Goal: Transaction & Acquisition: Purchase product/service

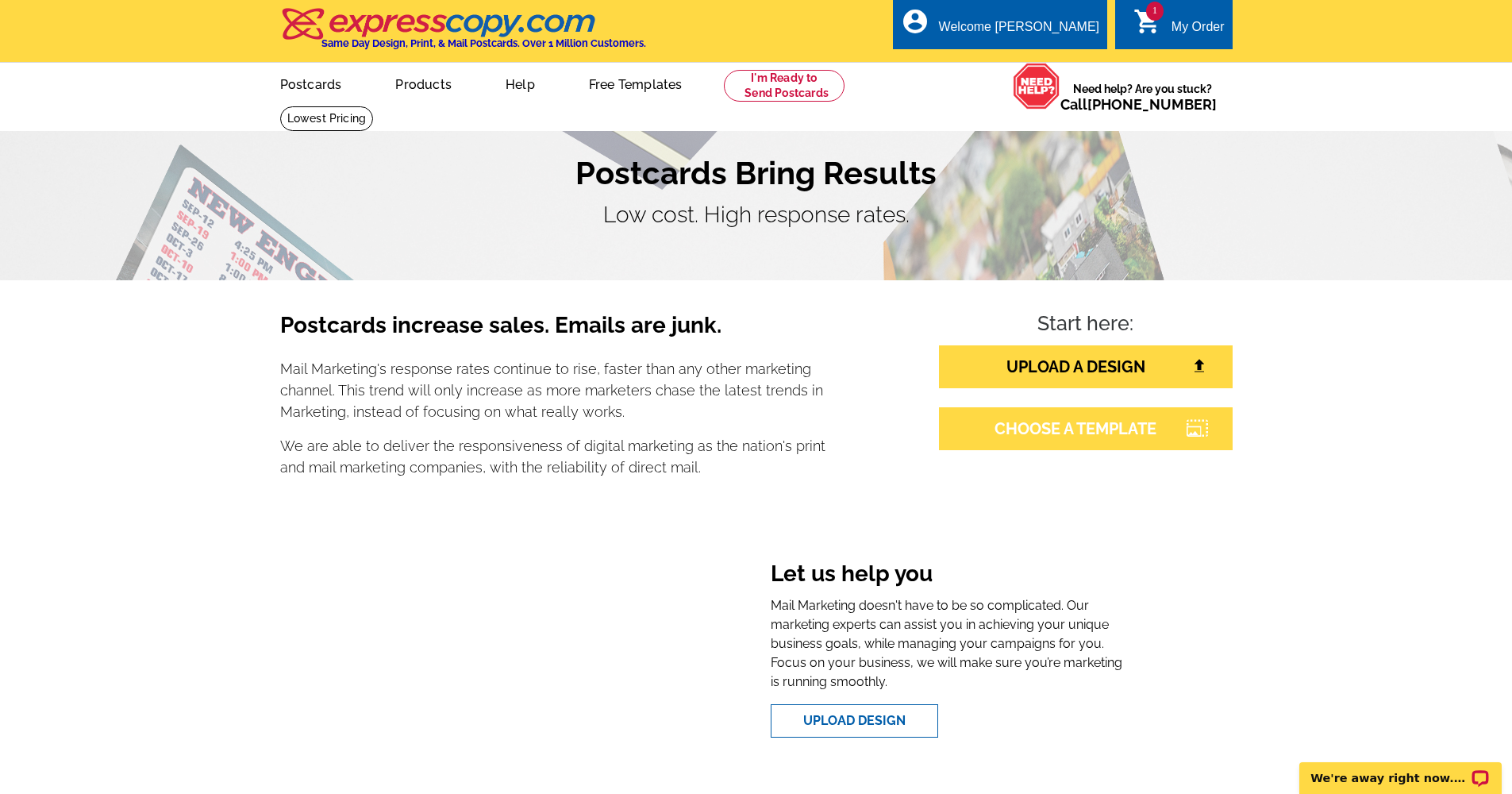
click at [1066, 429] on link "CHOOSE A TEMPLATE" at bounding box center [1085, 429] width 293 height 43
click at [308, 79] on link "Postcards" at bounding box center [310, 83] width 111 height 37
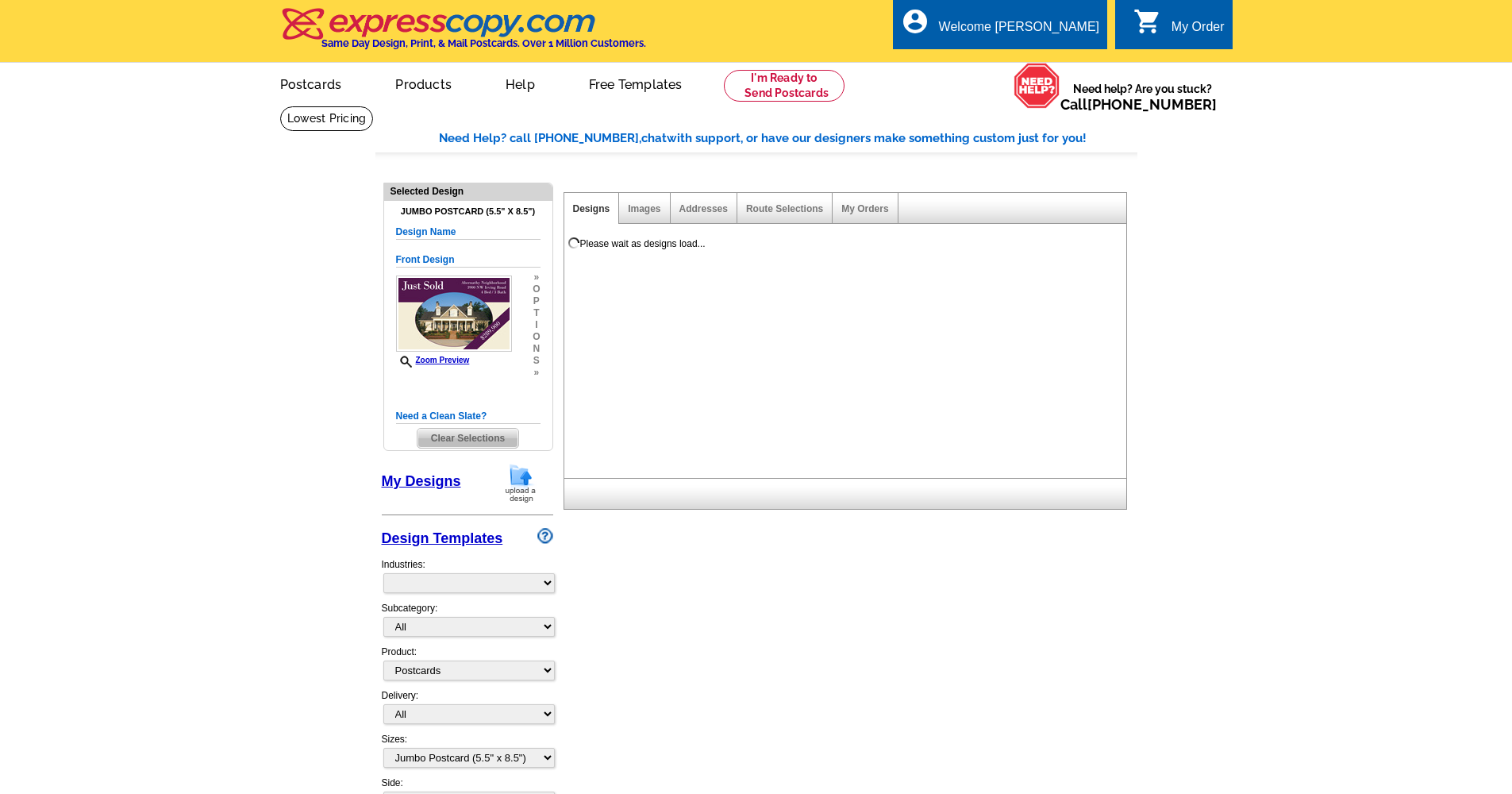
select select "1"
select select "2"
select select "back"
select select "785"
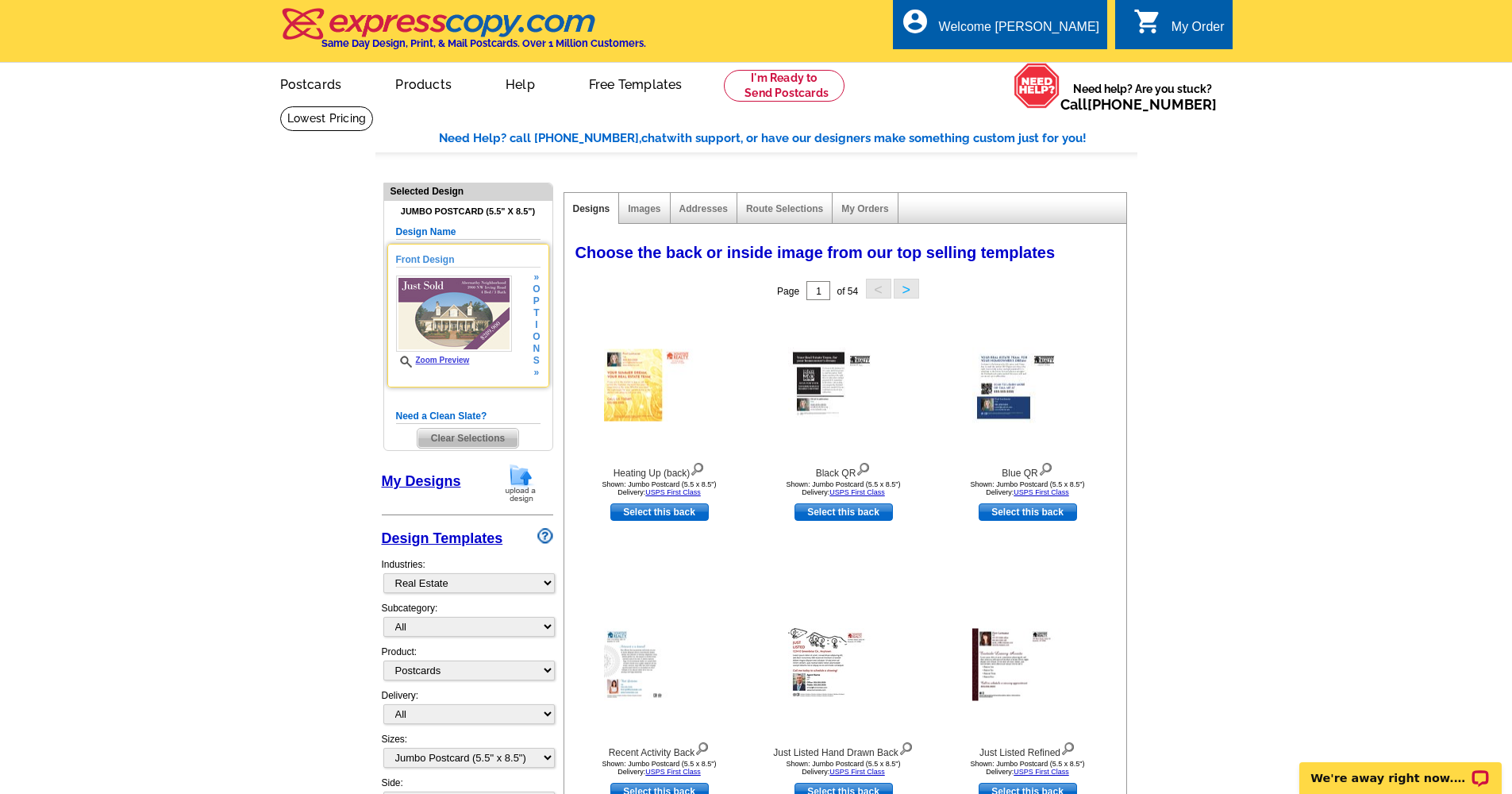
click at [466, 327] on img at bounding box center [453, 314] width 116 height 76
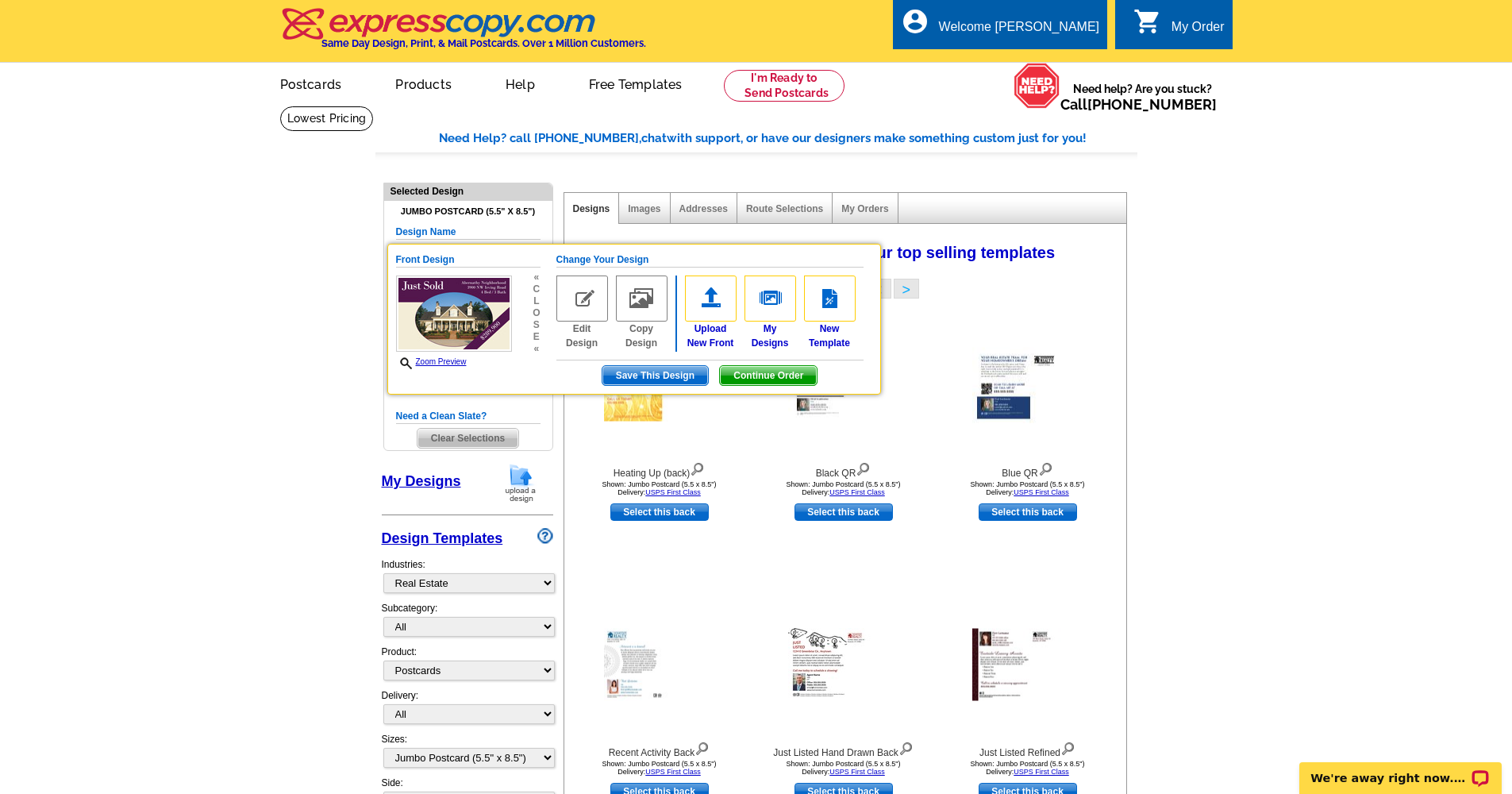
click at [190, 397] on main "Need Help? call 800-260-5887, chat with support, or have our designers make som…" at bounding box center [756, 781] width 1512 height 1353
click at [313, 250] on main "Need Help? call 800-260-5887, chat with support, or have our designers make som…" at bounding box center [756, 781] width 1512 height 1353
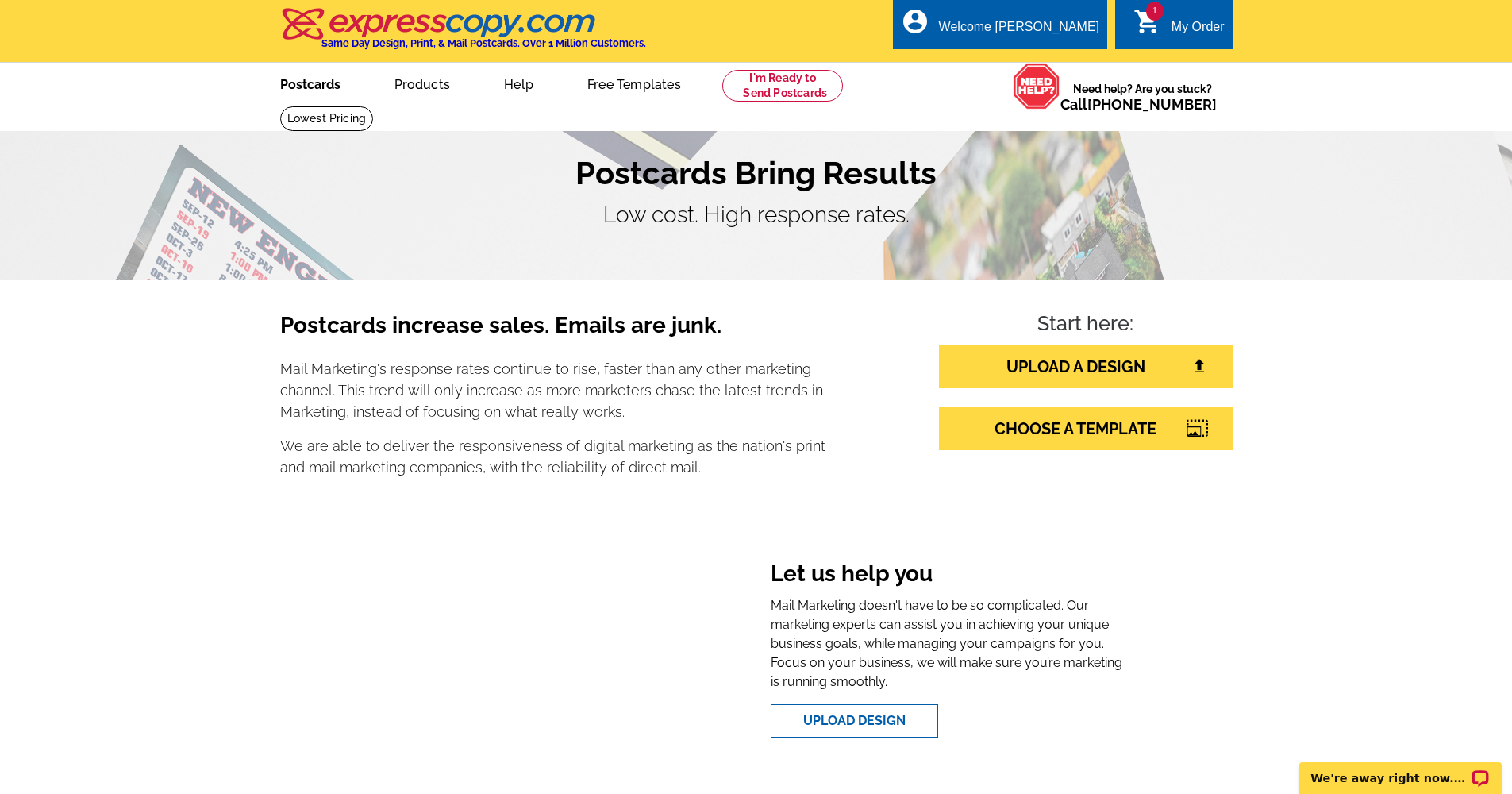
click at [312, 86] on link "Postcards" at bounding box center [310, 83] width 111 height 37
click at [311, 84] on link "Postcards" at bounding box center [311, 83] width 113 height 37
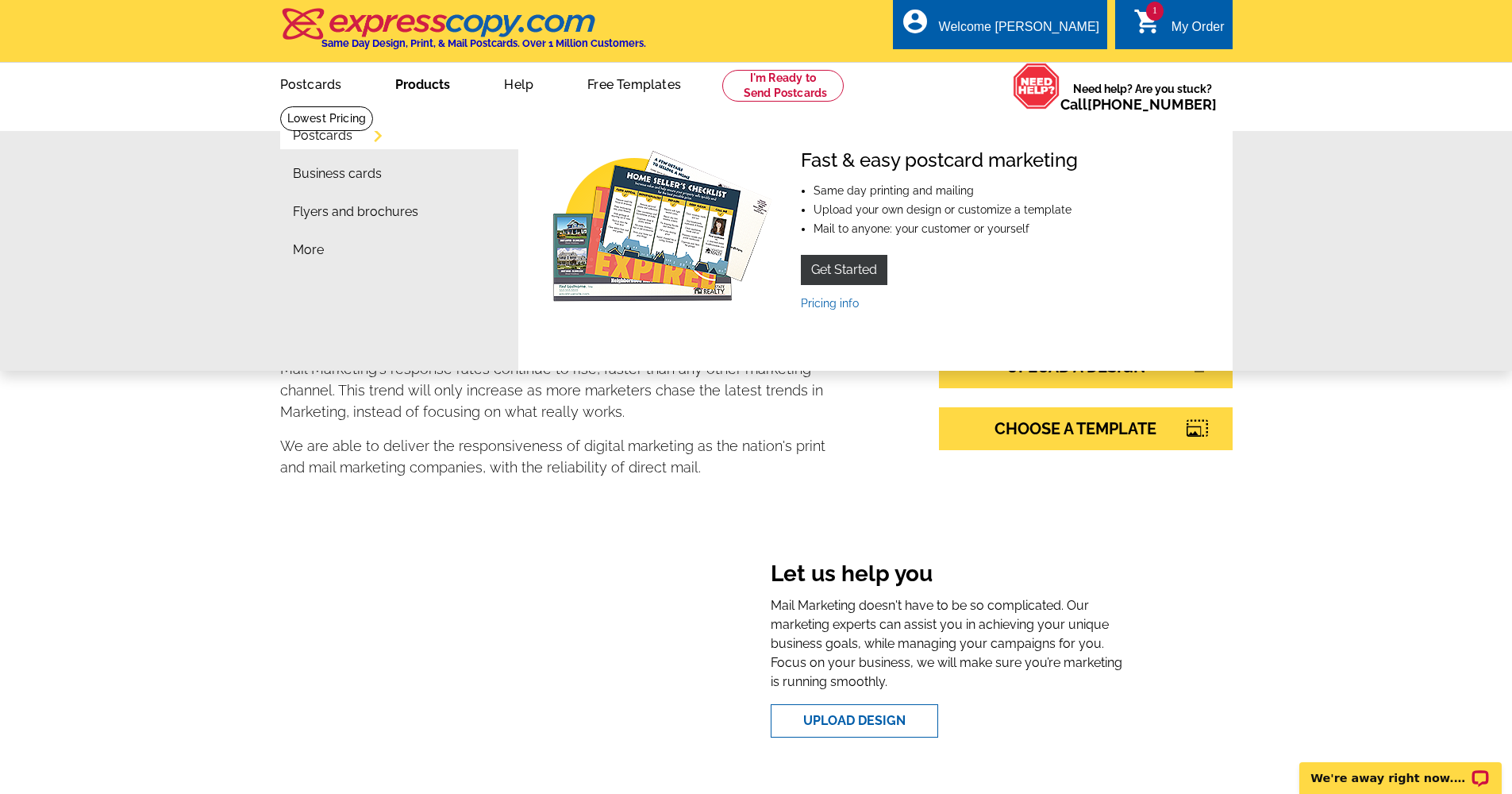
click at [317, 140] on link "Postcards" at bounding box center [322, 136] width 59 height 13
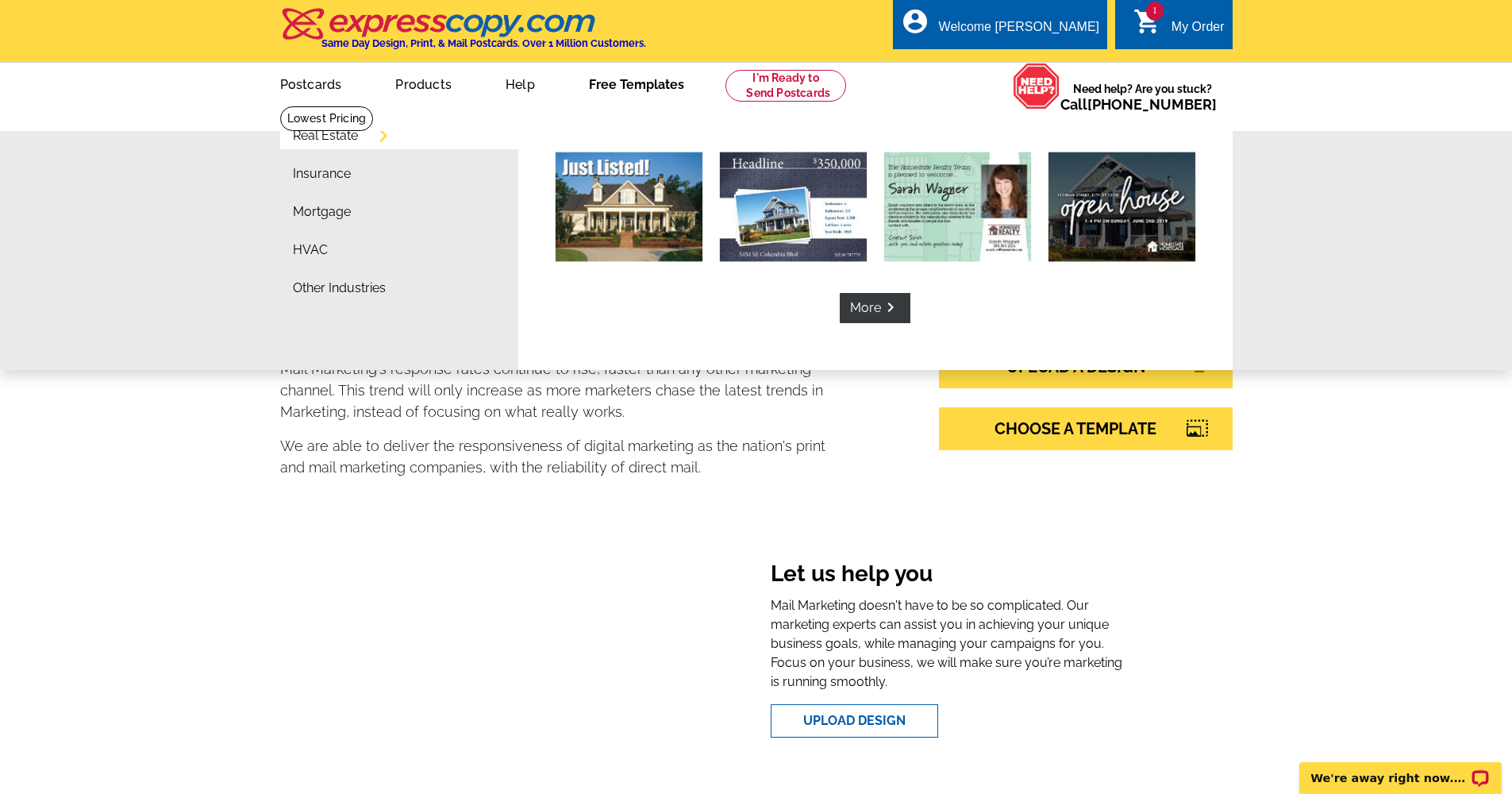
click at [328, 135] on link "Real Estate" at bounding box center [325, 136] width 65 height 13
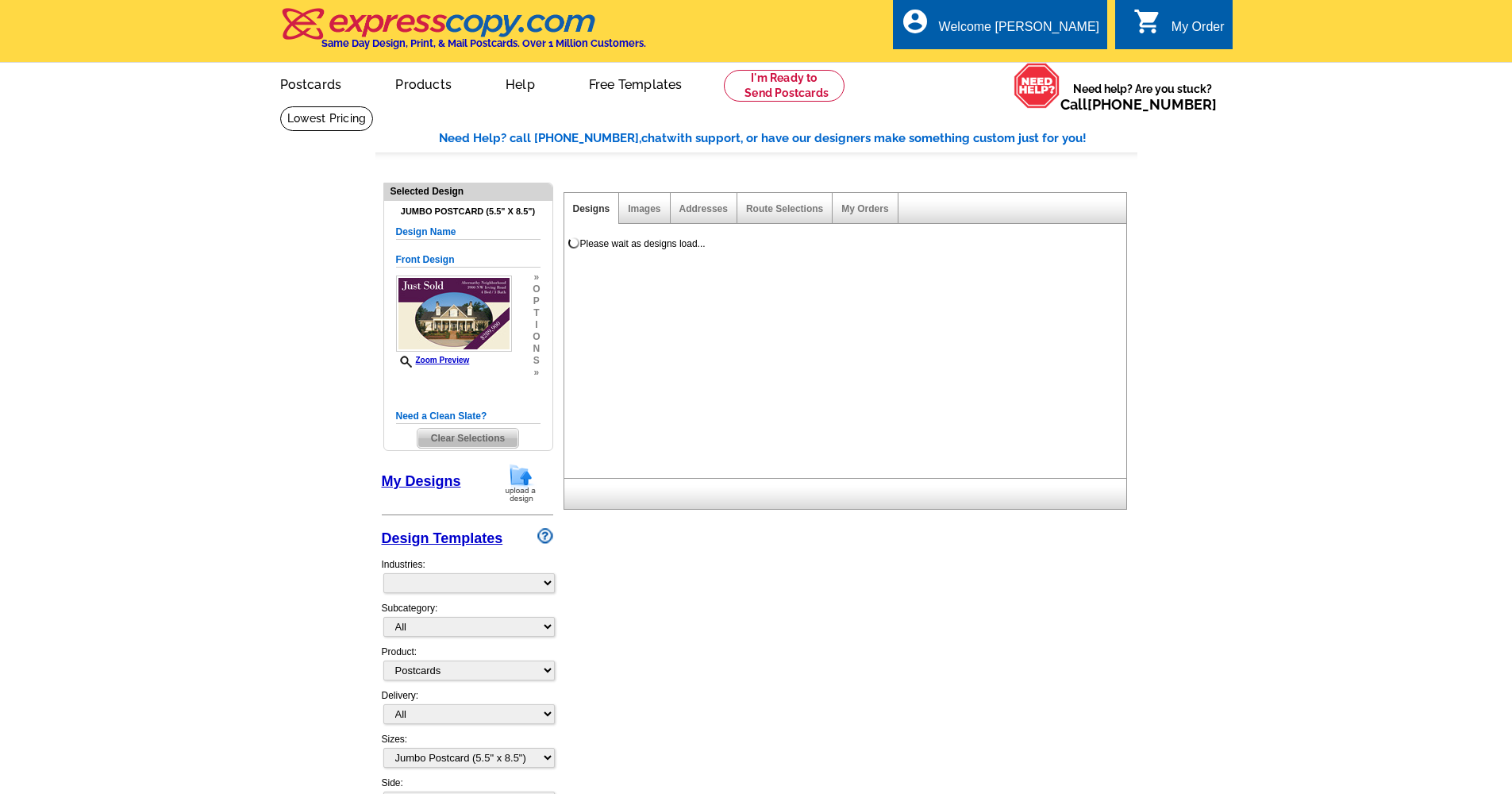
select select "1"
select select "2"
select select "back"
select select "785"
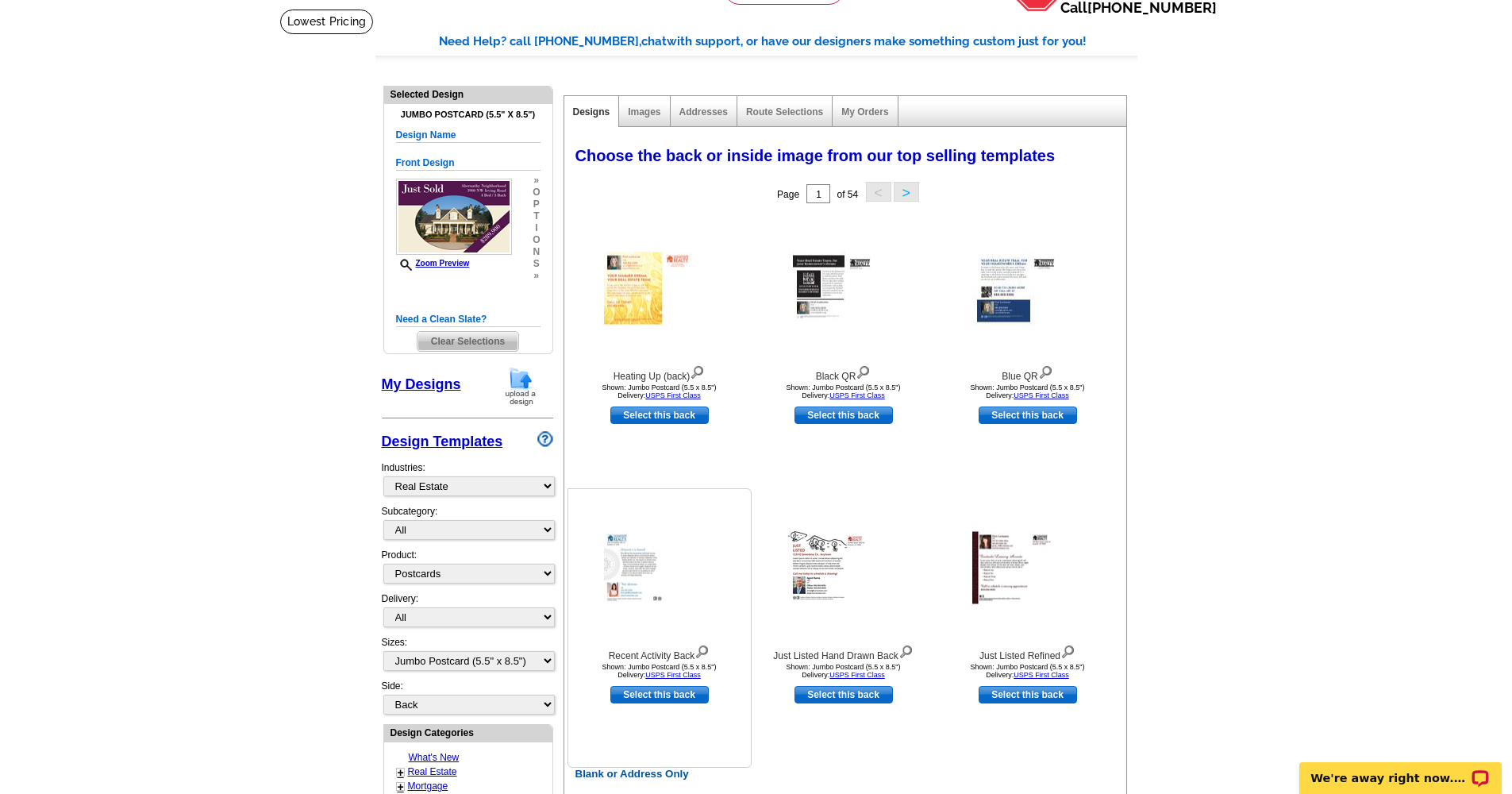
scroll to position [241, 0]
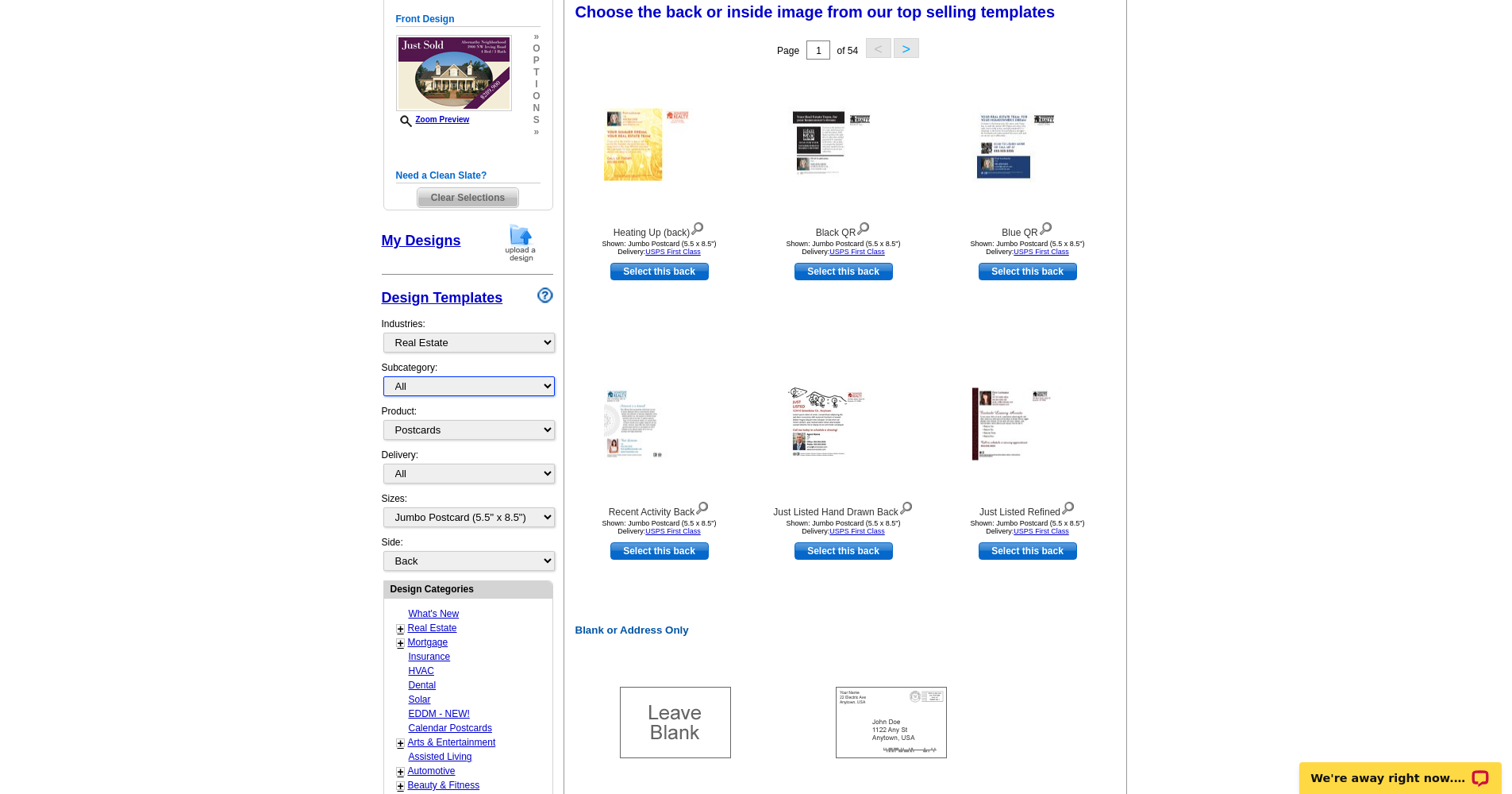
select select "1107"
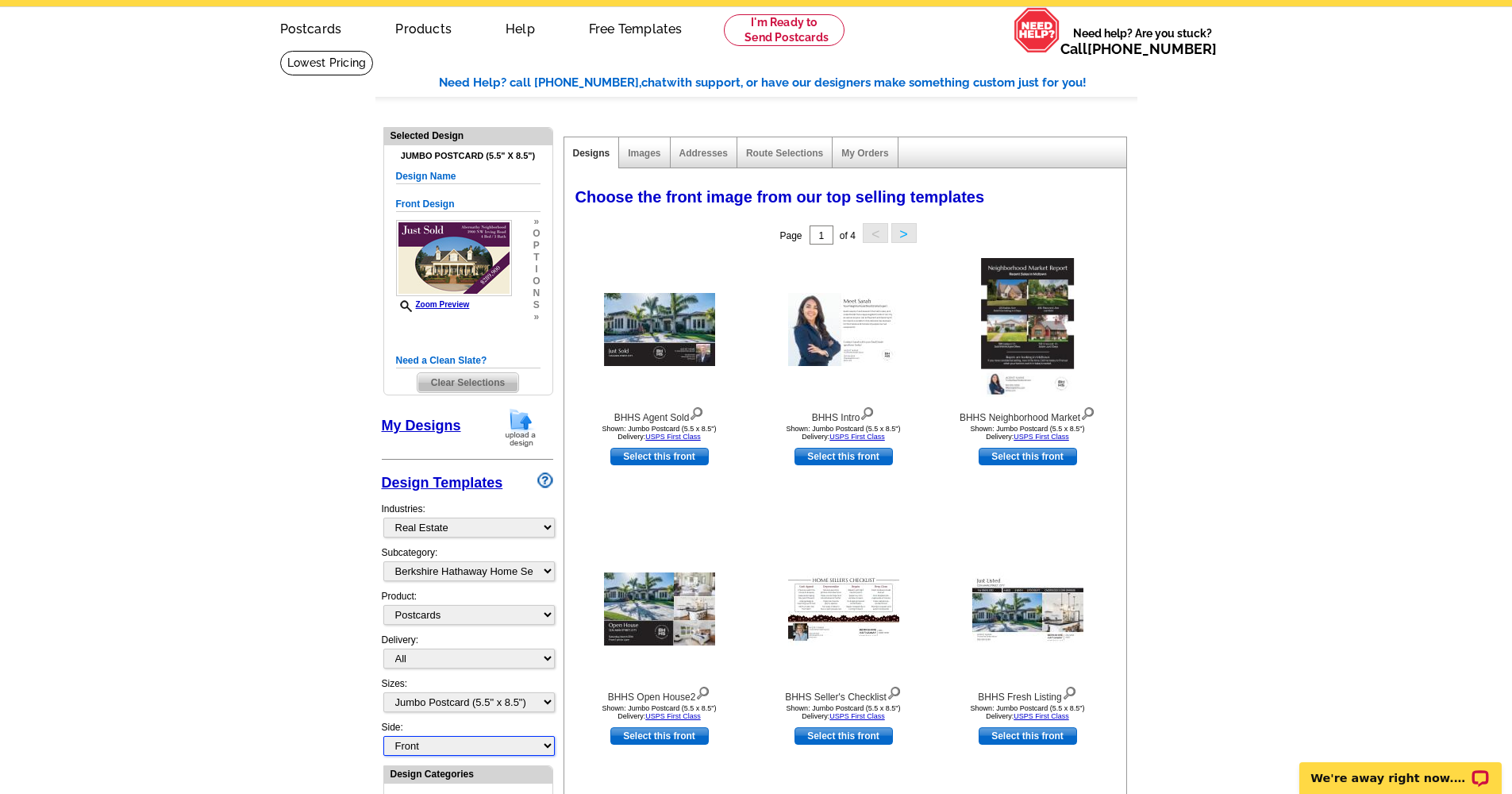
scroll to position [53, 0]
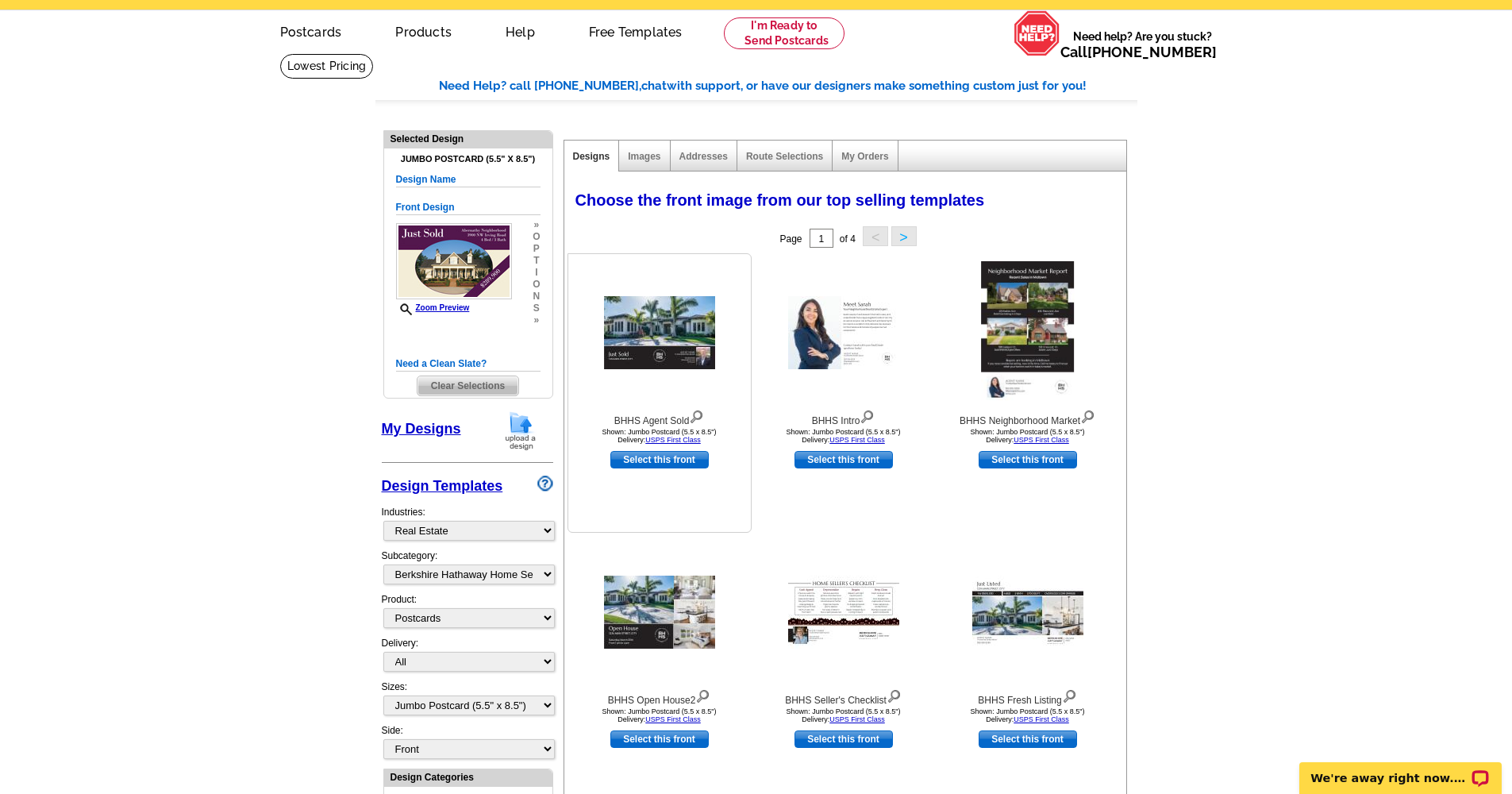
click at [685, 317] on img at bounding box center [660, 333] width 111 height 73
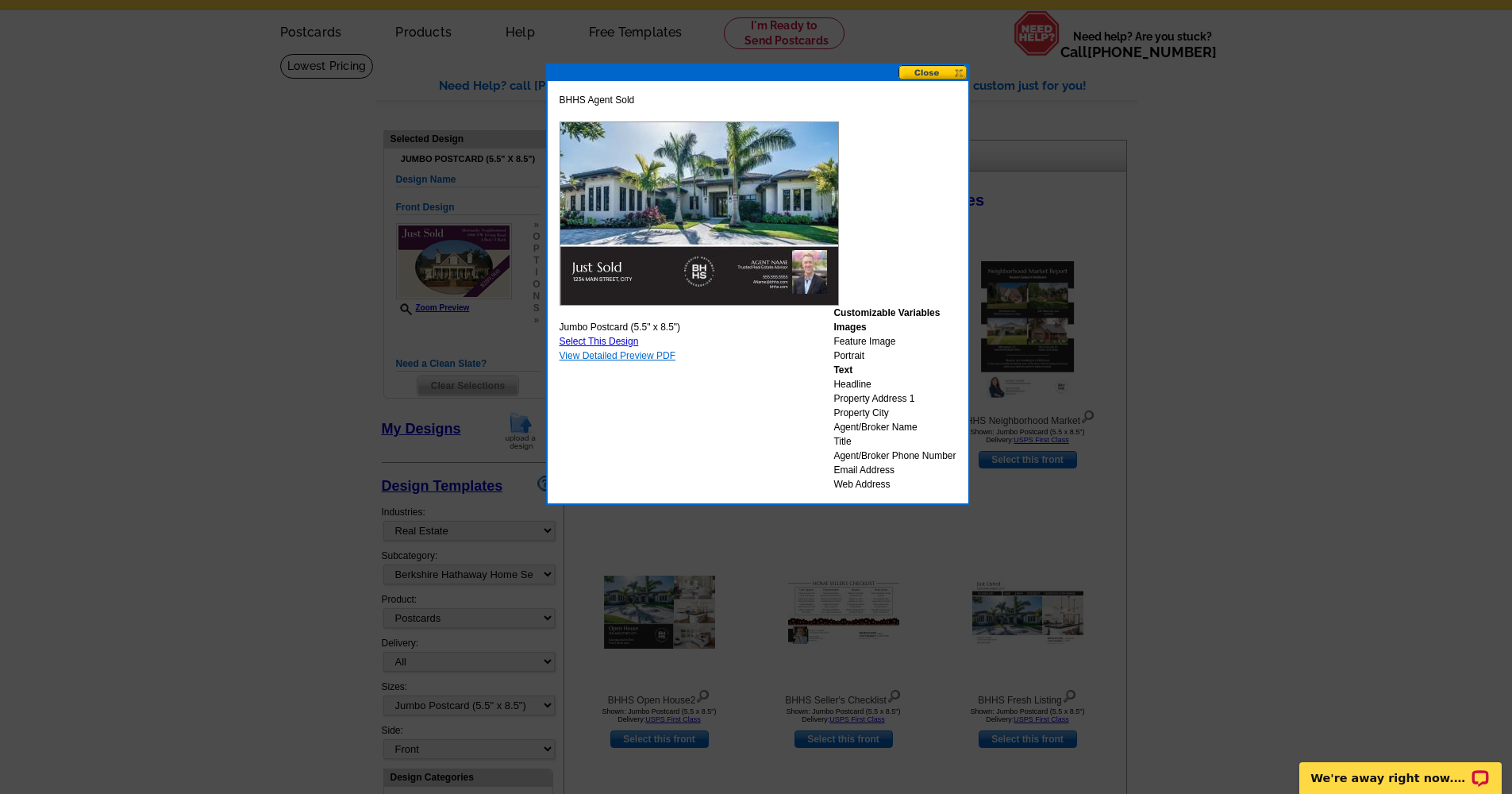
click at [611, 357] on link "View Detailed Preview PDF" at bounding box center [618, 355] width 117 height 11
click at [569, 341] on link "Select This Design" at bounding box center [599, 340] width 79 height 11
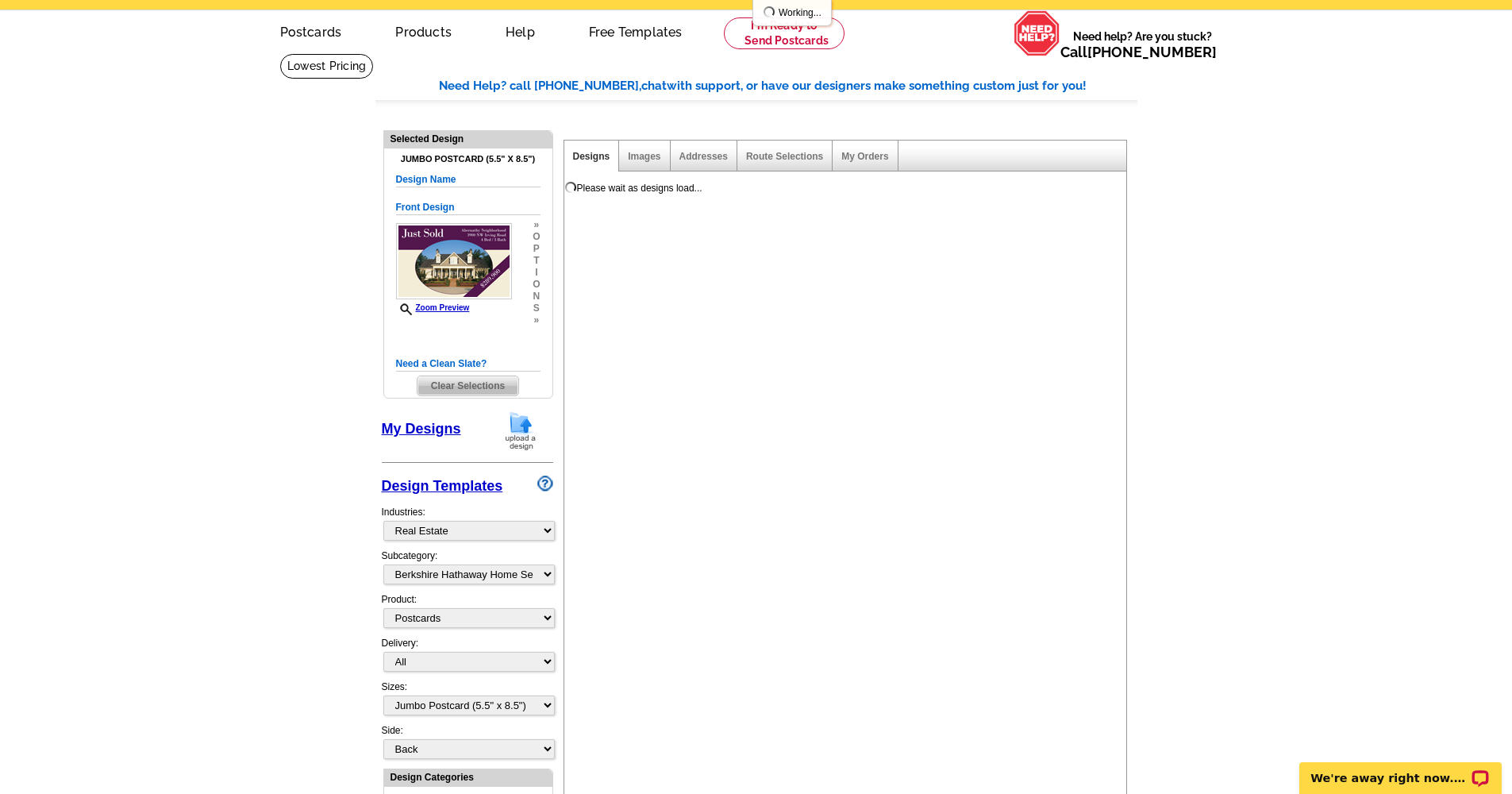
scroll to position [0, 0]
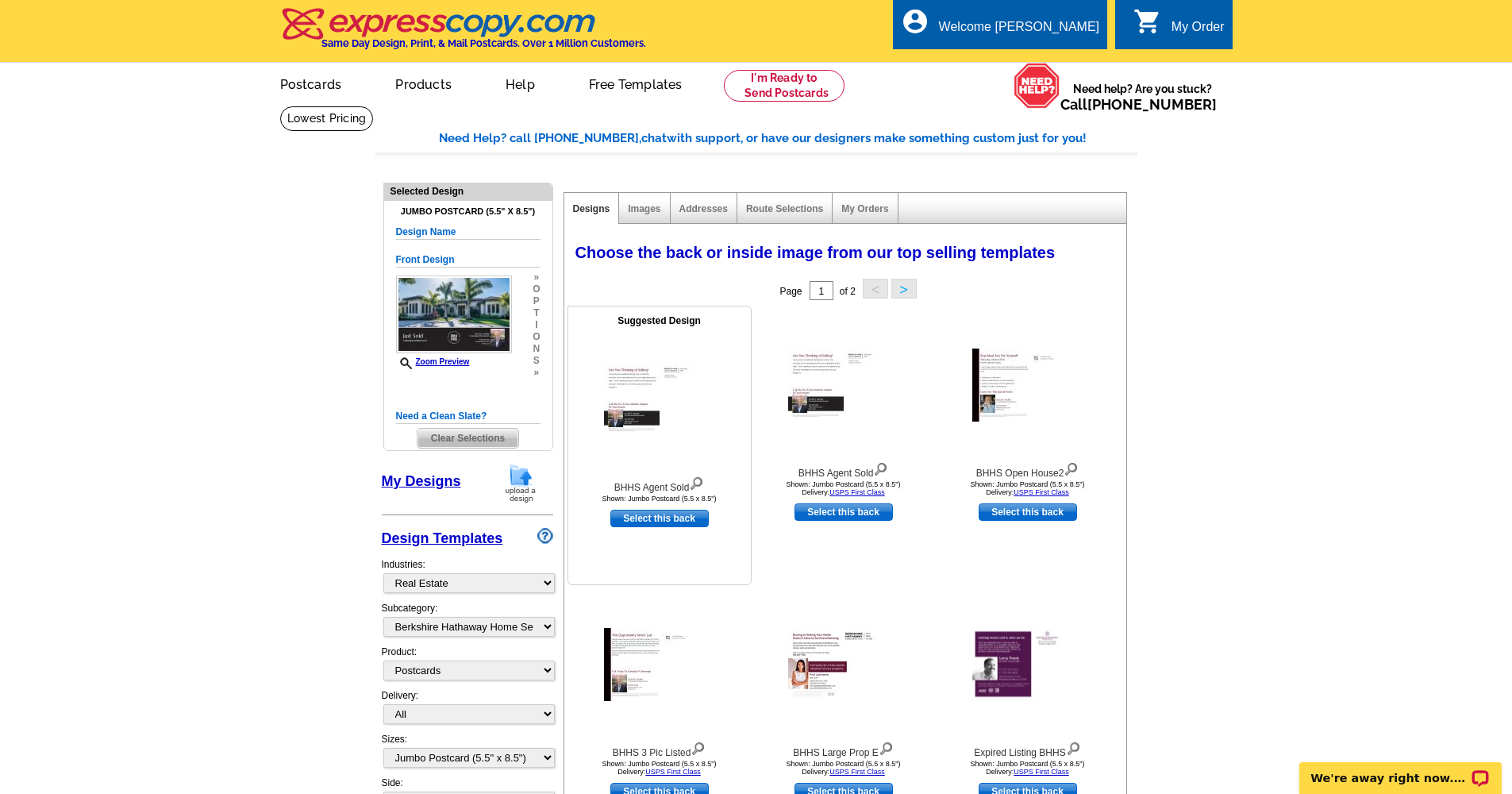
click at [635, 408] on img at bounding box center [660, 399] width 111 height 73
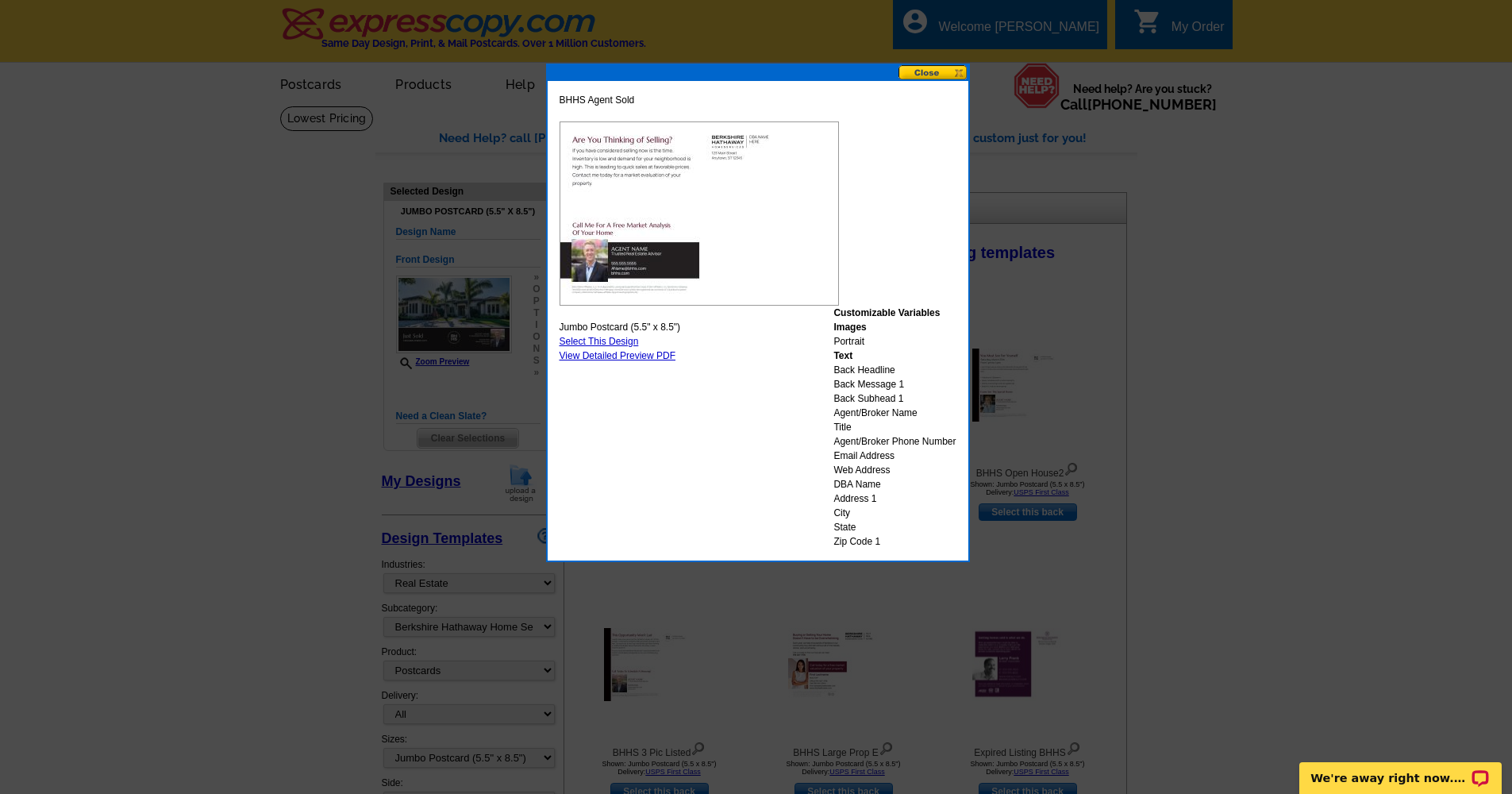
click at [921, 70] on button at bounding box center [934, 72] width 70 height 15
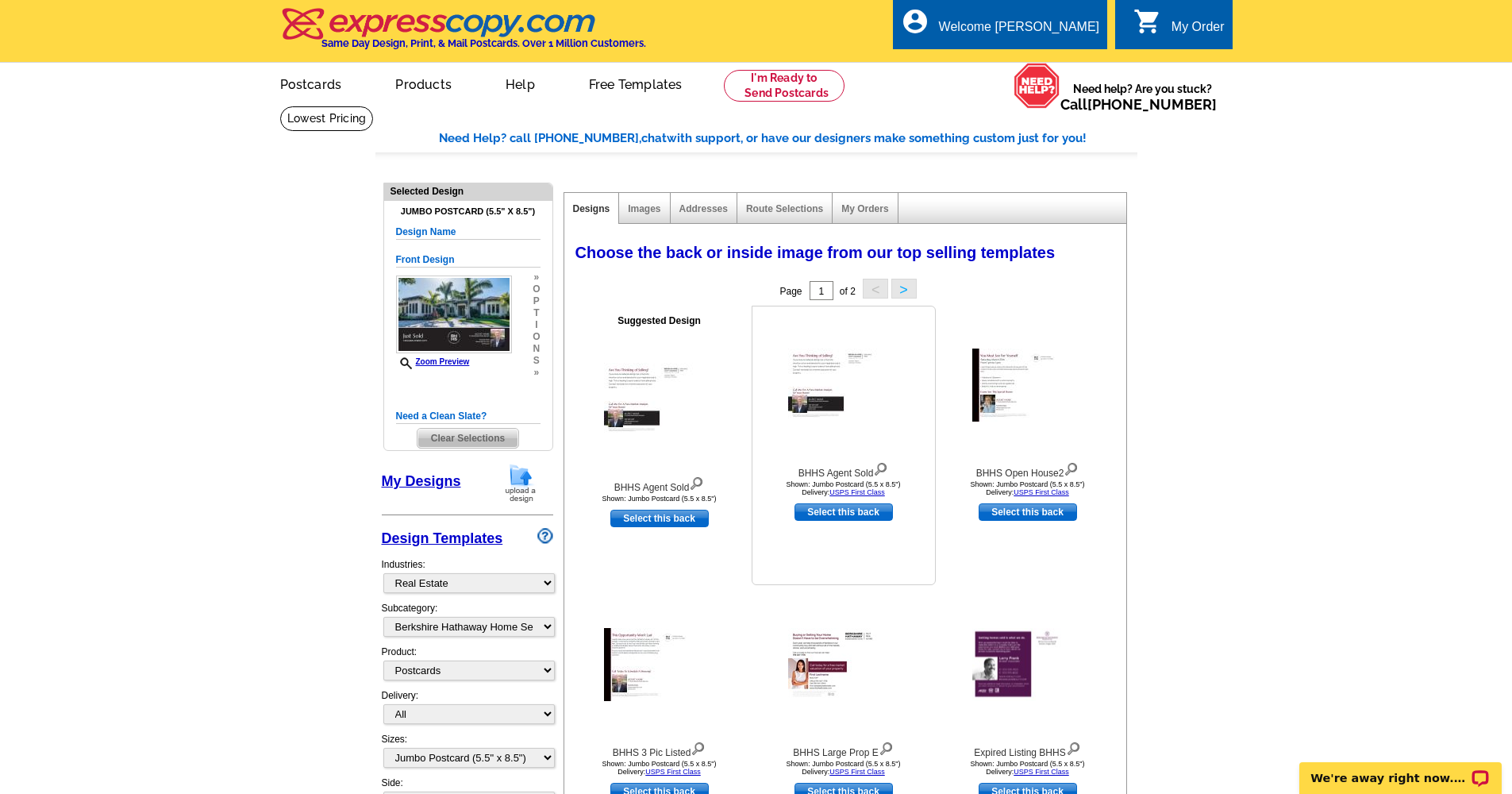
click at [807, 392] on img at bounding box center [844, 384] width 111 height 73
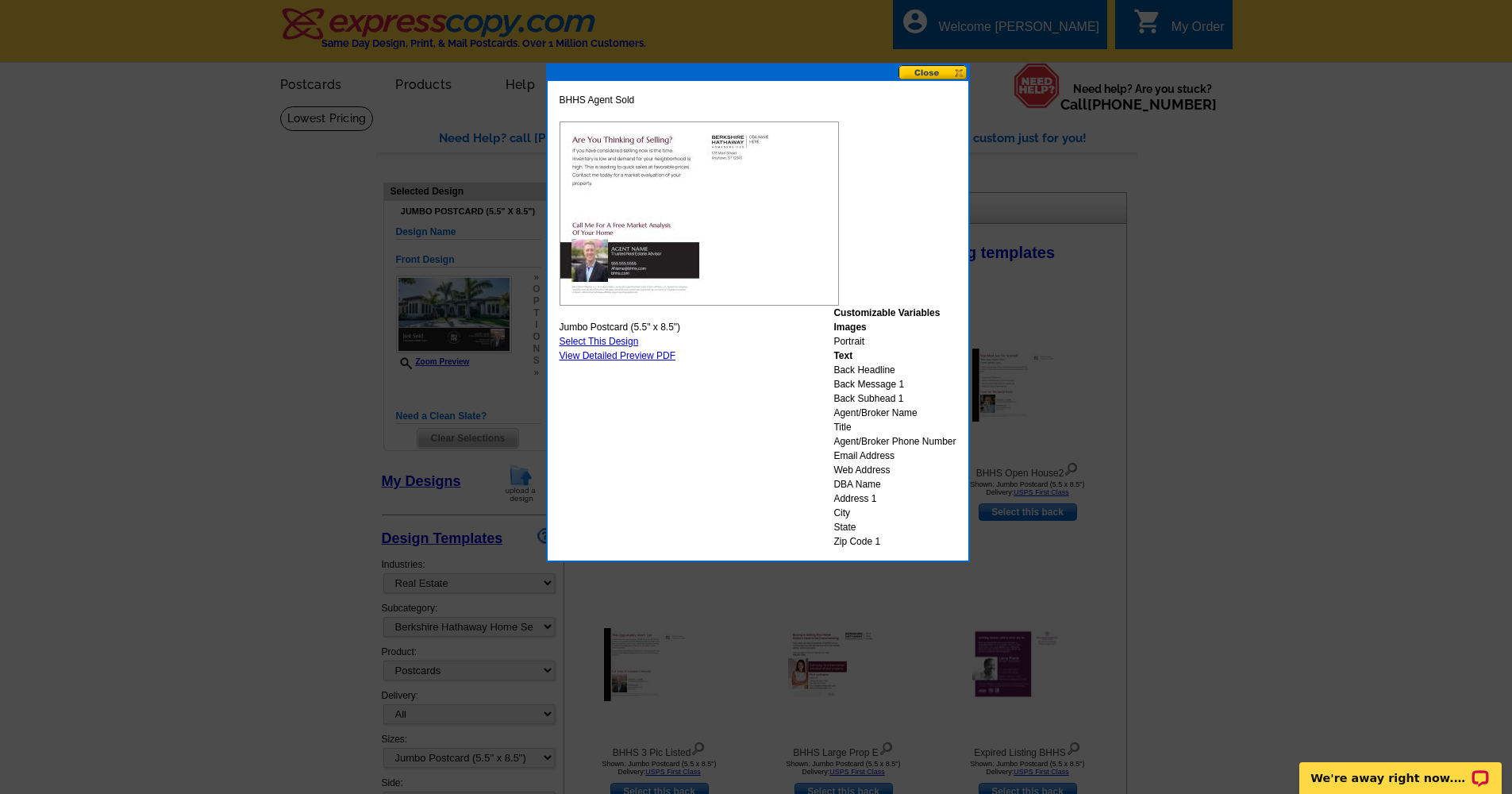
click at [590, 340] on link "Select This Design" at bounding box center [599, 340] width 79 height 11
select select "front"
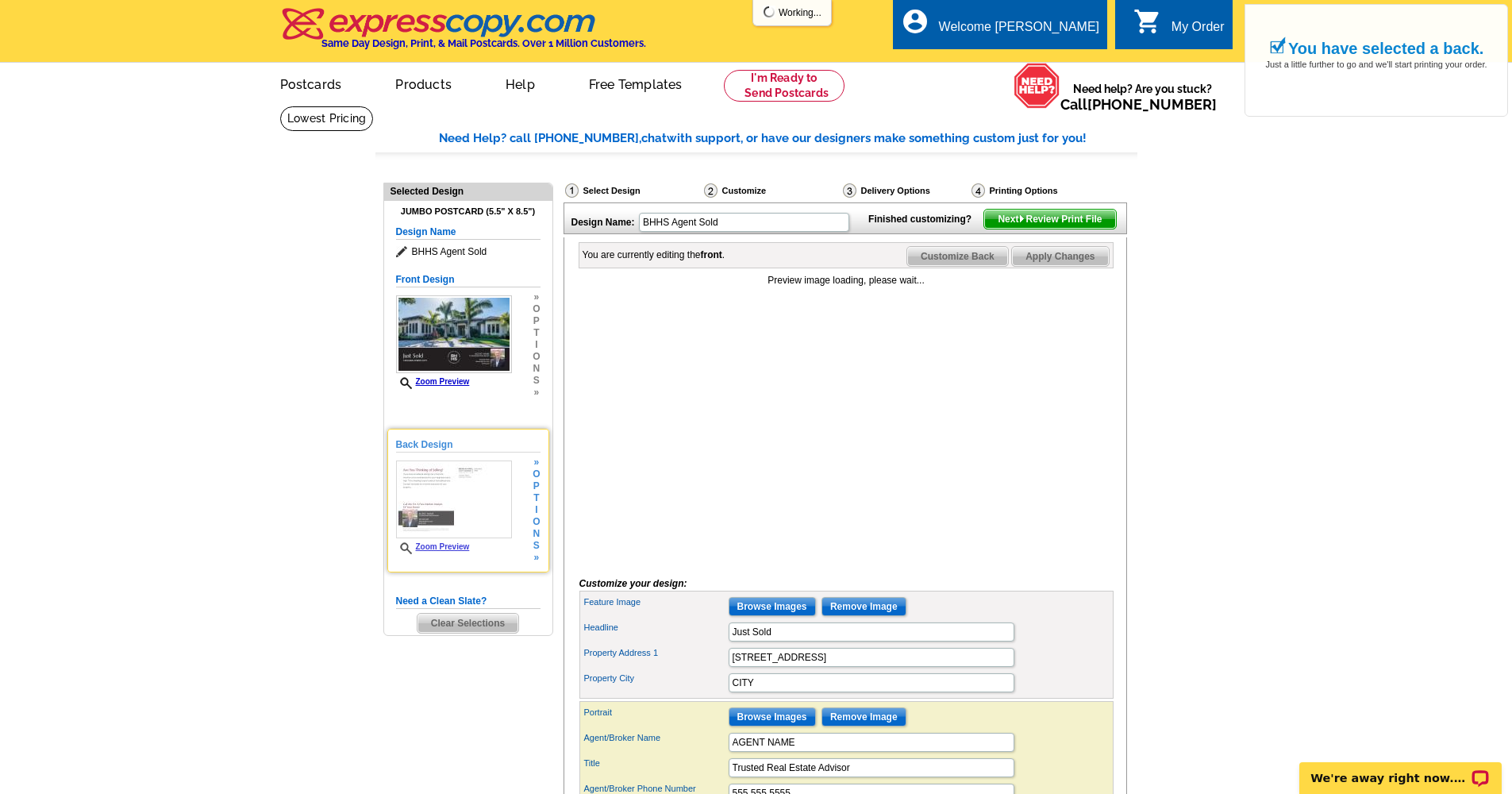
click at [447, 487] on img at bounding box center [453, 499] width 116 height 78
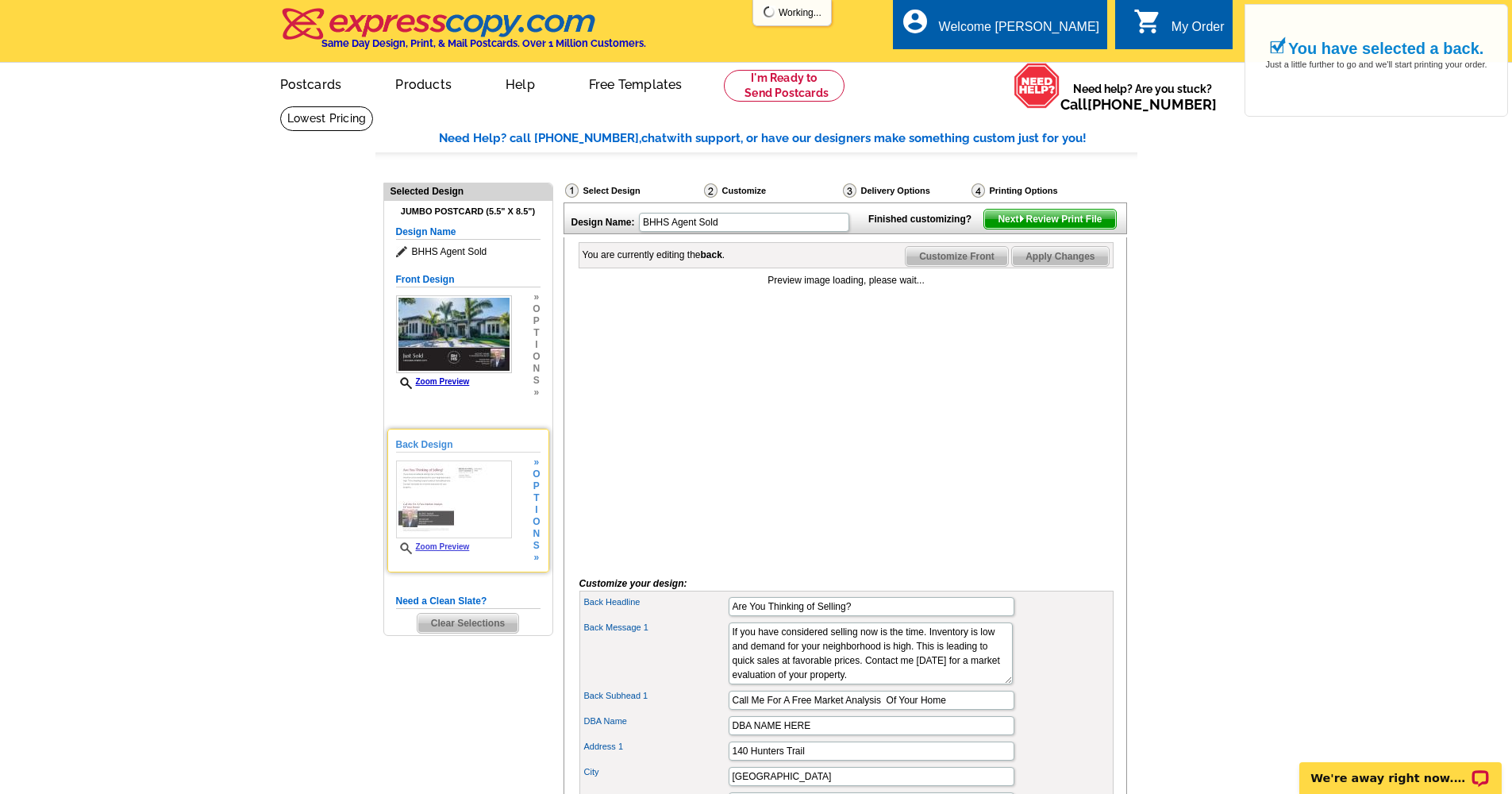
drag, startPoint x: 433, startPoint y: 474, endPoint x: 433, endPoint y: 483, distance: 9.0
click at [433, 475] on img at bounding box center [453, 499] width 116 height 78
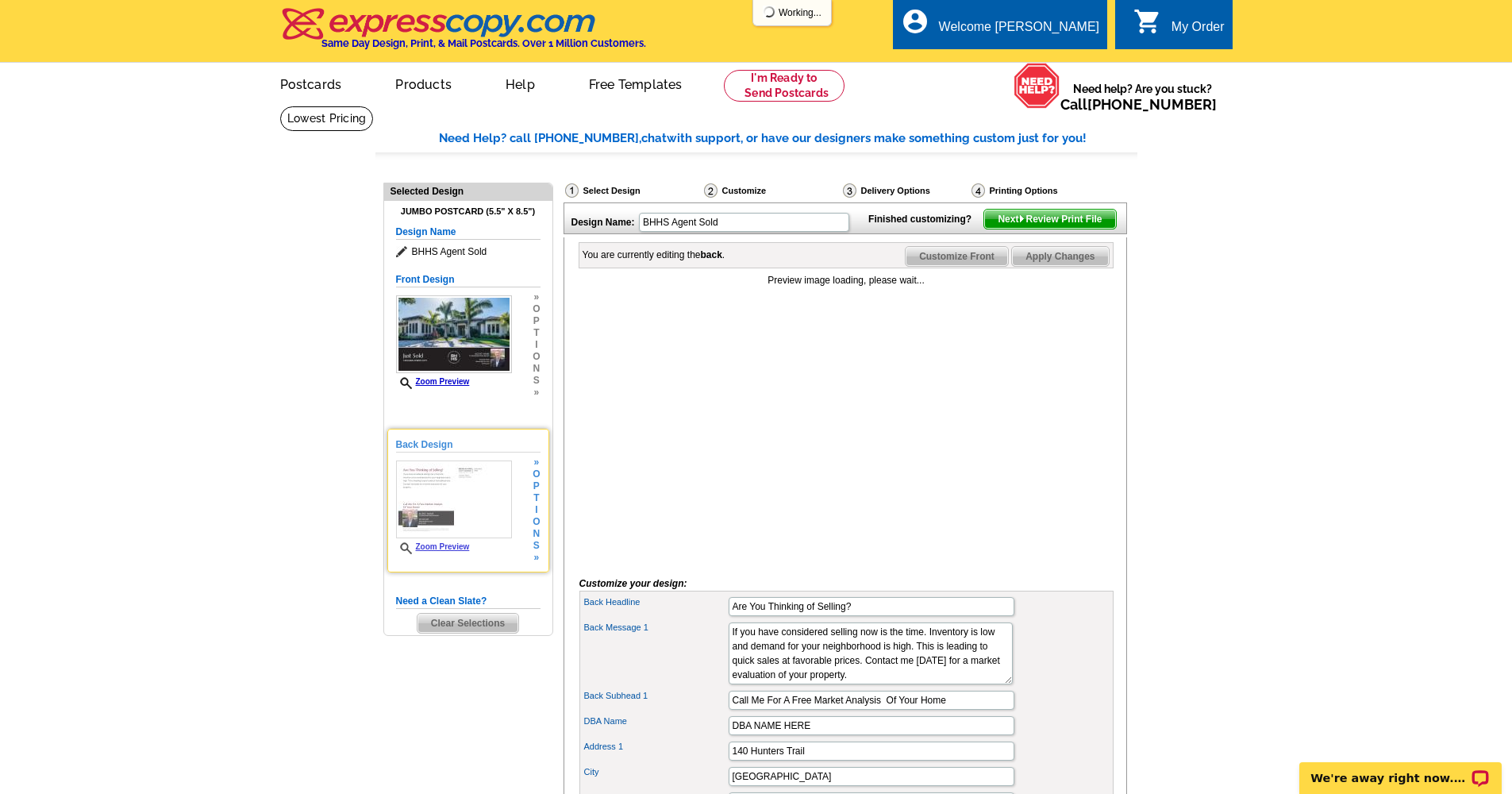
click at [445, 547] on link "Zoom Preview" at bounding box center [433, 546] width 74 height 9
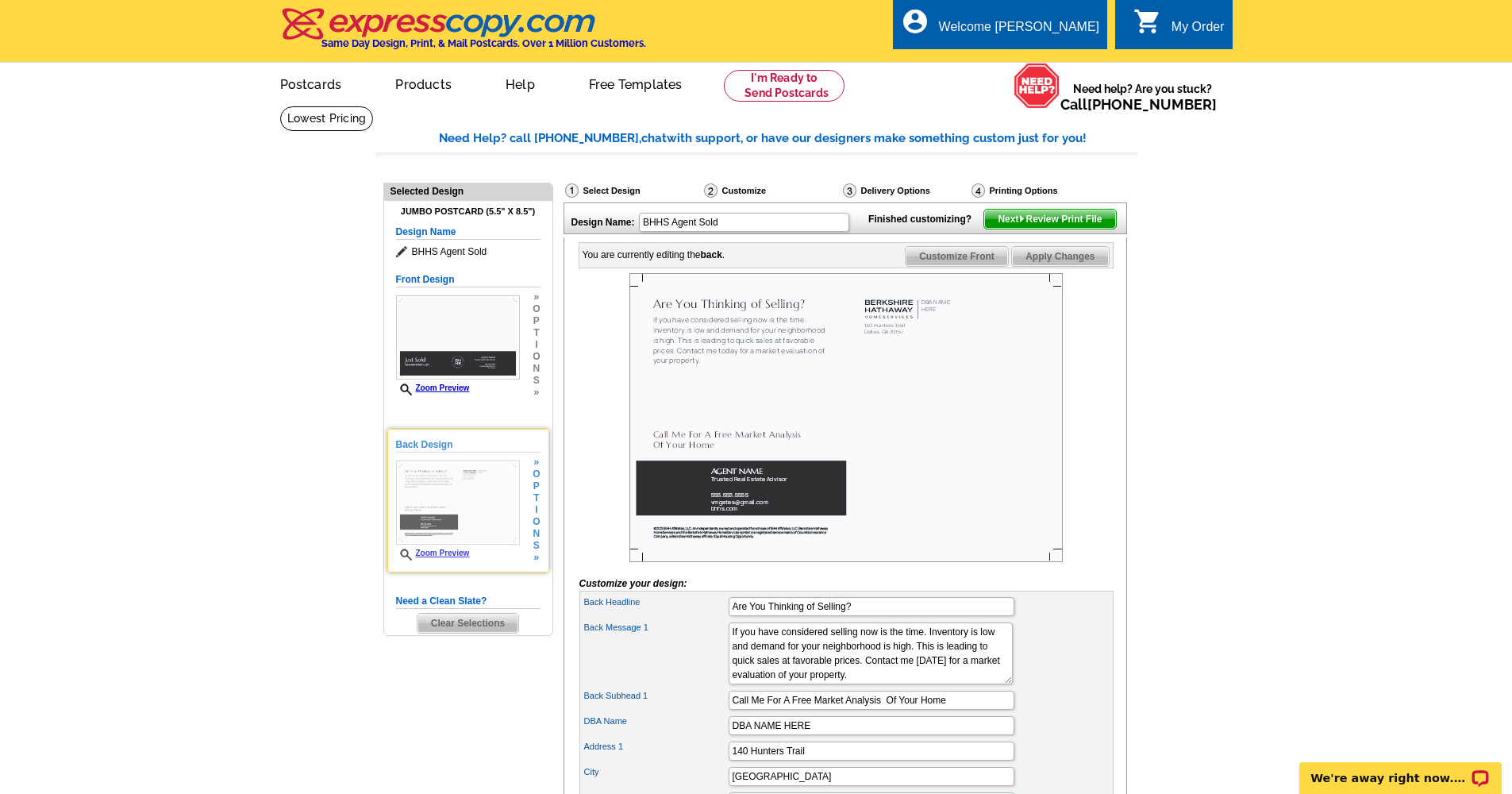
click at [434, 546] on div "Zoom Preview" at bounding box center [457, 510] width 124 height 100
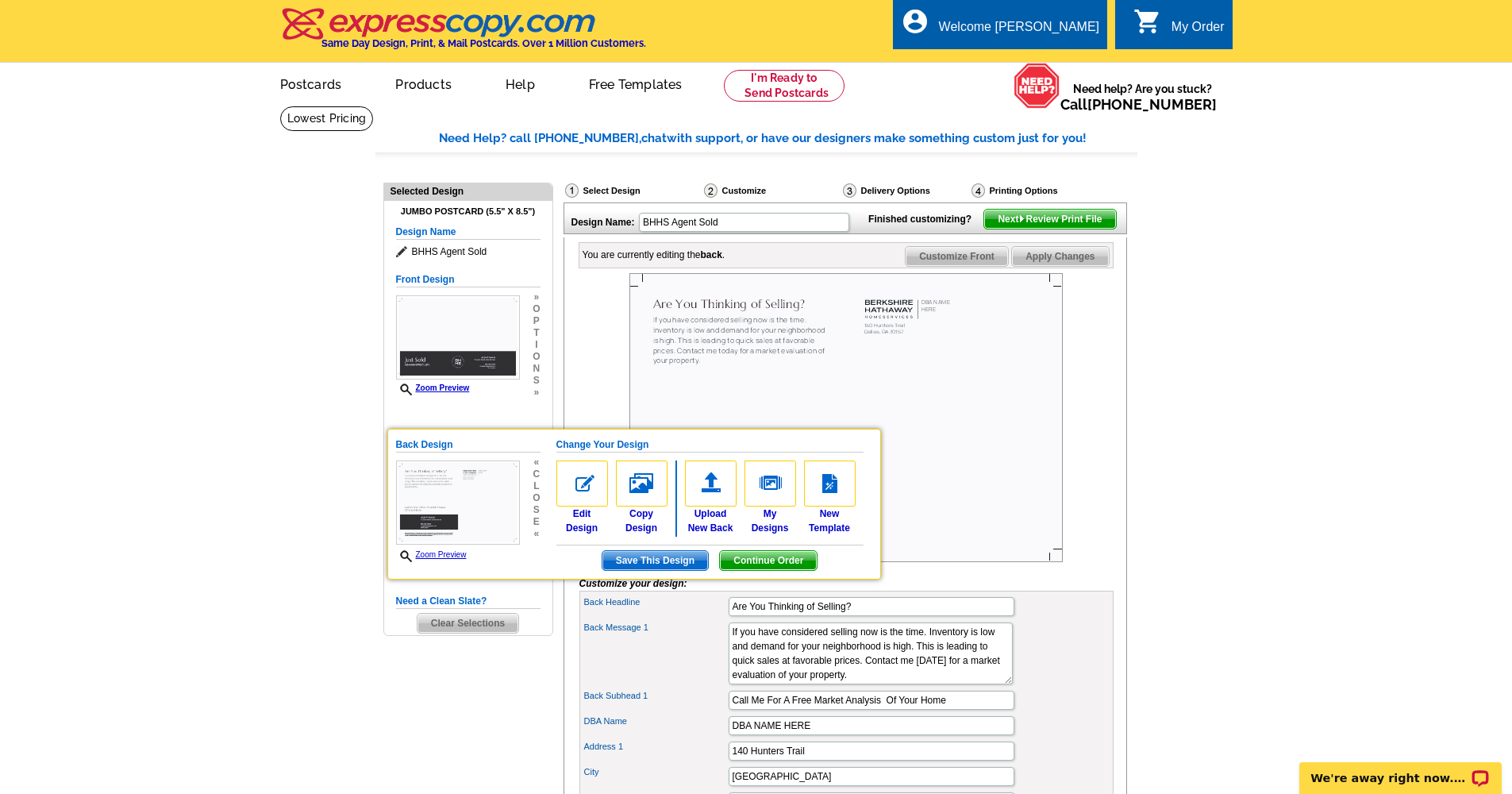
click at [1019, 365] on img at bounding box center [846, 417] width 434 height 289
click at [995, 406] on img at bounding box center [846, 417] width 434 height 289
click at [292, 446] on main "Need Help? call [PHONE_NUMBER], chat with support, or have our designers make s…" at bounding box center [756, 619] width 1512 height 1028
click at [194, 524] on main "Need Help? call [PHONE_NUMBER], chat with support, or have our designers make s…" at bounding box center [756, 619] width 1512 height 1028
click at [1203, 265] on main "Need Help? call [PHONE_NUMBER], chat with support, or have our designers make s…" at bounding box center [756, 619] width 1512 height 1028
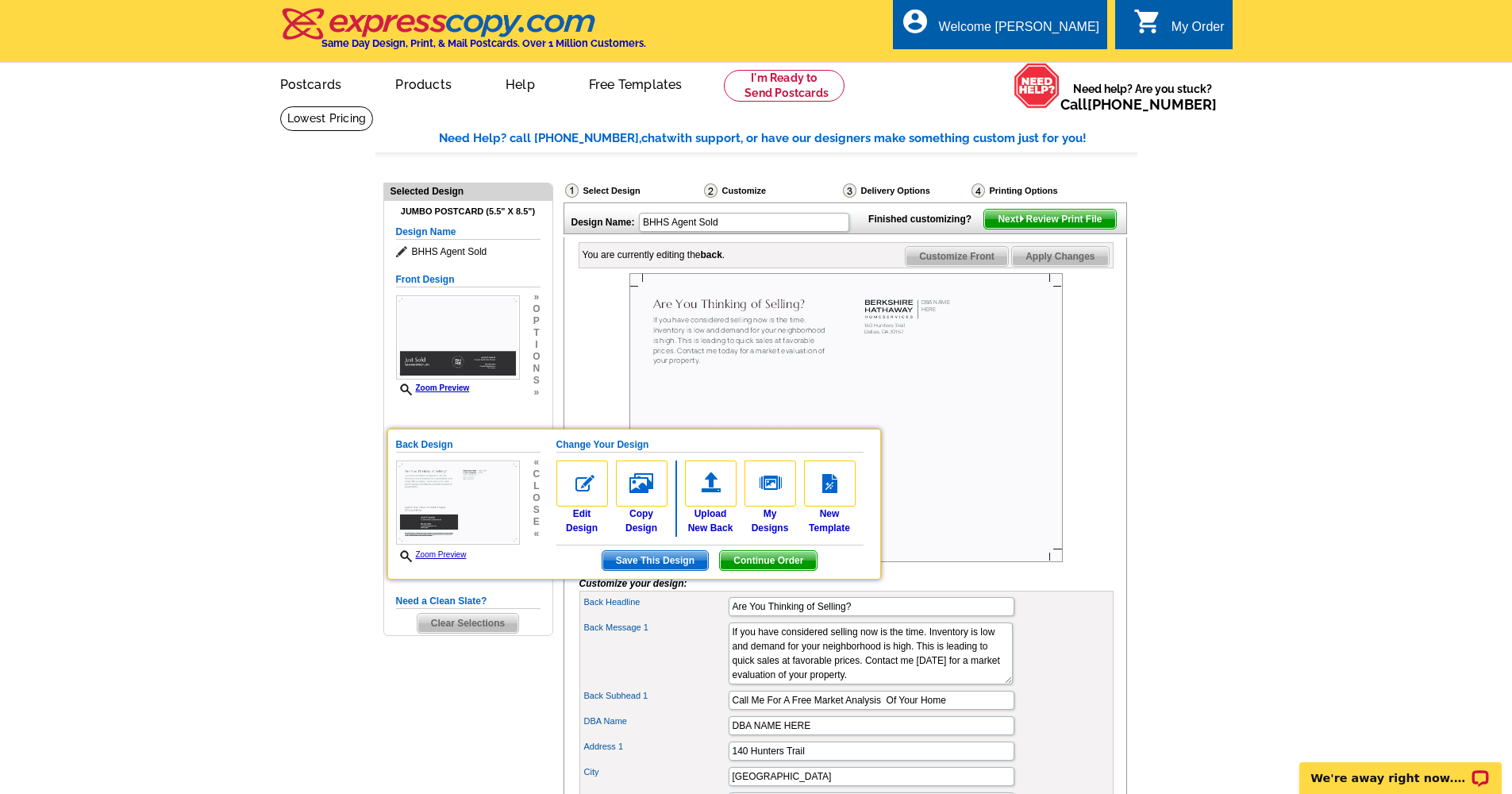
click at [485, 667] on div "Need Help? call [PHONE_NUMBER], chat with support, or have our designers make s…" at bounding box center [756, 624] width 762 height 990
click at [438, 445] on h5 "Back Design" at bounding box center [468, 445] width 144 height 15
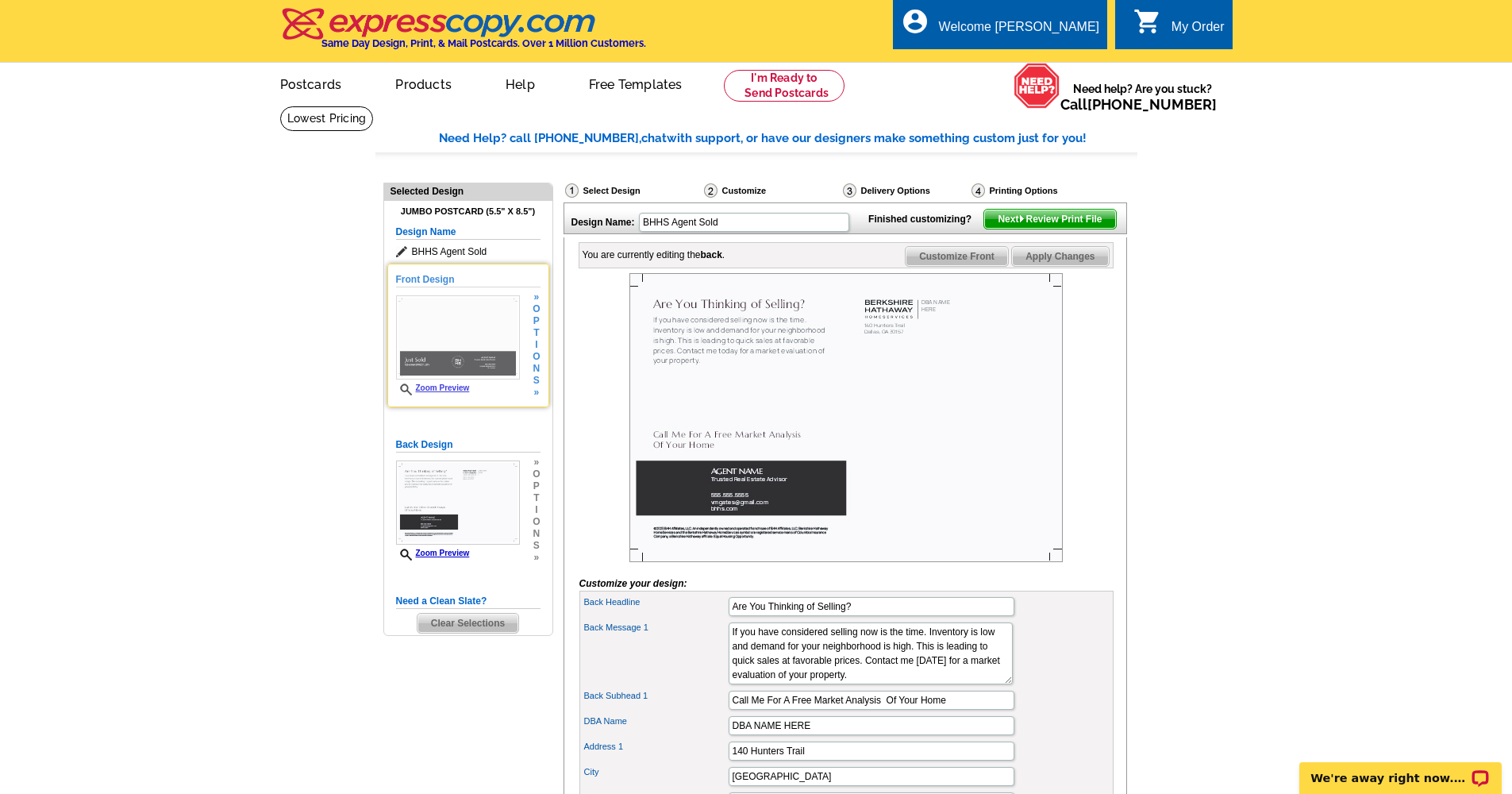
click at [438, 277] on h5 "Front Design" at bounding box center [468, 279] width 144 height 15
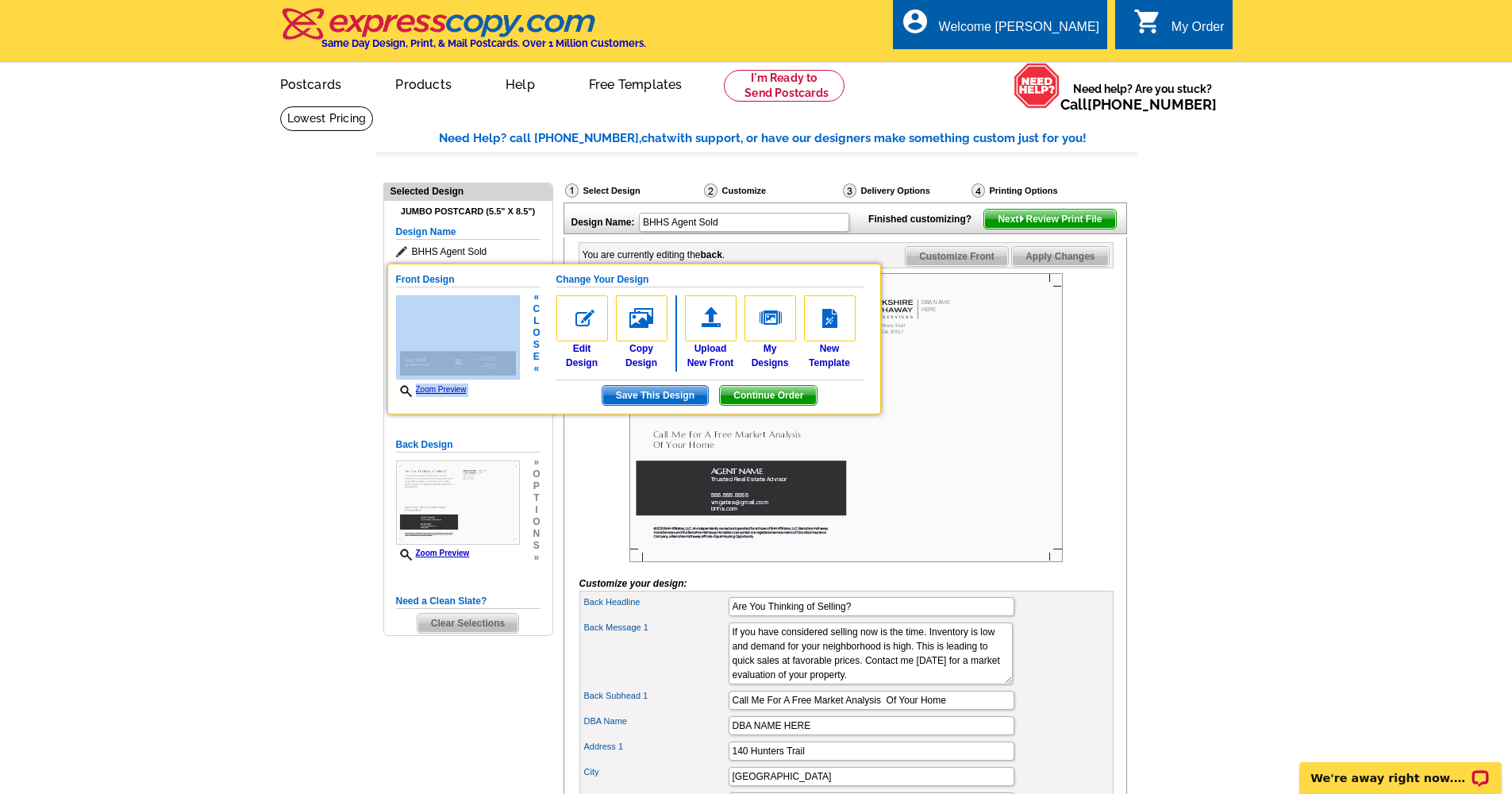
drag, startPoint x: 490, startPoint y: 276, endPoint x: 464, endPoint y: 291, distance: 30.0
click at [464, 291] on div "Front Design Zoom Preview « c l o s e «" at bounding box center [468, 335] width 144 height 125
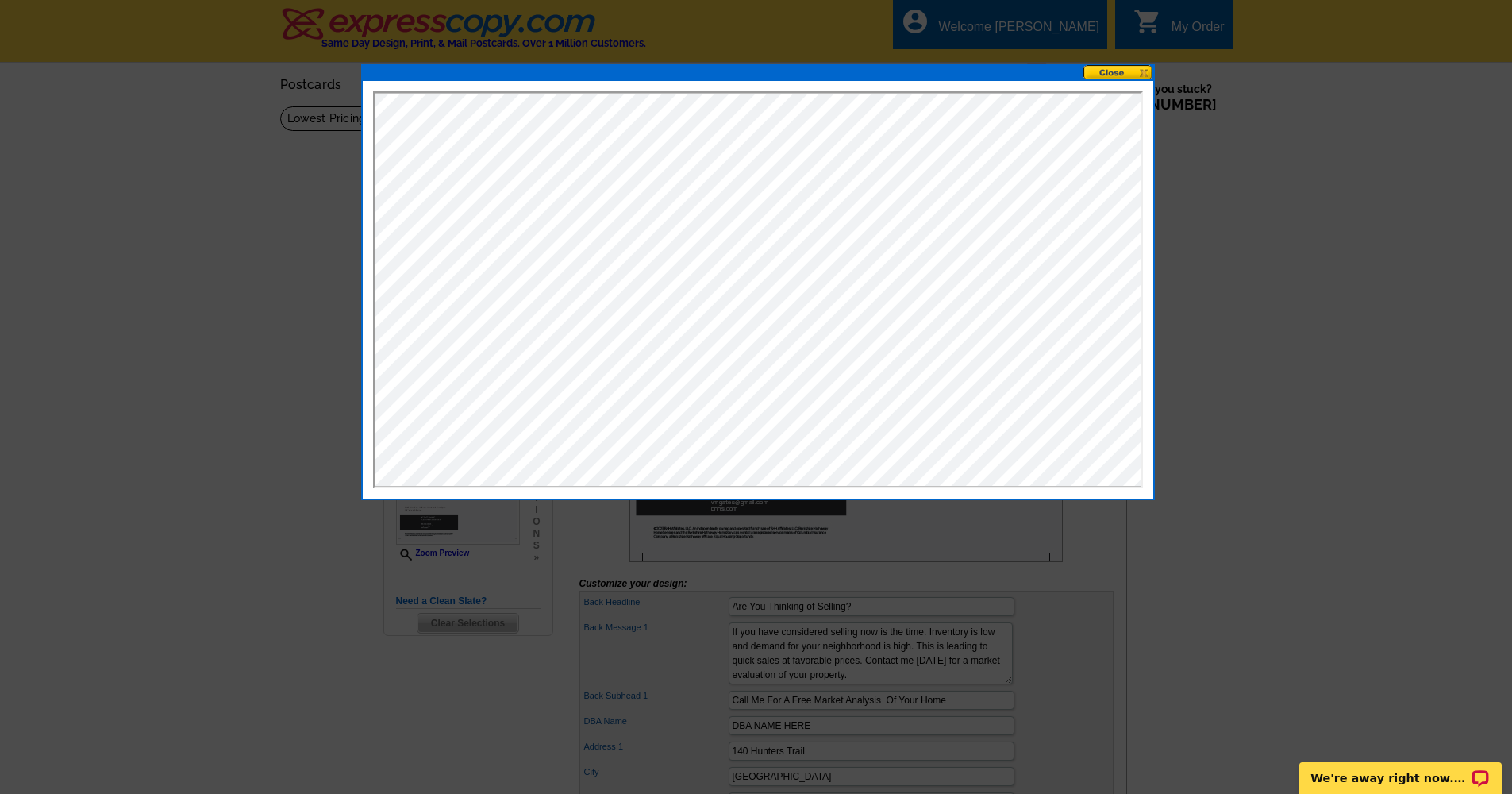
click at [1112, 73] on button at bounding box center [1119, 72] width 70 height 15
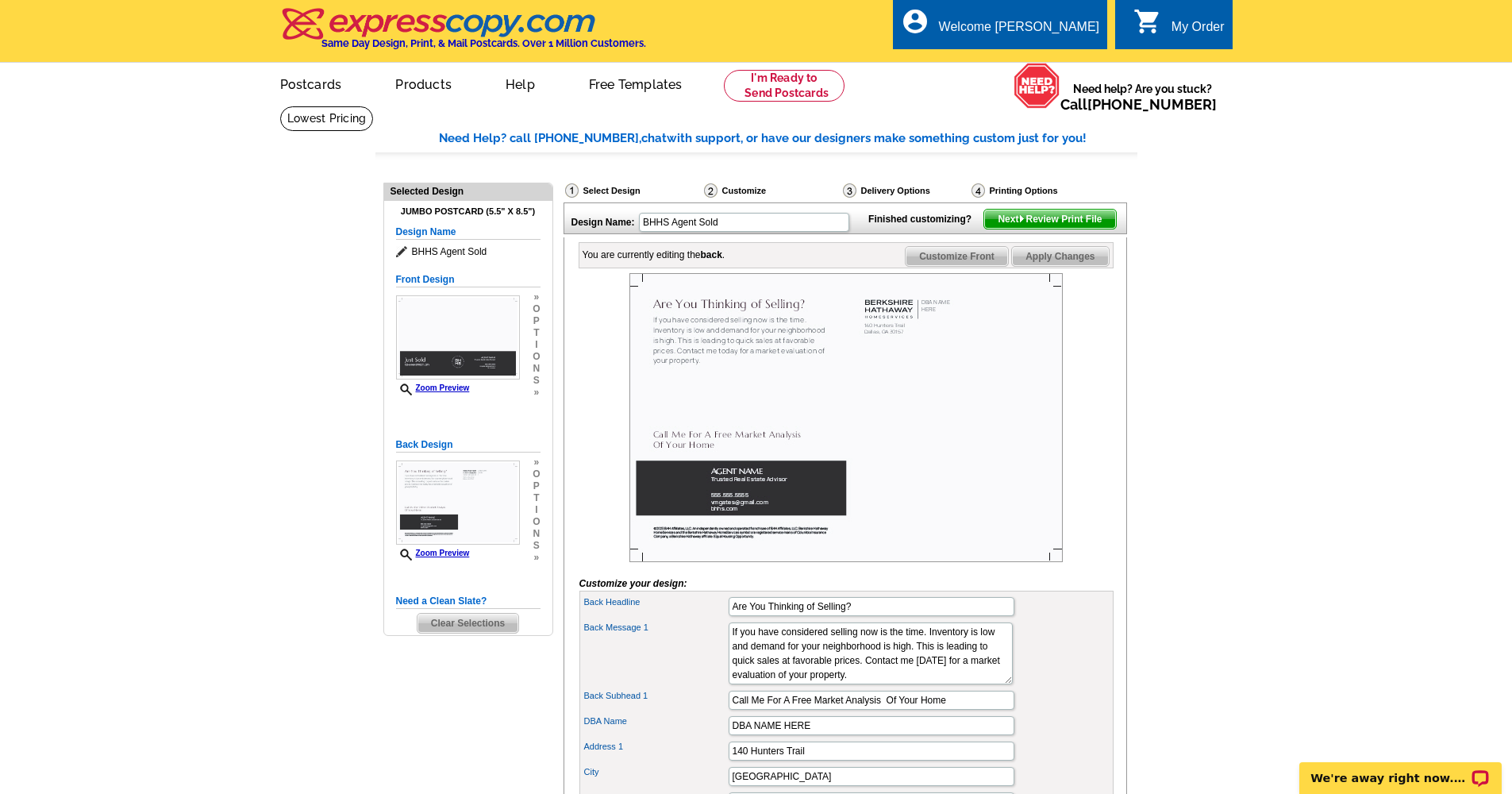
click at [943, 266] on span "Customize Front" at bounding box center [956, 257] width 102 height 20
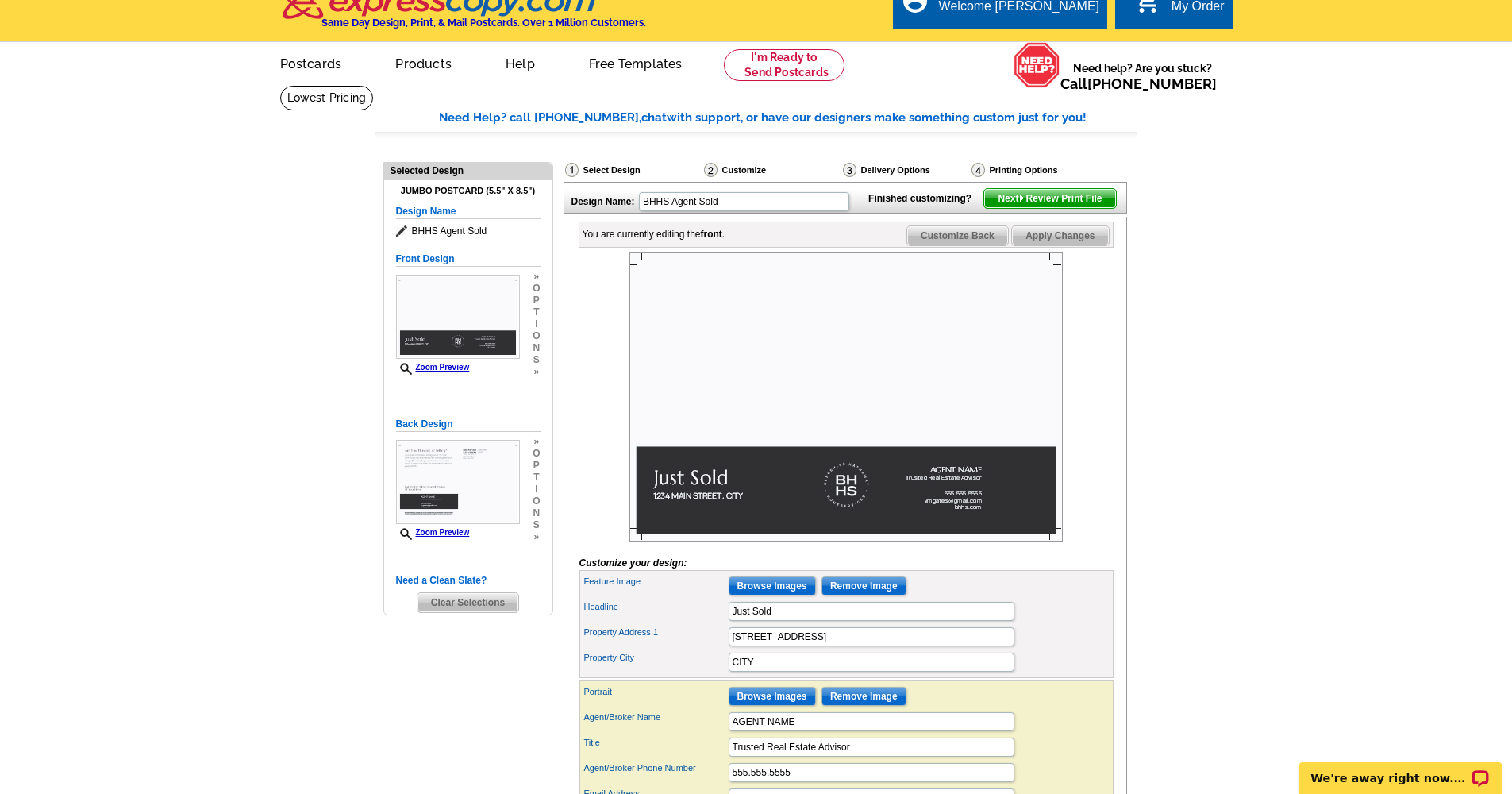
scroll to position [247, 0]
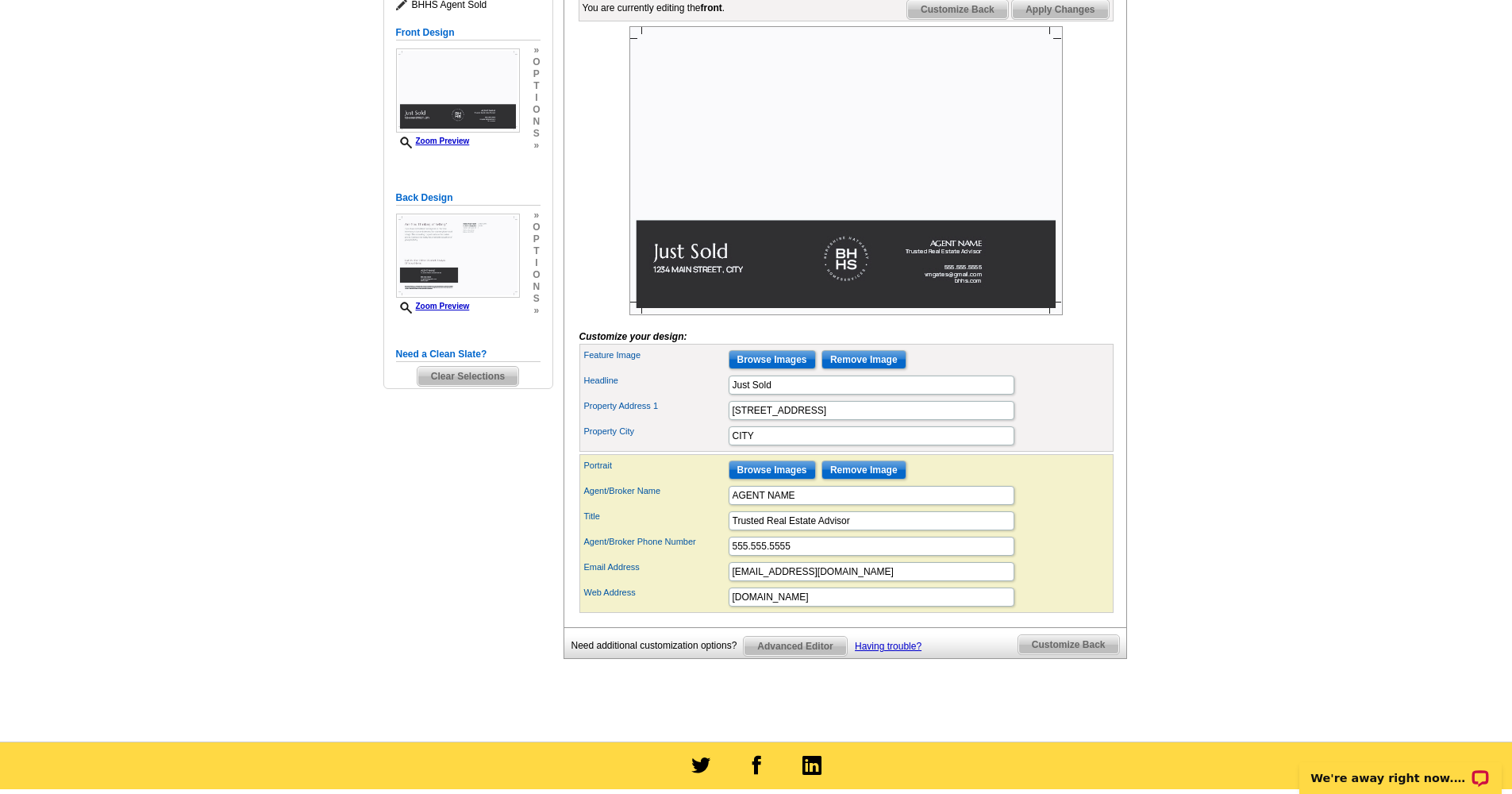
click at [784, 370] on input "Browse Images" at bounding box center [773, 360] width 88 height 20
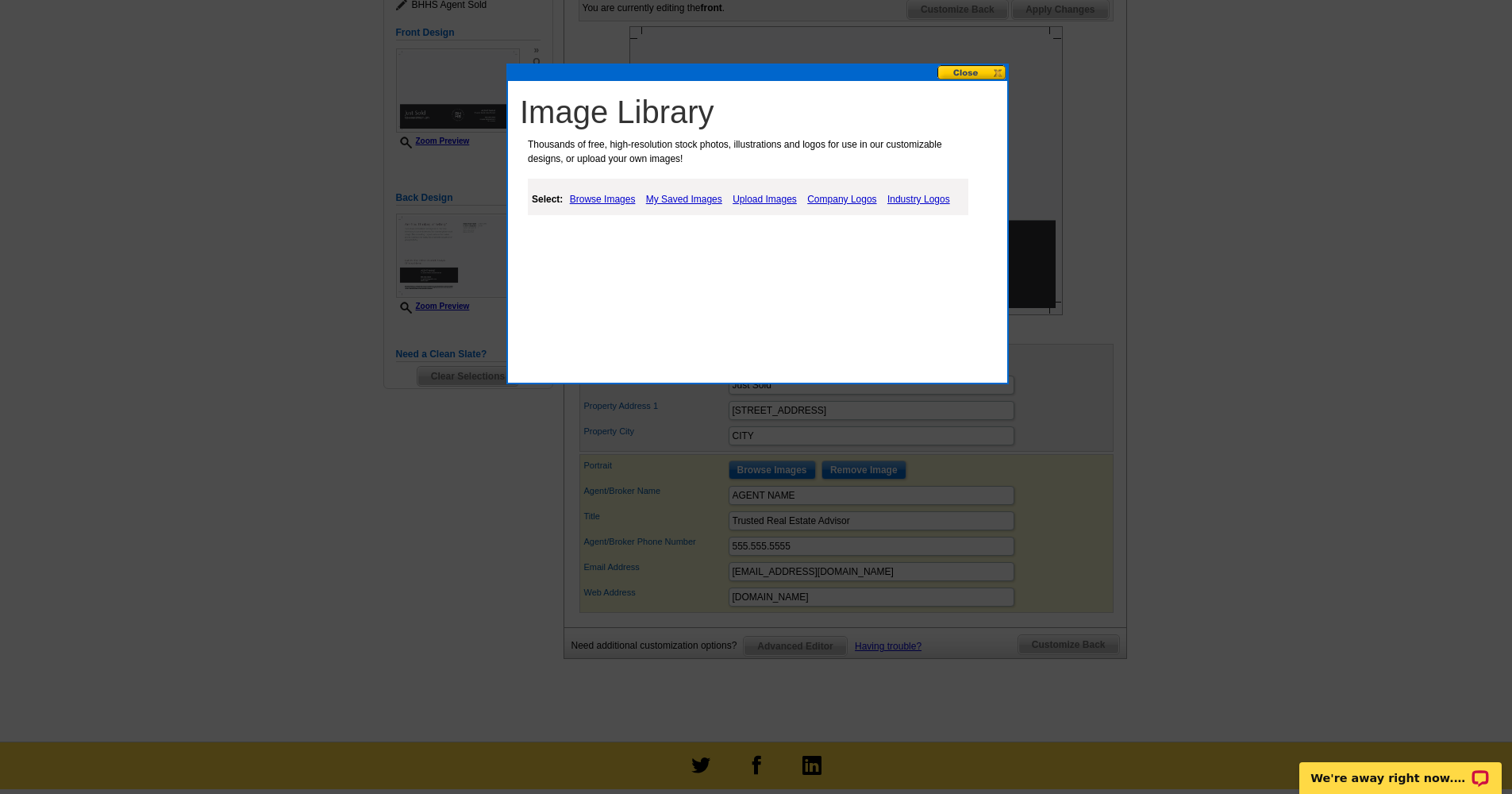
click at [596, 201] on link "Browse Images" at bounding box center [603, 200] width 74 height 20
click at [678, 200] on link "My Saved Images" at bounding box center [685, 200] width 84 height 20
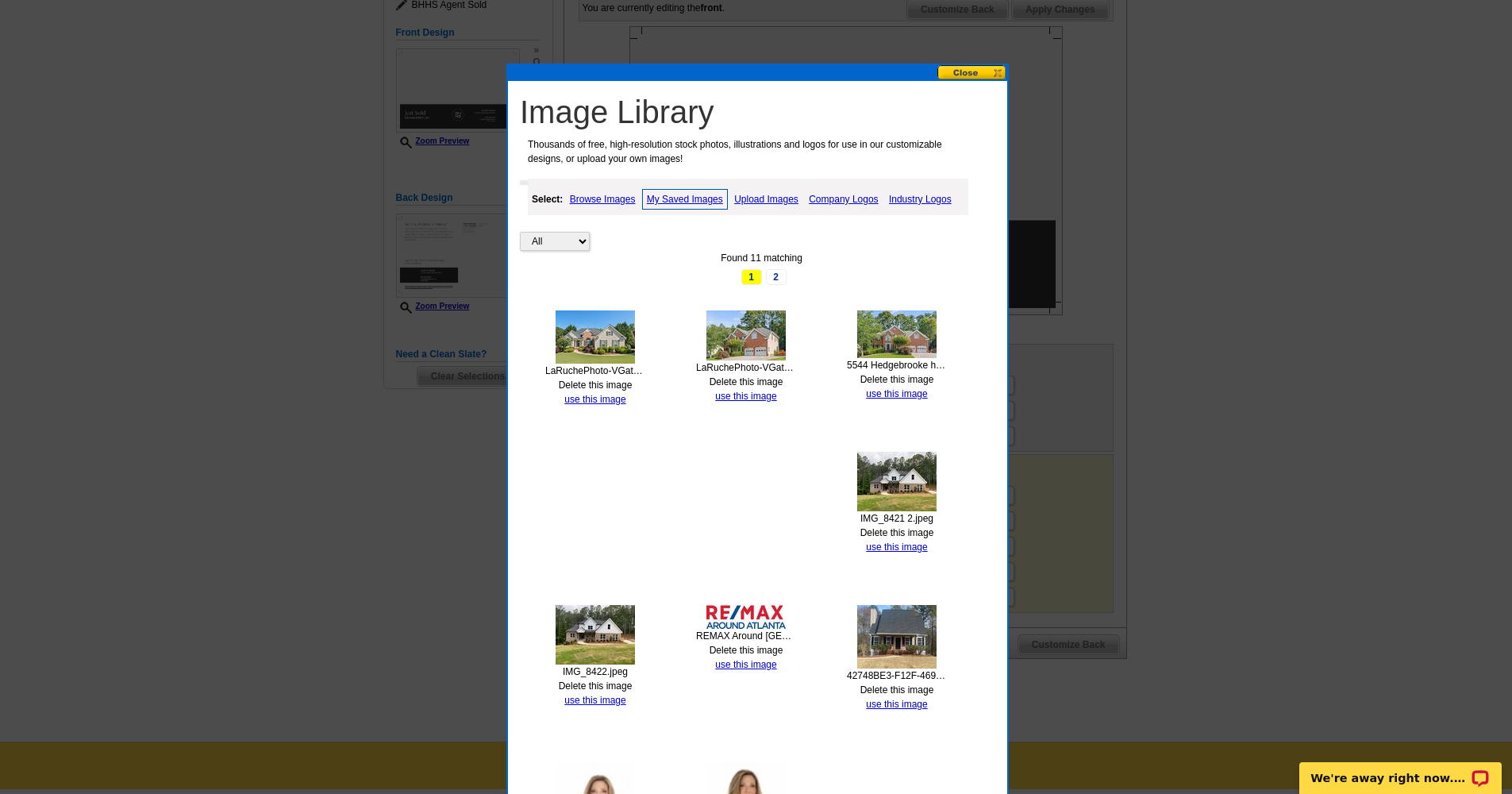
click at [783, 199] on link "Upload Images" at bounding box center [766, 200] width 72 height 20
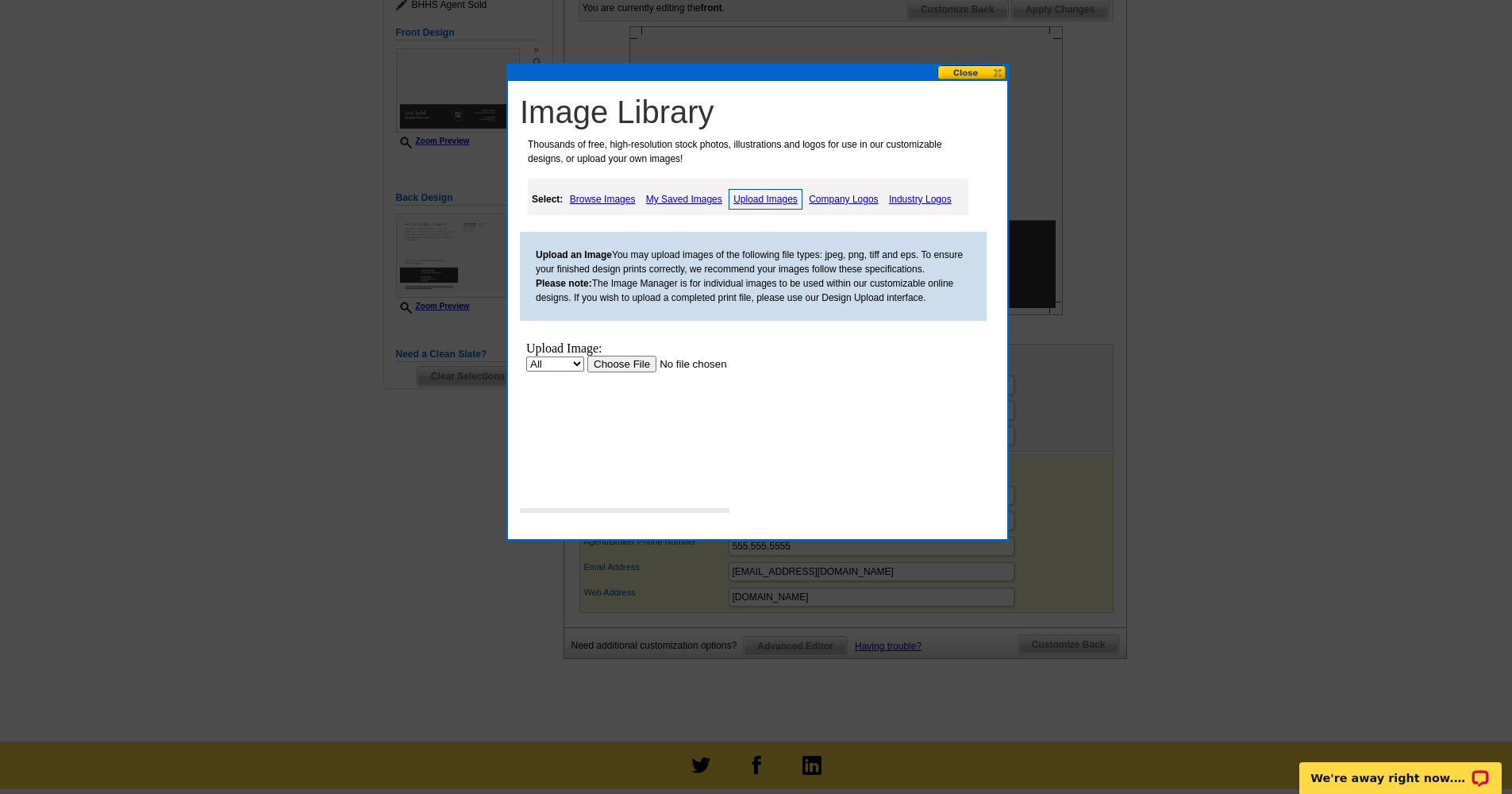
scroll to position [0, 0]
click at [617, 365] on input "file" at bounding box center [688, 364] width 201 height 17
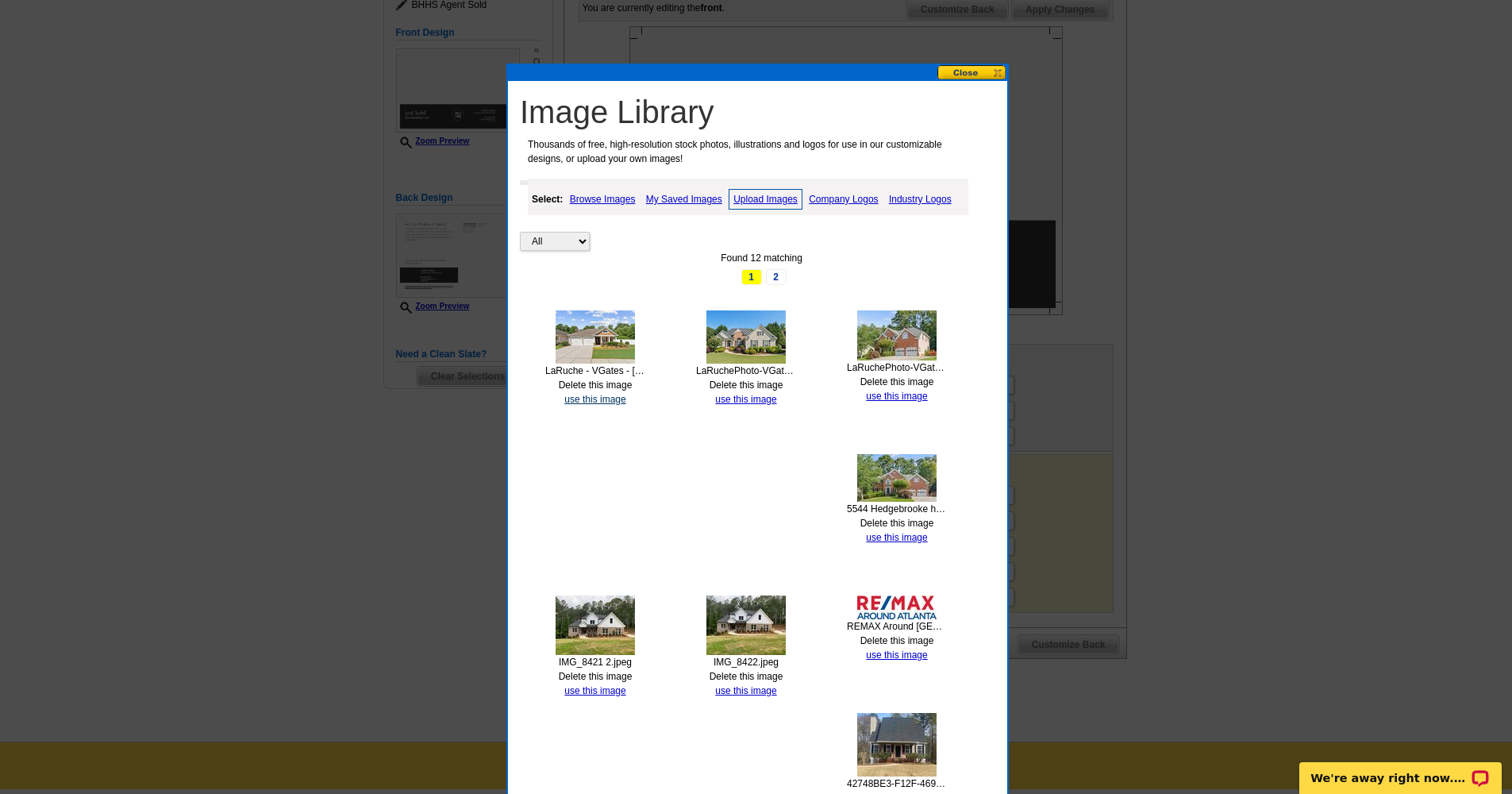
click at [596, 397] on link "use this image" at bounding box center [595, 399] width 61 height 11
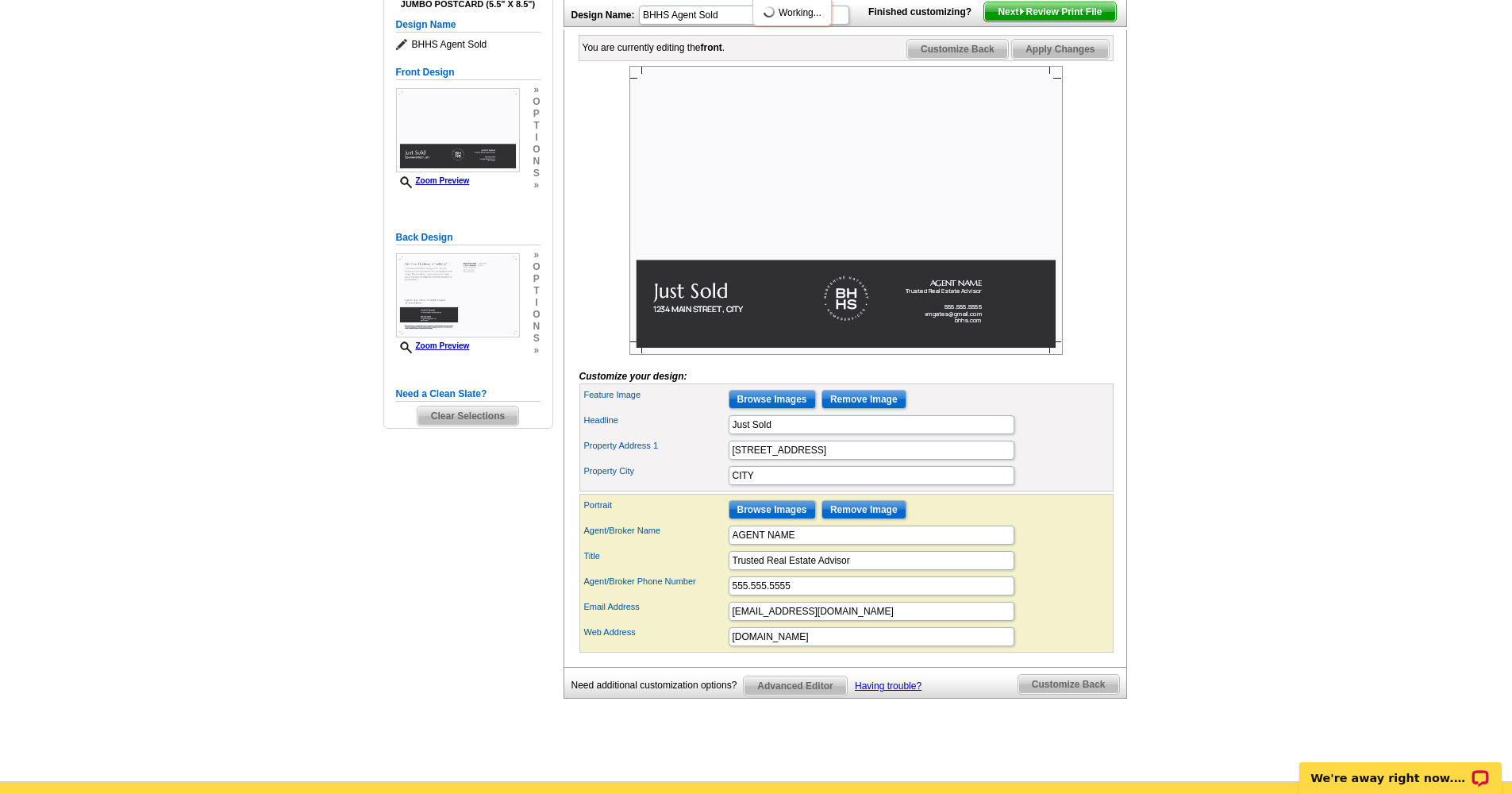
scroll to position [171, 0]
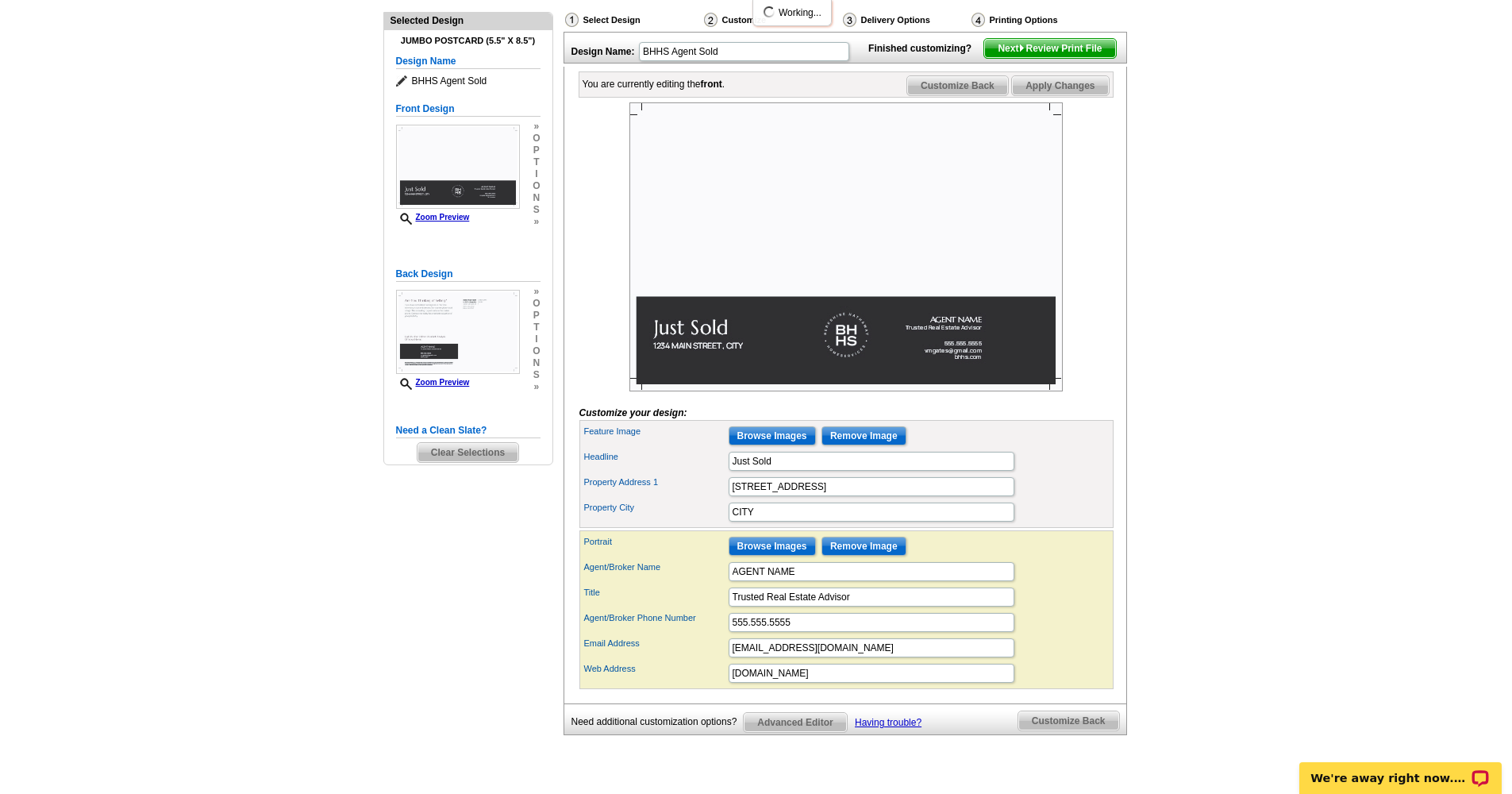
click at [870, 249] on img at bounding box center [846, 247] width 434 height 289
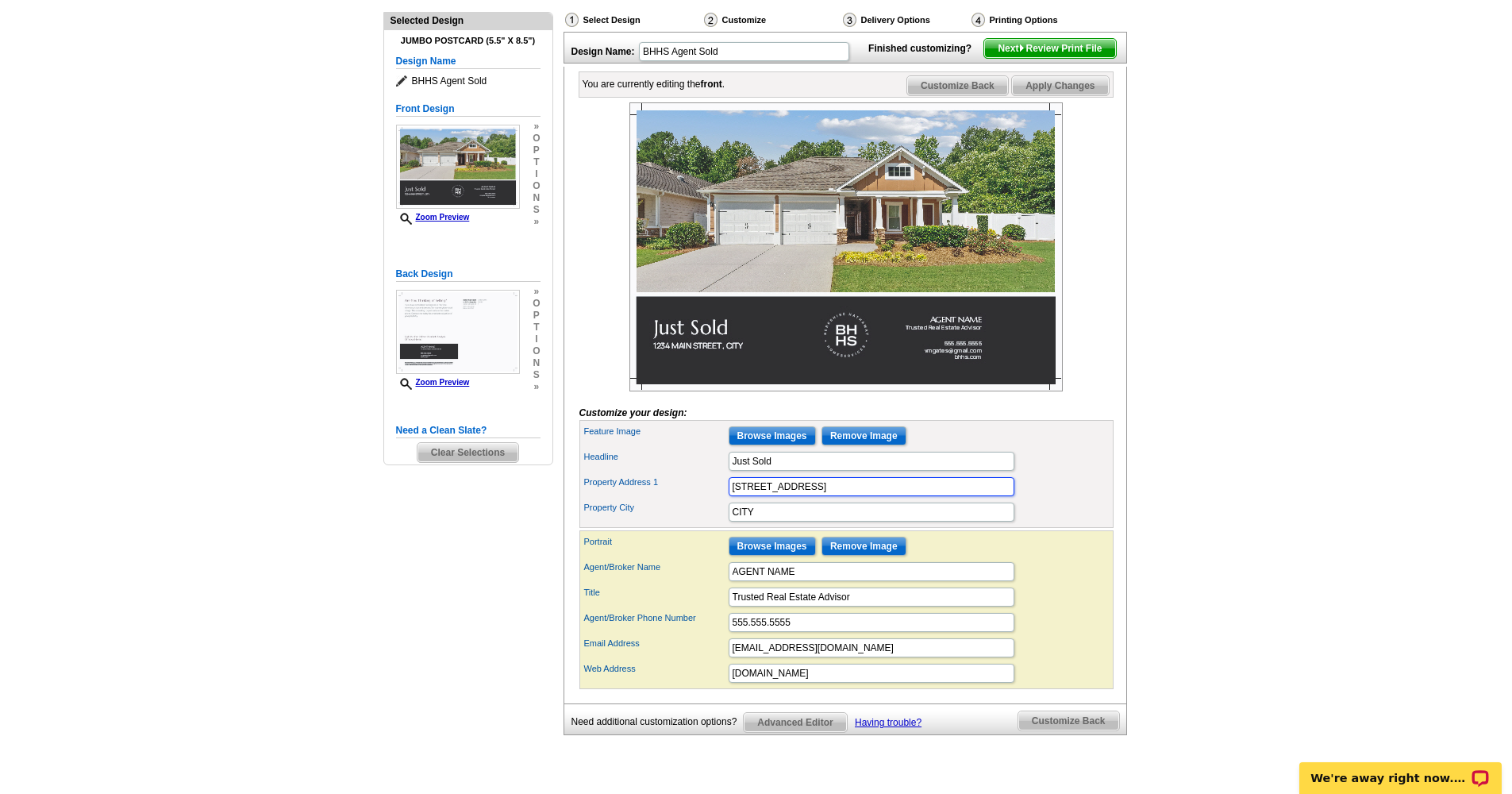
drag, startPoint x: 820, startPoint y: 506, endPoint x: 720, endPoint y: 515, distance: 100.4
drag, startPoint x: 827, startPoint y: 509, endPoint x: 928, endPoint y: 512, distance: 101.0
click at [928, 496] on input "[STREET_ADDRESS]" at bounding box center [872, 487] width 286 height 20
type input "[STREET_ADDRESS]"
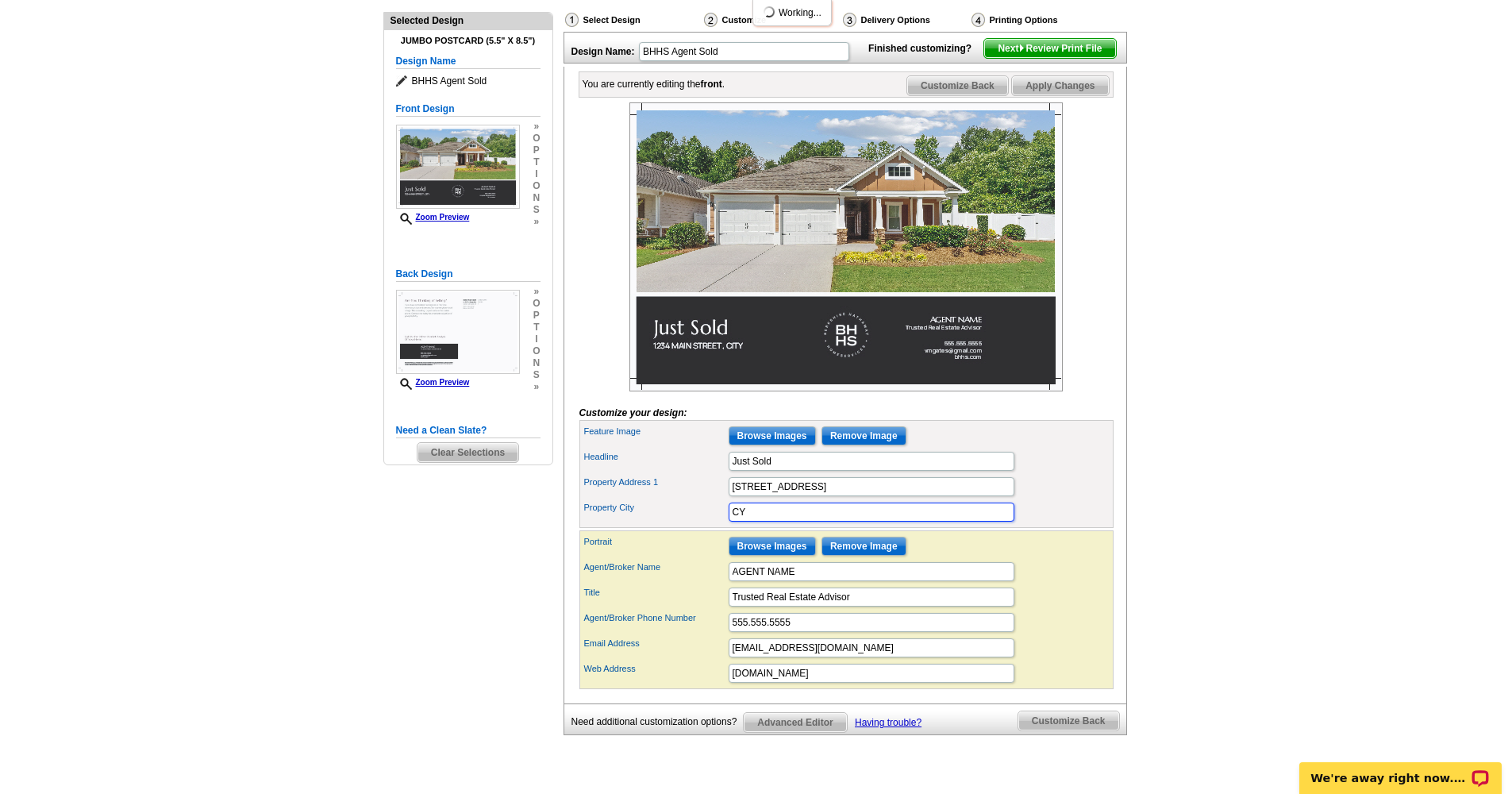
type input "Y"
type input "[GEOGRAPHIC_DATA]"
drag, startPoint x: 826, startPoint y: 511, endPoint x: 943, endPoint y: 503, distance: 117.3
click at [943, 496] on input "[STREET_ADDRESS]" at bounding box center [872, 487] width 286 height 20
drag, startPoint x: 828, startPoint y: 511, endPoint x: 921, endPoint y: 502, distance: 93.4
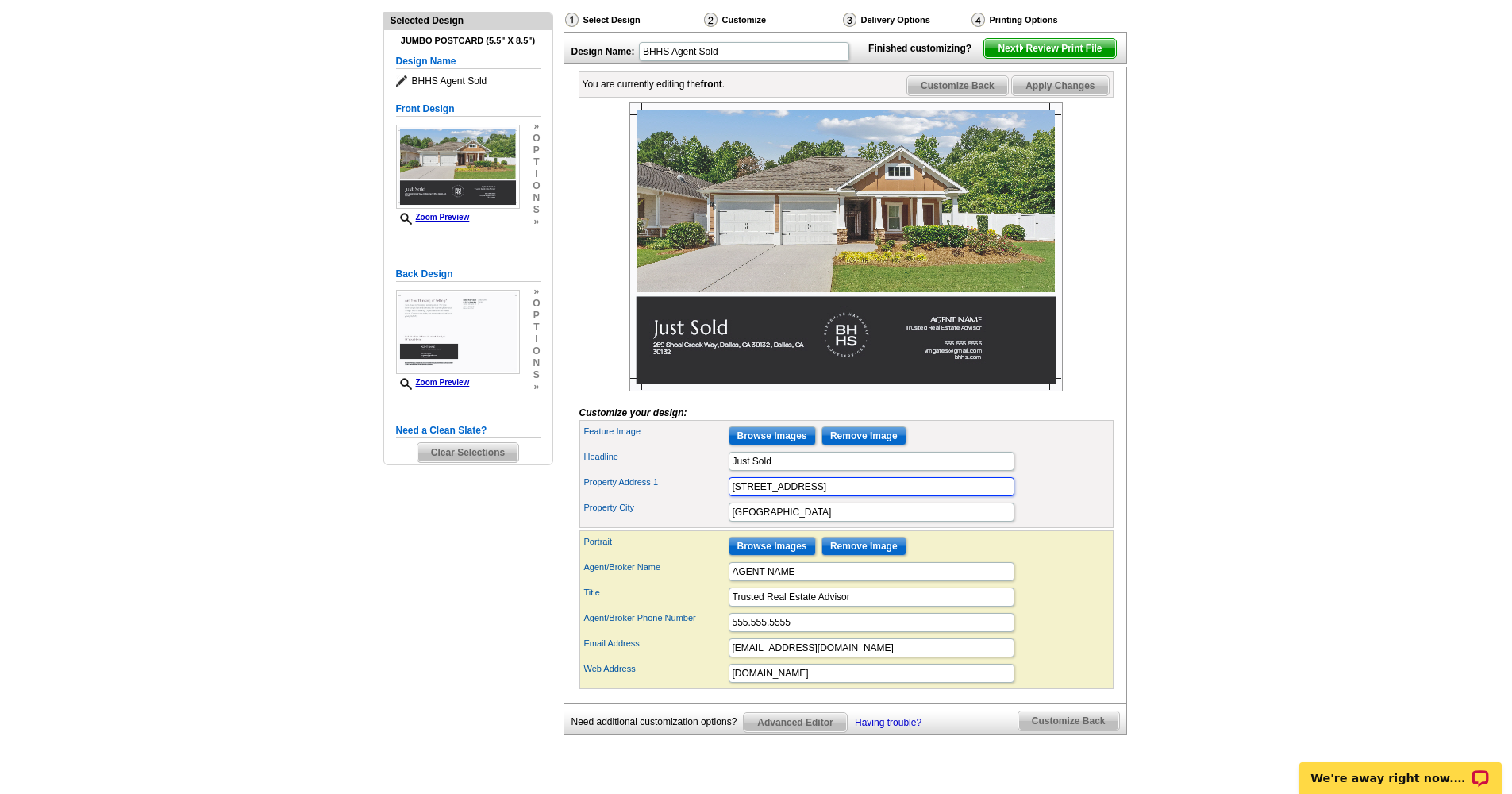
click at [921, 496] on input "[STREET_ADDRESS]" at bounding box center [872, 487] width 286 height 20
drag, startPoint x: 907, startPoint y: 508, endPoint x: 829, endPoint y: 511, distance: 78.1
click at [828, 496] on input "[STREET_ADDRESS]" at bounding box center [872, 487] width 286 height 20
type input "[STREET_ADDRESS]"
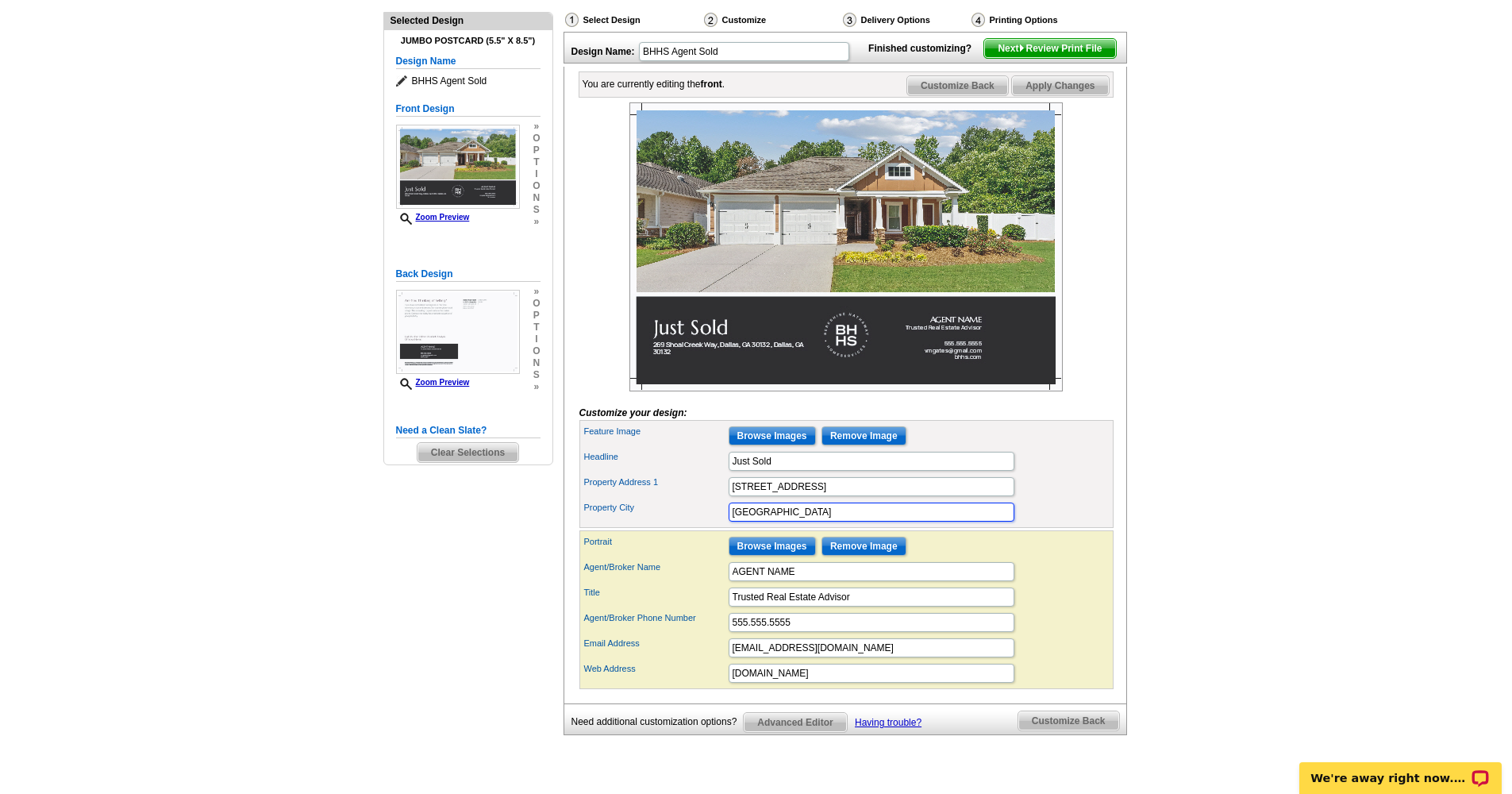
click at [831, 522] on input "[GEOGRAPHIC_DATA]" at bounding box center [872, 512] width 286 height 20
drag, startPoint x: 770, startPoint y: 378, endPoint x: 768, endPoint y: 387, distance: 9.2
click at [769, 377] on img at bounding box center [846, 247] width 434 height 289
click at [768, 377] on img at bounding box center [846, 247] width 434 height 289
click at [767, 377] on img at bounding box center [846, 247] width 434 height 289
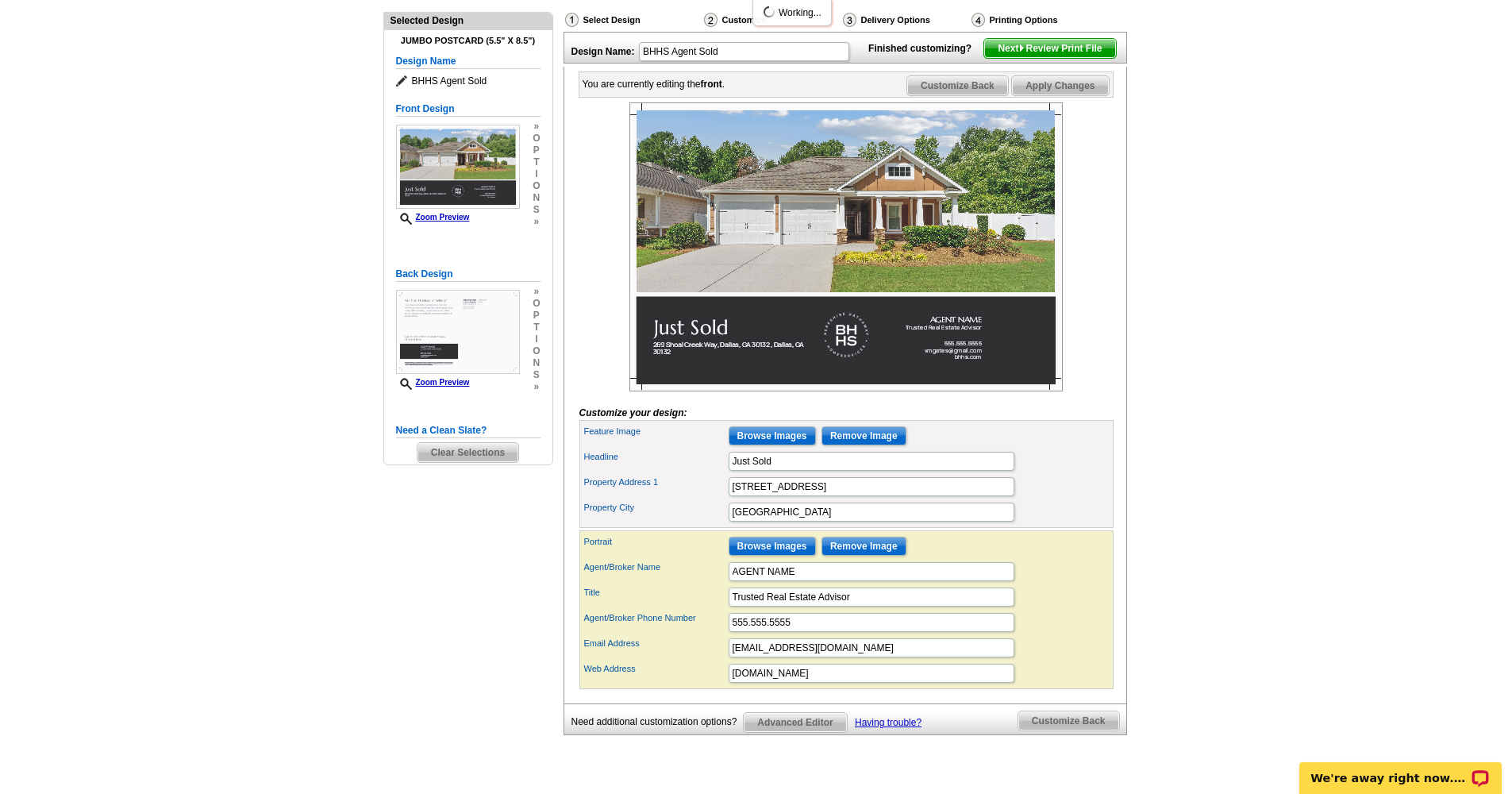
click at [741, 369] on img at bounding box center [846, 247] width 434 height 289
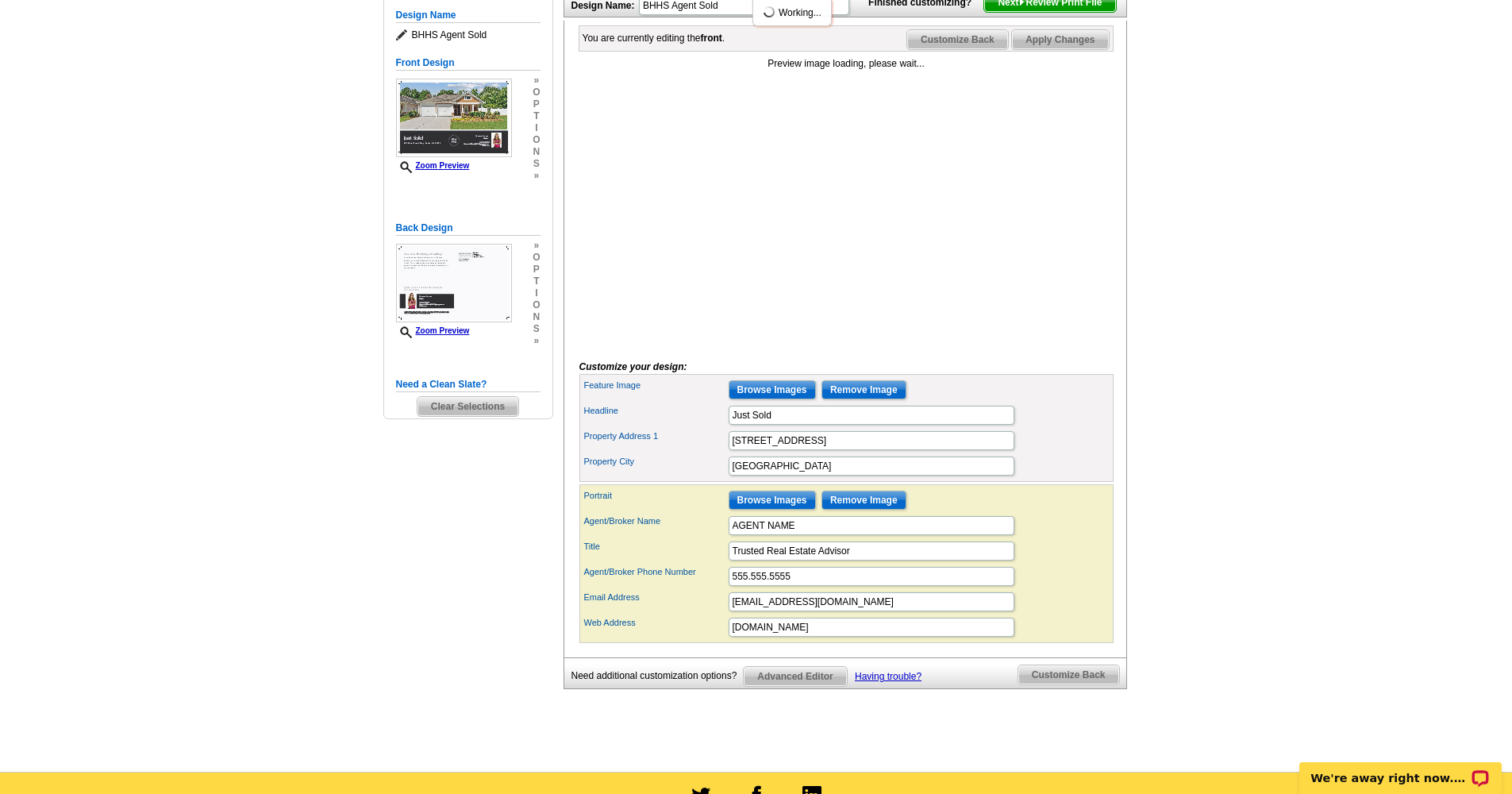
scroll to position [220, 0]
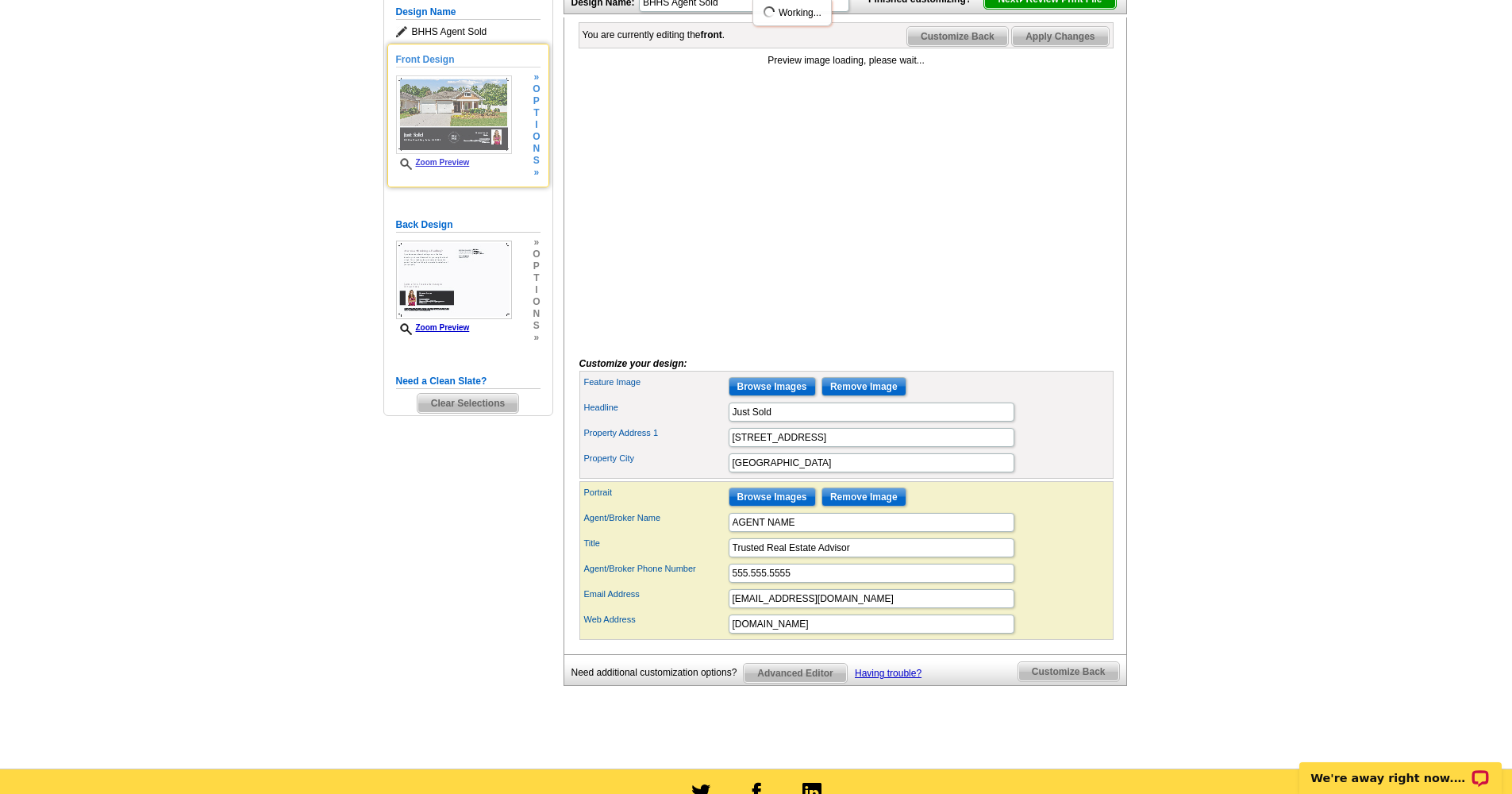
click at [485, 142] on img at bounding box center [453, 114] width 116 height 79
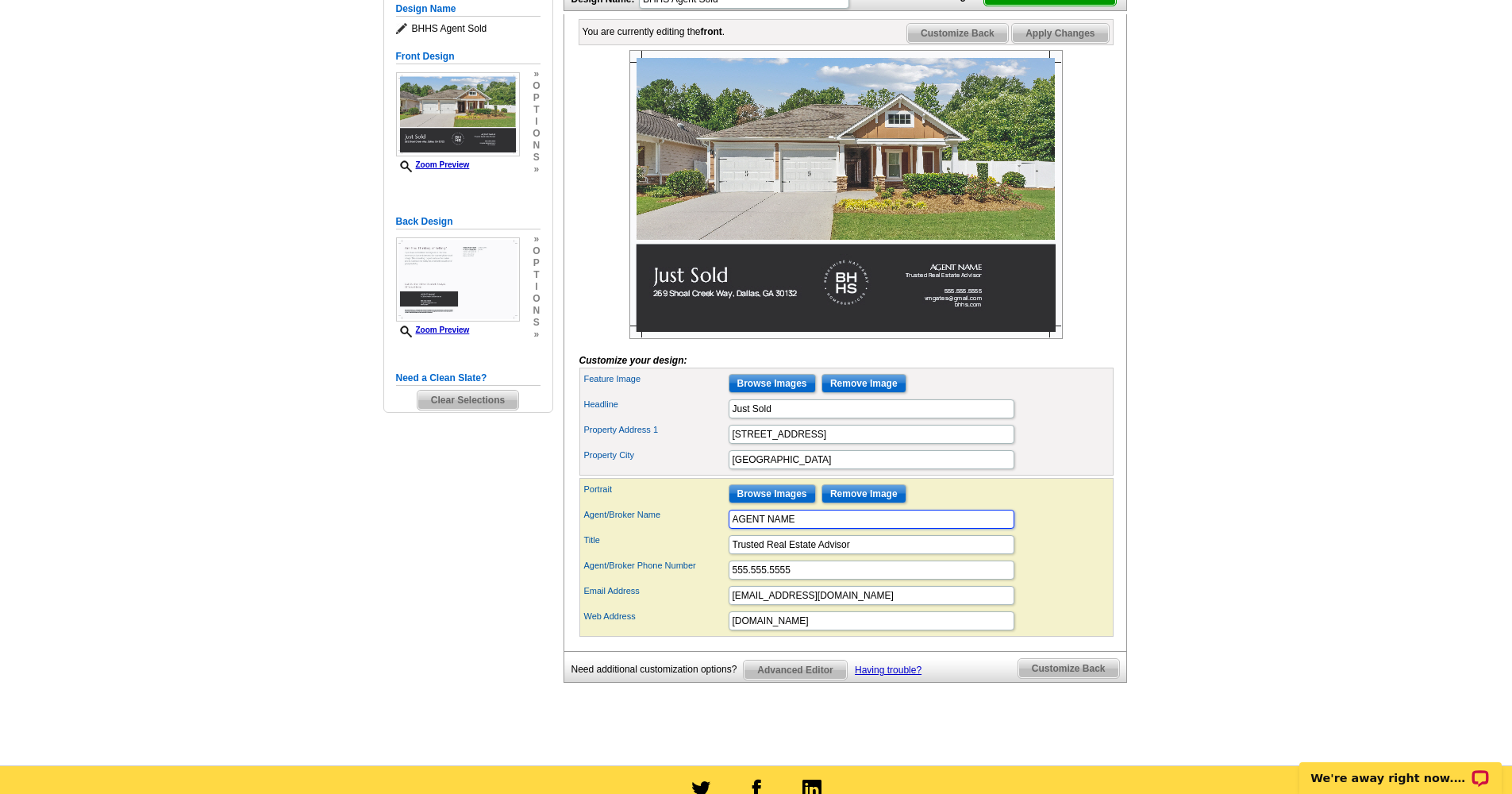
drag, startPoint x: 811, startPoint y: 548, endPoint x: 699, endPoint y: 547, distance: 112.0
drag, startPoint x: 798, startPoint y: 544, endPoint x: 886, endPoint y: 537, distance: 88.3
click at [886, 529] on input "Vanessa GatesAGENT NAME" at bounding box center [872, 520] width 286 height 20
type input "Vanessa Gates"
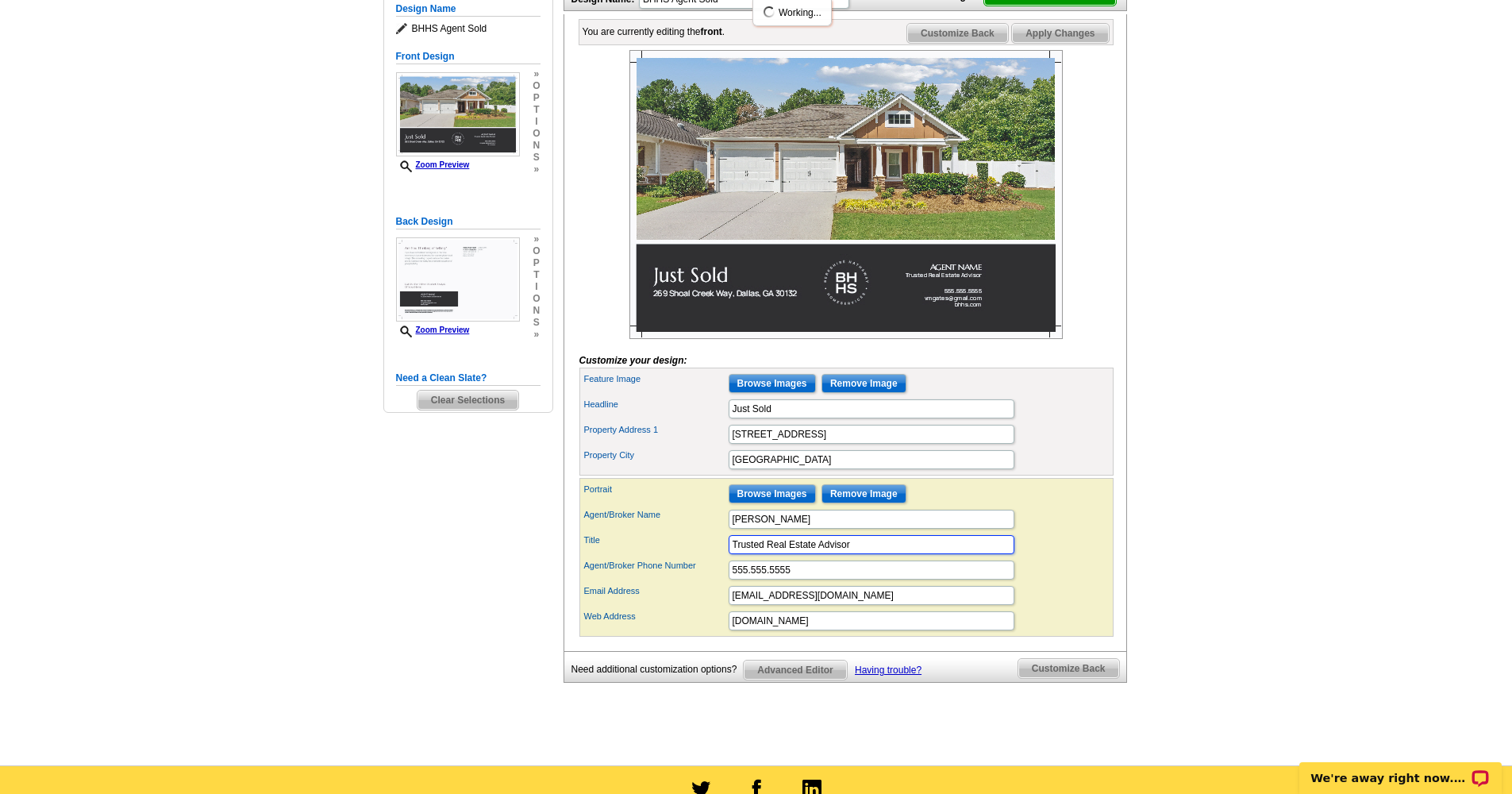
drag, startPoint x: 857, startPoint y: 571, endPoint x: 710, endPoint y: 567, distance: 147.1
click at [710, 558] on div "Title Trusted Real Estate Advisor" at bounding box center [847, 545] width 528 height 25
type input "Realtor"
drag, startPoint x: 787, startPoint y: 592, endPoint x: 703, endPoint y: 592, distance: 84.0
type input "770.686.9339"
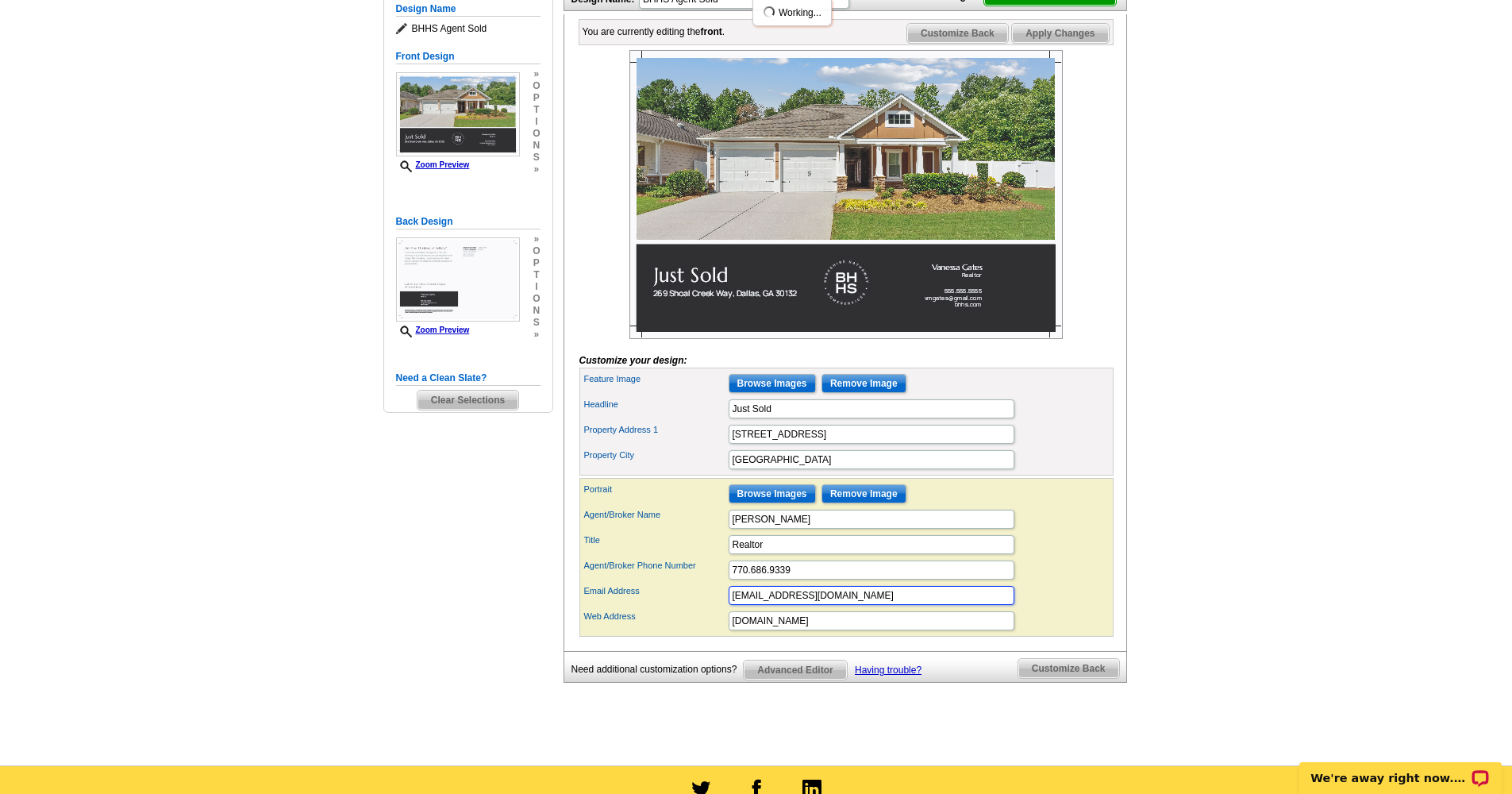
drag, startPoint x: 769, startPoint y: 619, endPoint x: 688, endPoint y: 615, distance: 81.1
type input "a"
type input "Vanessa.Gates@BHHSgeorgia.com"
click at [1236, 451] on main "Need Help? call 800-260-5887, chat with support, or have our designers make som…" at bounding box center [756, 323] width 1512 height 883
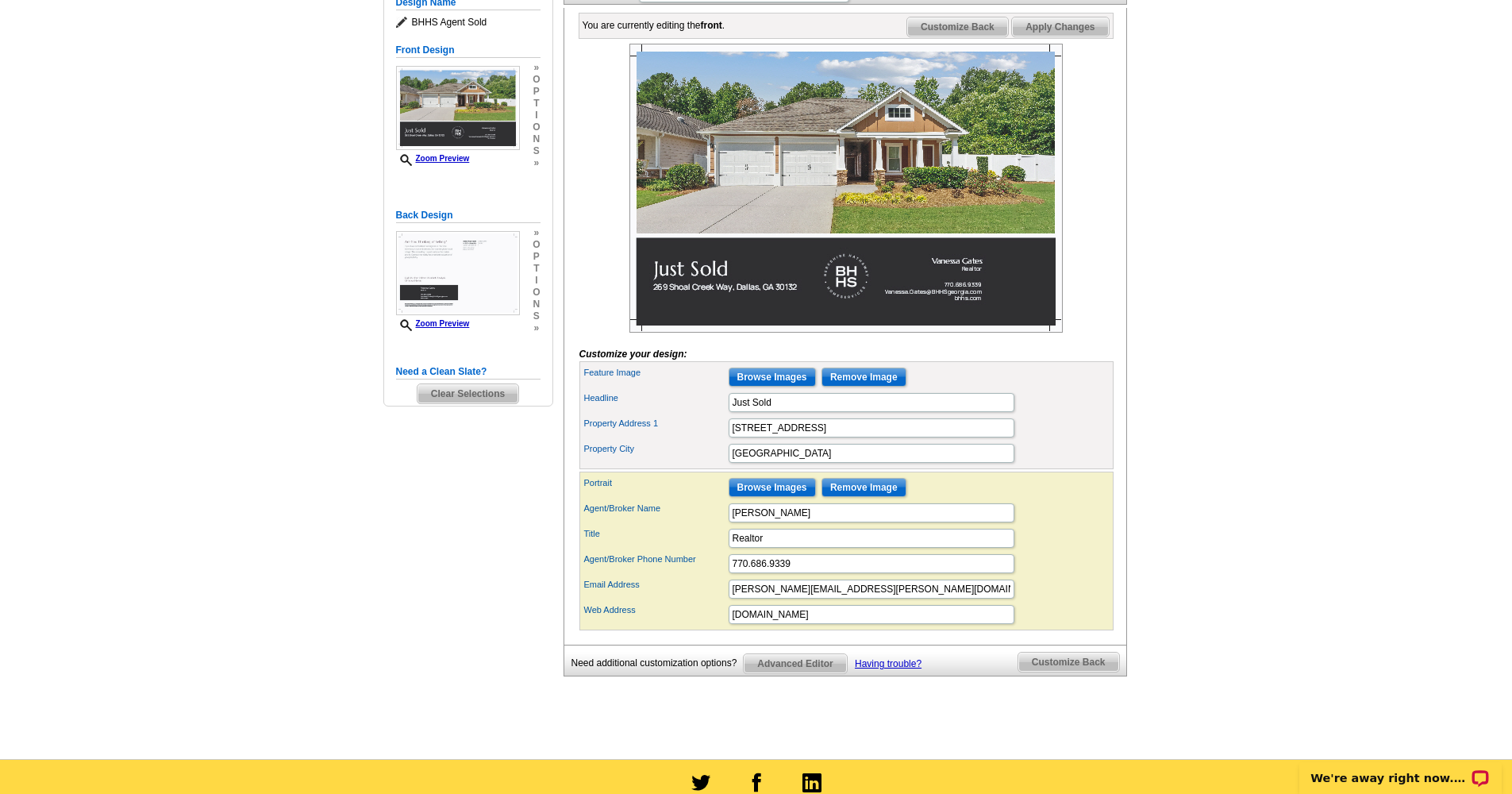
scroll to position [233, 0]
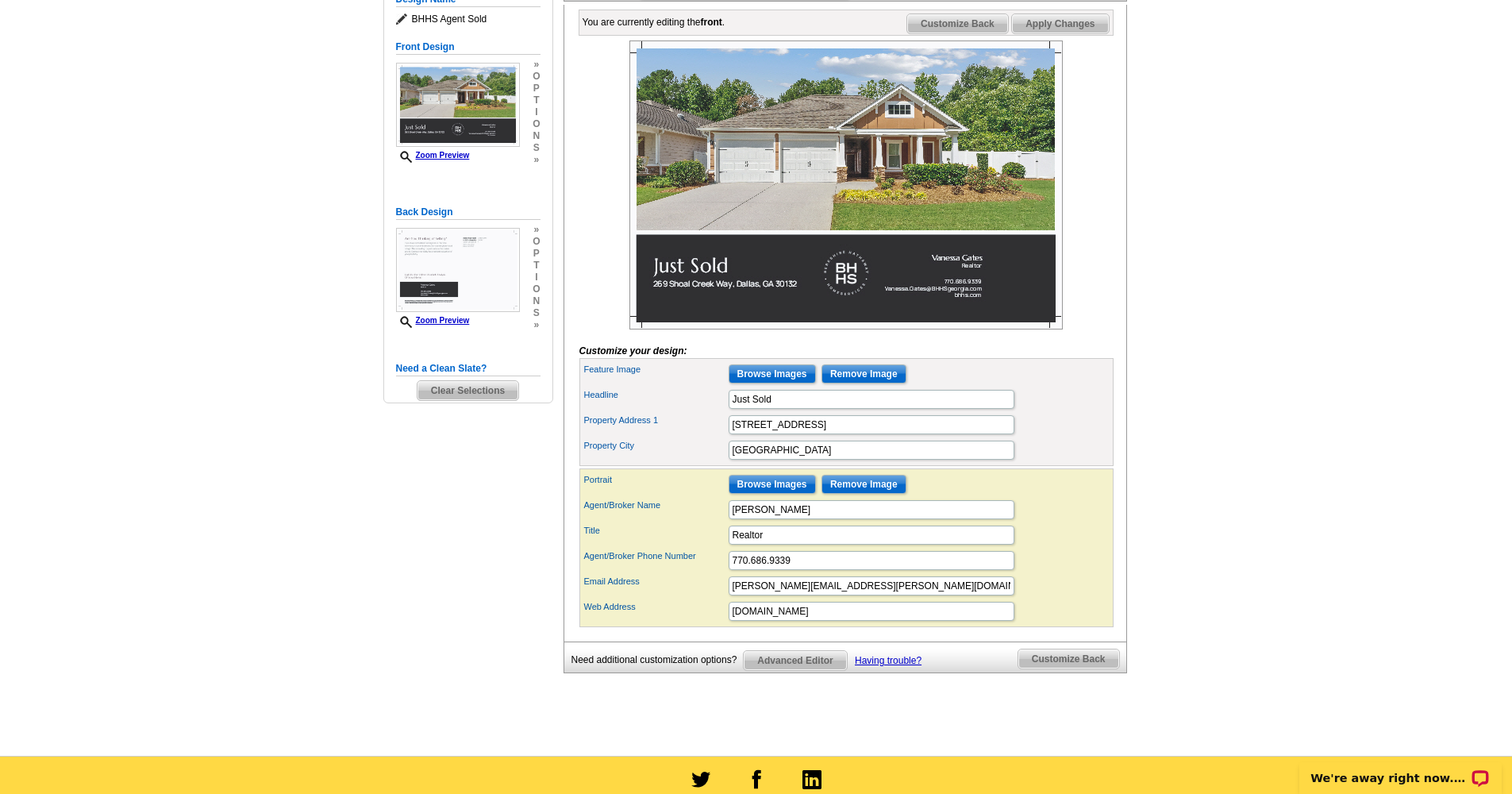
click at [1075, 669] on span "Customize Back" at bounding box center [1068, 659] width 100 height 20
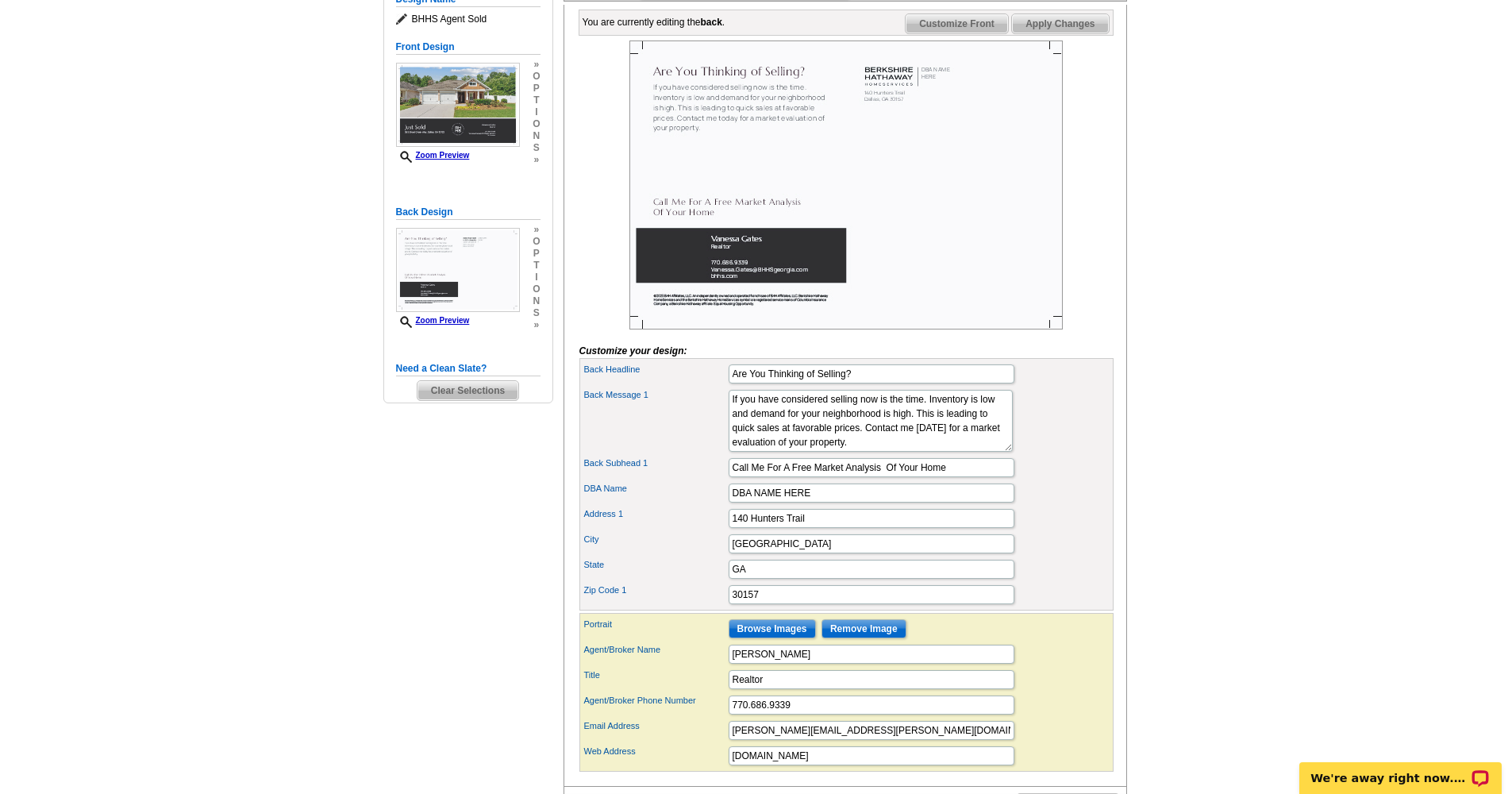
click at [940, 272] on img at bounding box center [846, 185] width 434 height 289
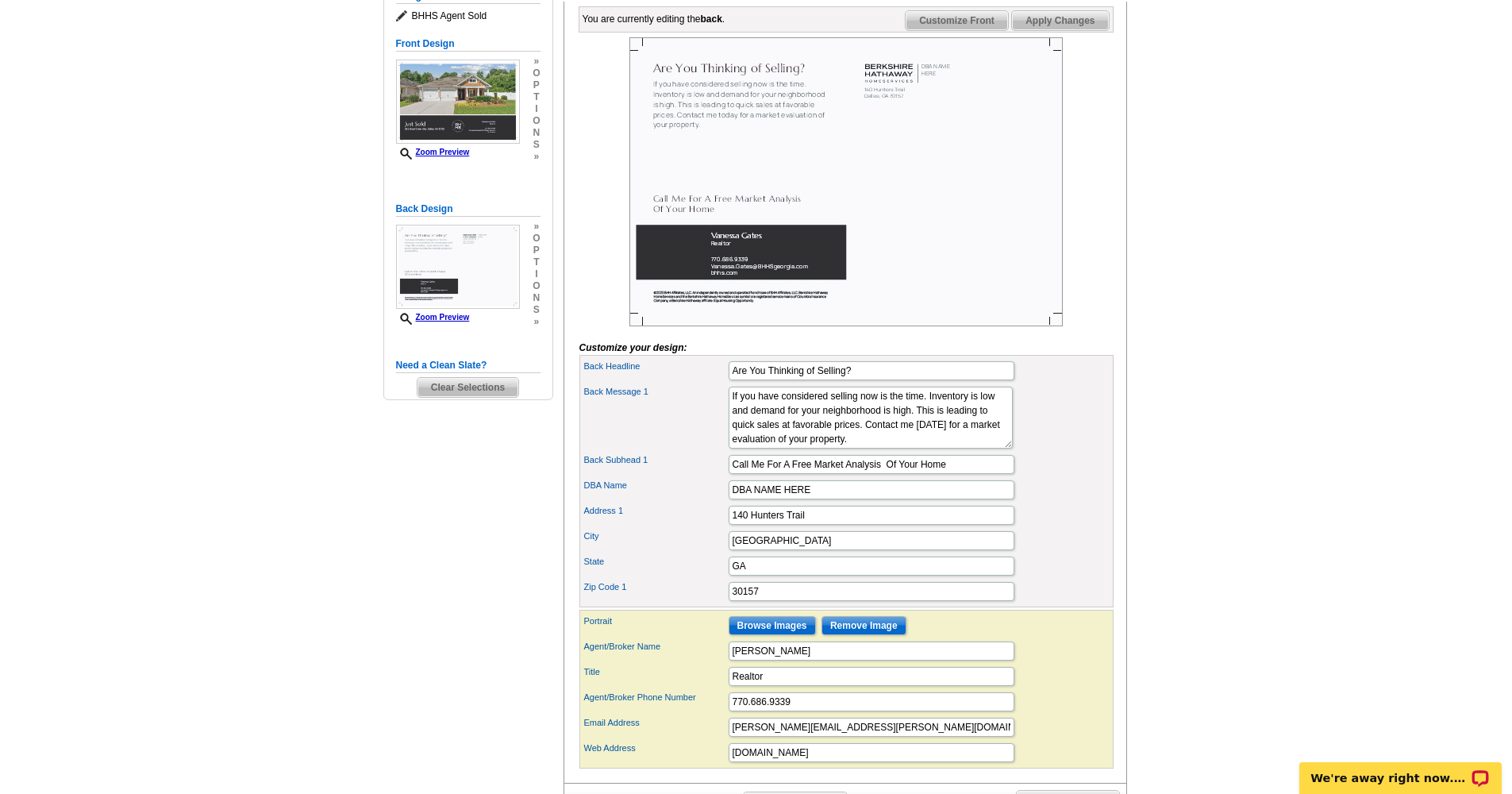
scroll to position [239, 0]
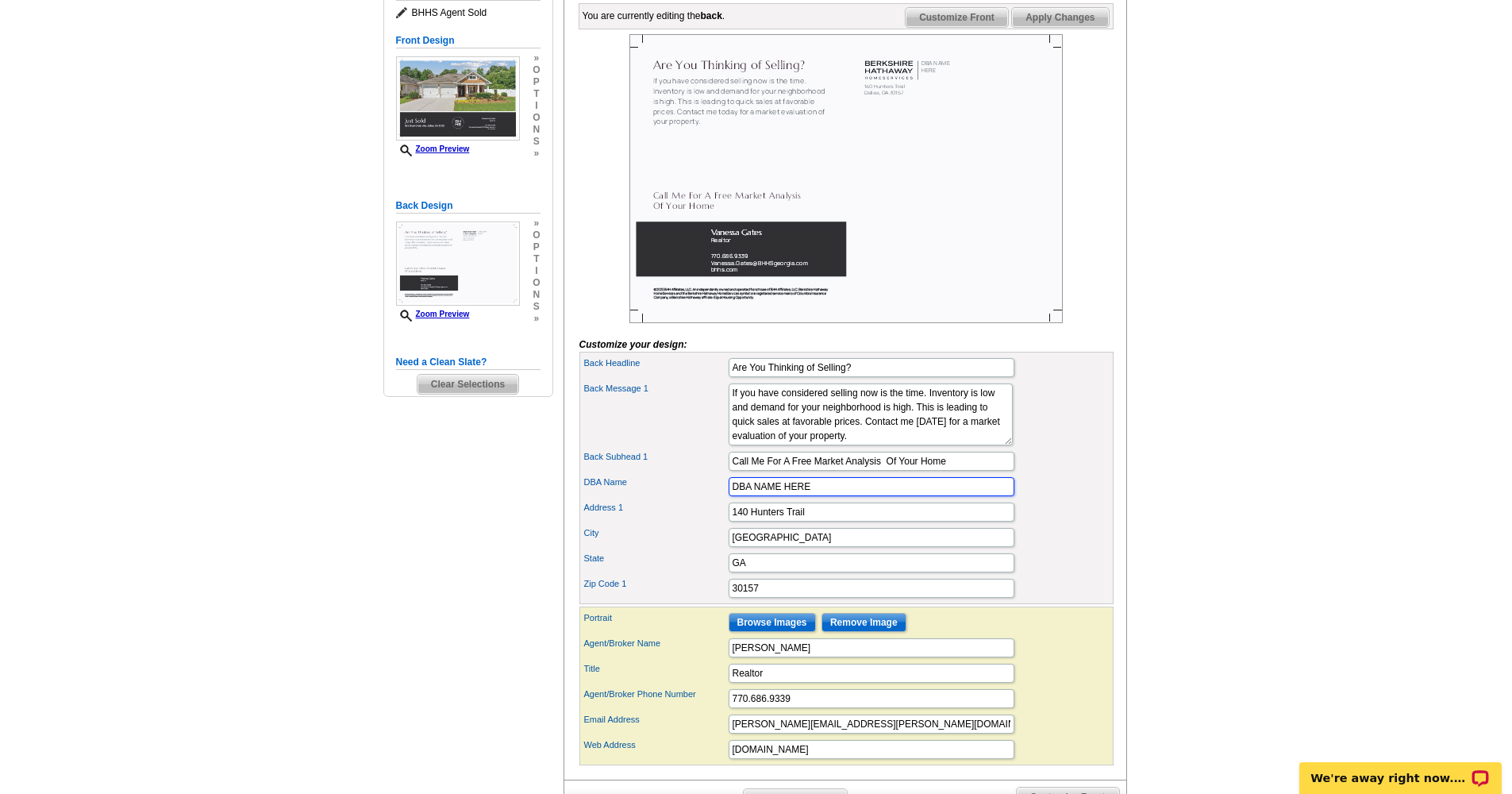
drag, startPoint x: 821, startPoint y: 511, endPoint x: 733, endPoint y: 520, distance: 88.5
click at [1002, 496] on input "DBA NAME HERE" at bounding box center [872, 487] width 286 height 20
click at [1006, 496] on input "DBA NAME HERE" at bounding box center [872, 487] width 286 height 20
click at [848, 496] on input "DBA NAME HERE" at bounding box center [872, 487] width 286 height 20
drag, startPoint x: 819, startPoint y: 513, endPoint x: 709, endPoint y: 515, distance: 110.0
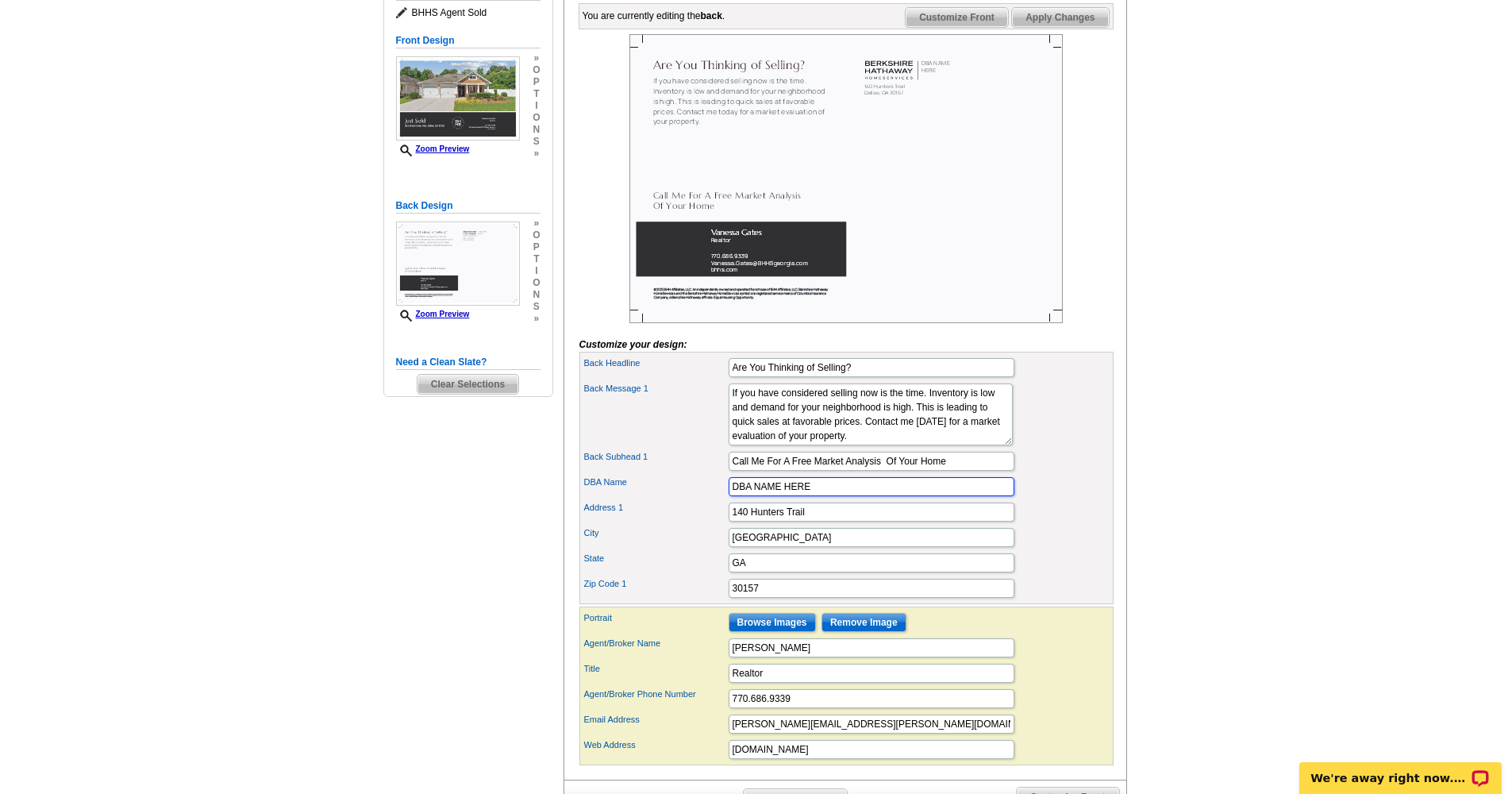
click at [709, 499] on div "DBA Name DBA NAME HERE" at bounding box center [847, 487] width 528 height 25
type input "Berkshire Hat"
type input "Berkshire Hathaway HomeServices Georgia Properties"
click at [1187, 531] on main "Need Help? call 800-260-5887, chat with support, or have our designers make som…" at bounding box center [756, 380] width 1512 height 1028
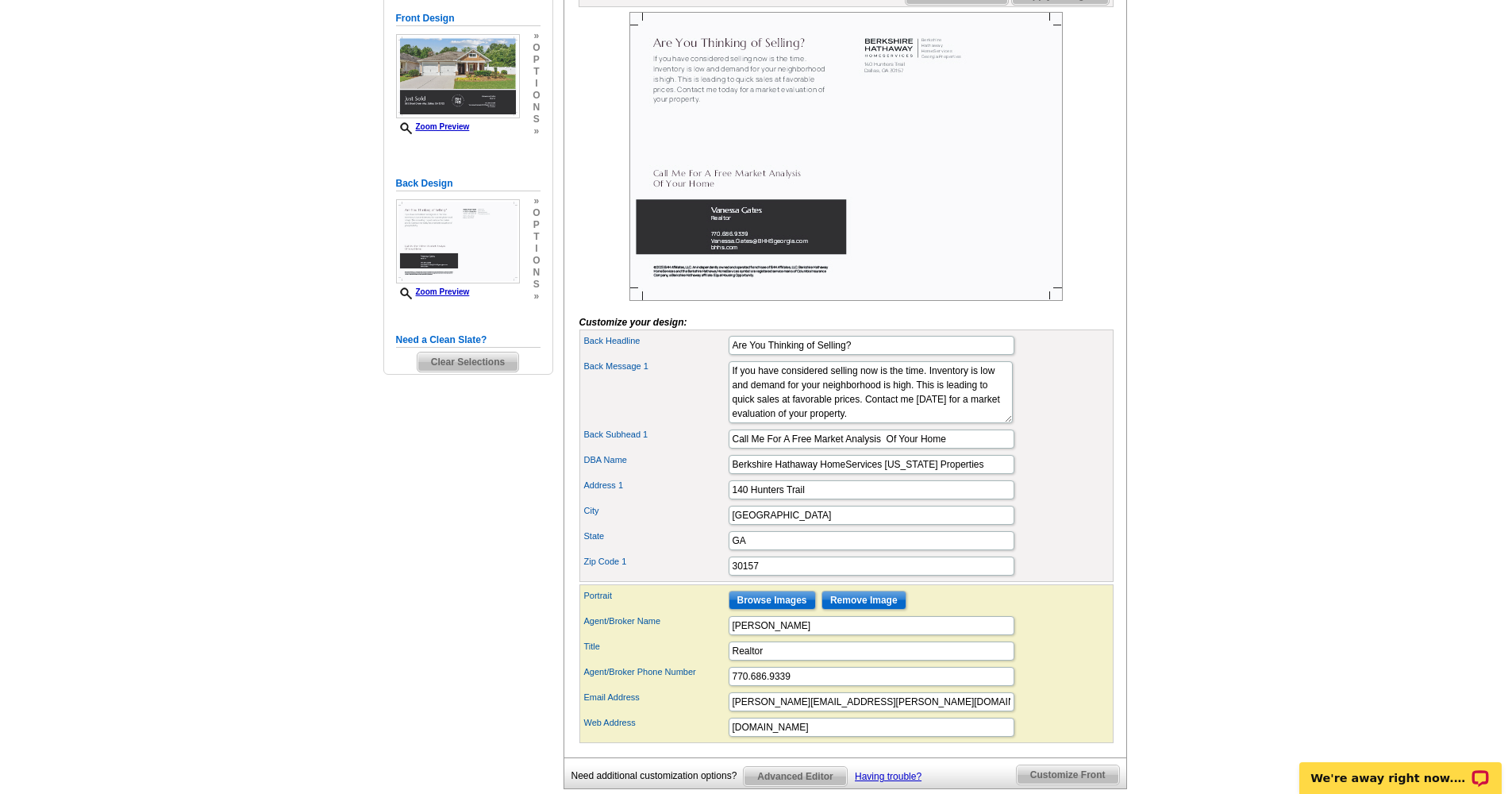
scroll to position [284, 0]
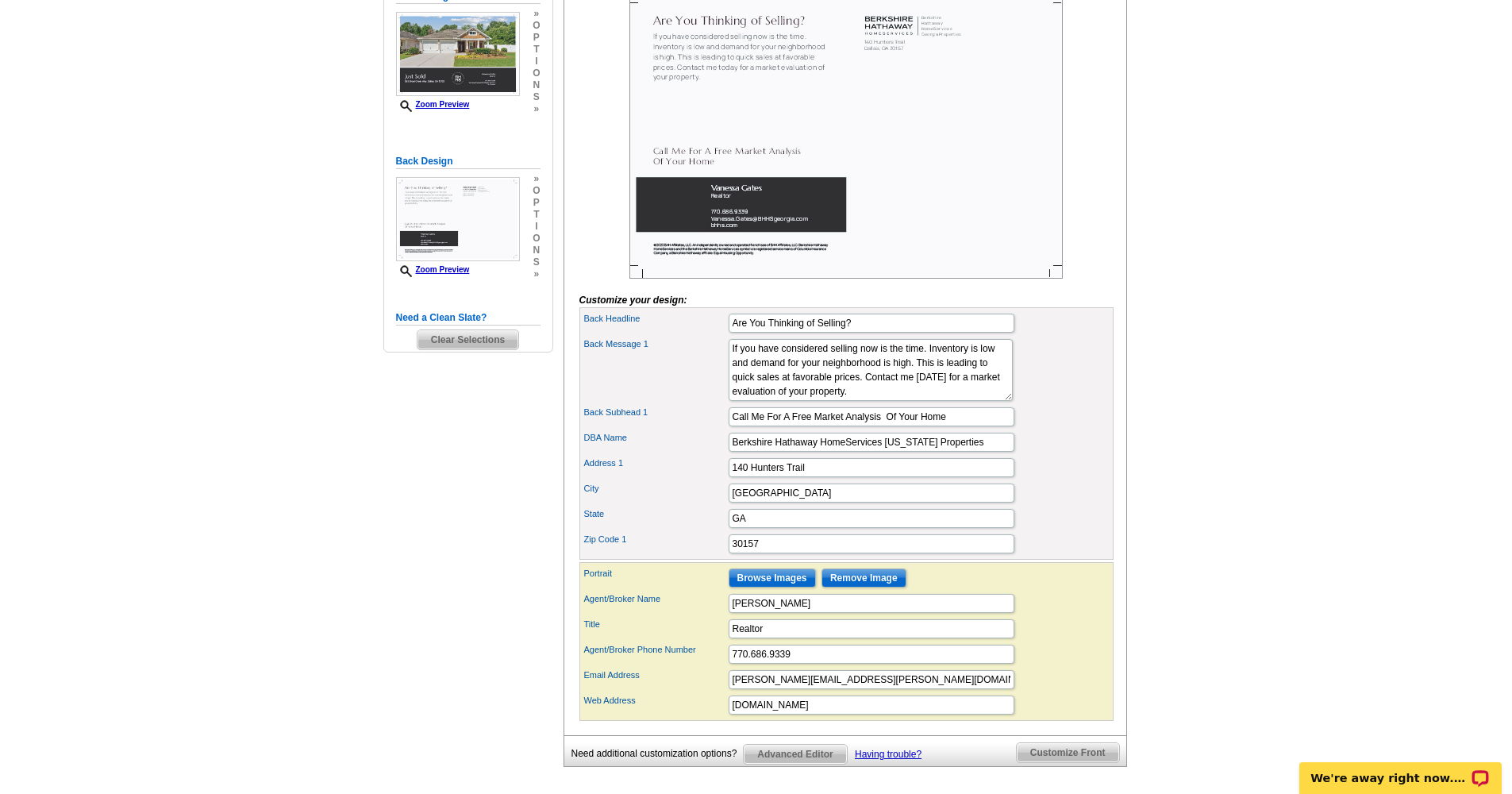
click at [777, 588] on input "Browse Images" at bounding box center [773, 578] width 88 height 20
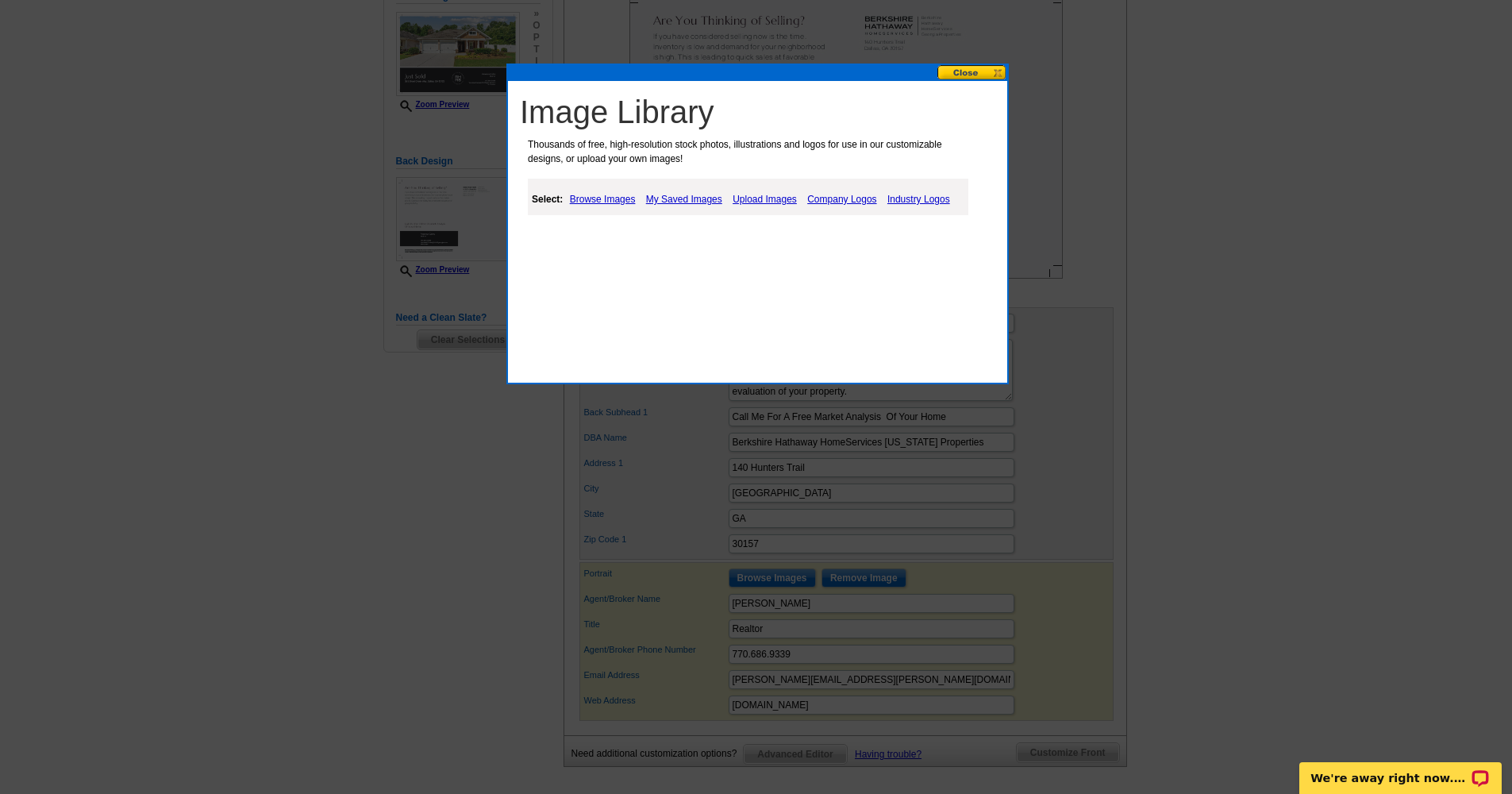
click at [622, 200] on link "Browse Images" at bounding box center [603, 200] width 74 height 20
click at [618, 199] on link "Browse Images" at bounding box center [603, 199] width 75 height 20
click at [615, 240] on link "People" at bounding box center [611, 238] width 29 height 11
click at [681, 195] on link "My Saved Images" at bounding box center [685, 200] width 84 height 20
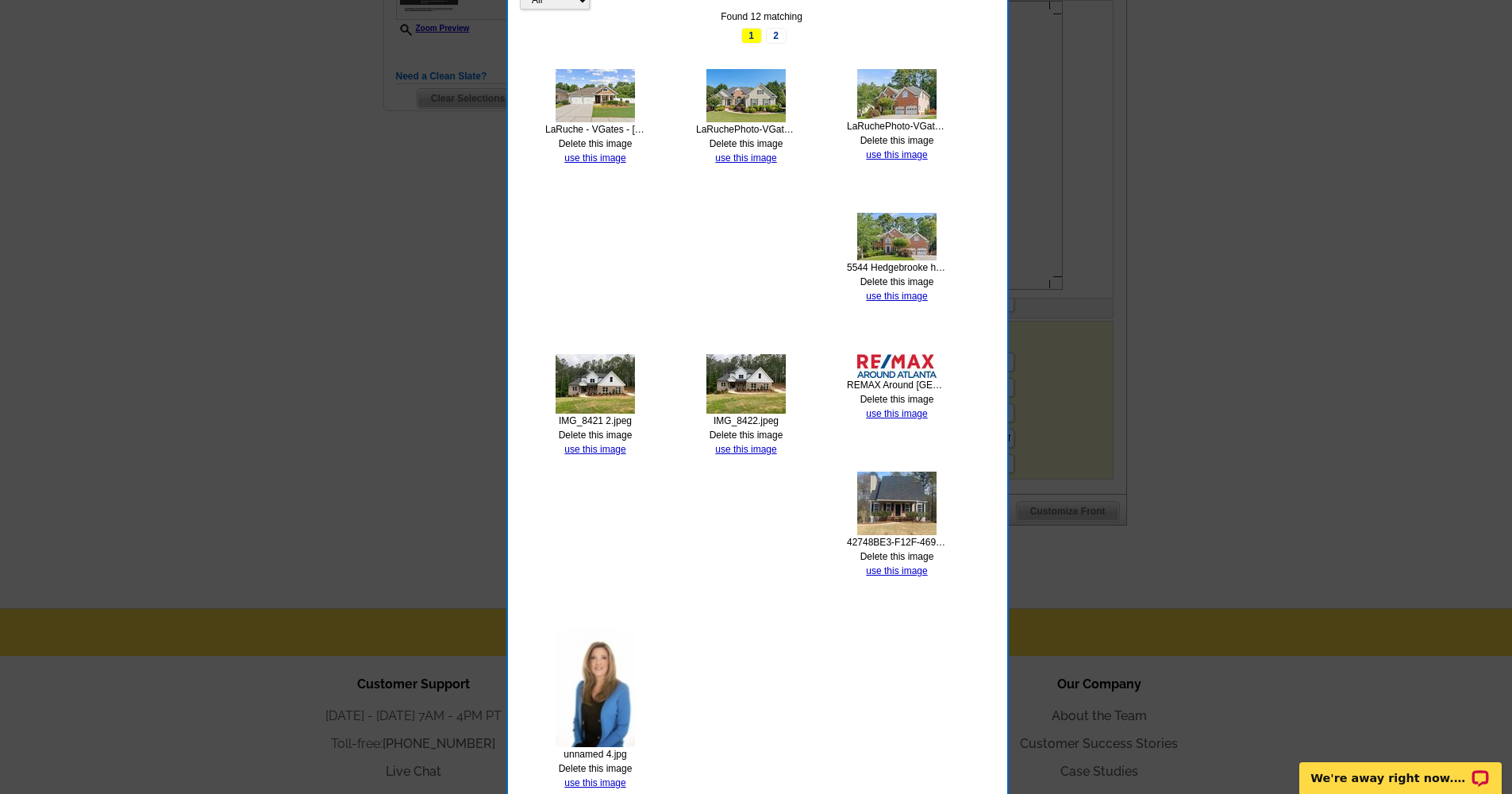
scroll to position [703, 0]
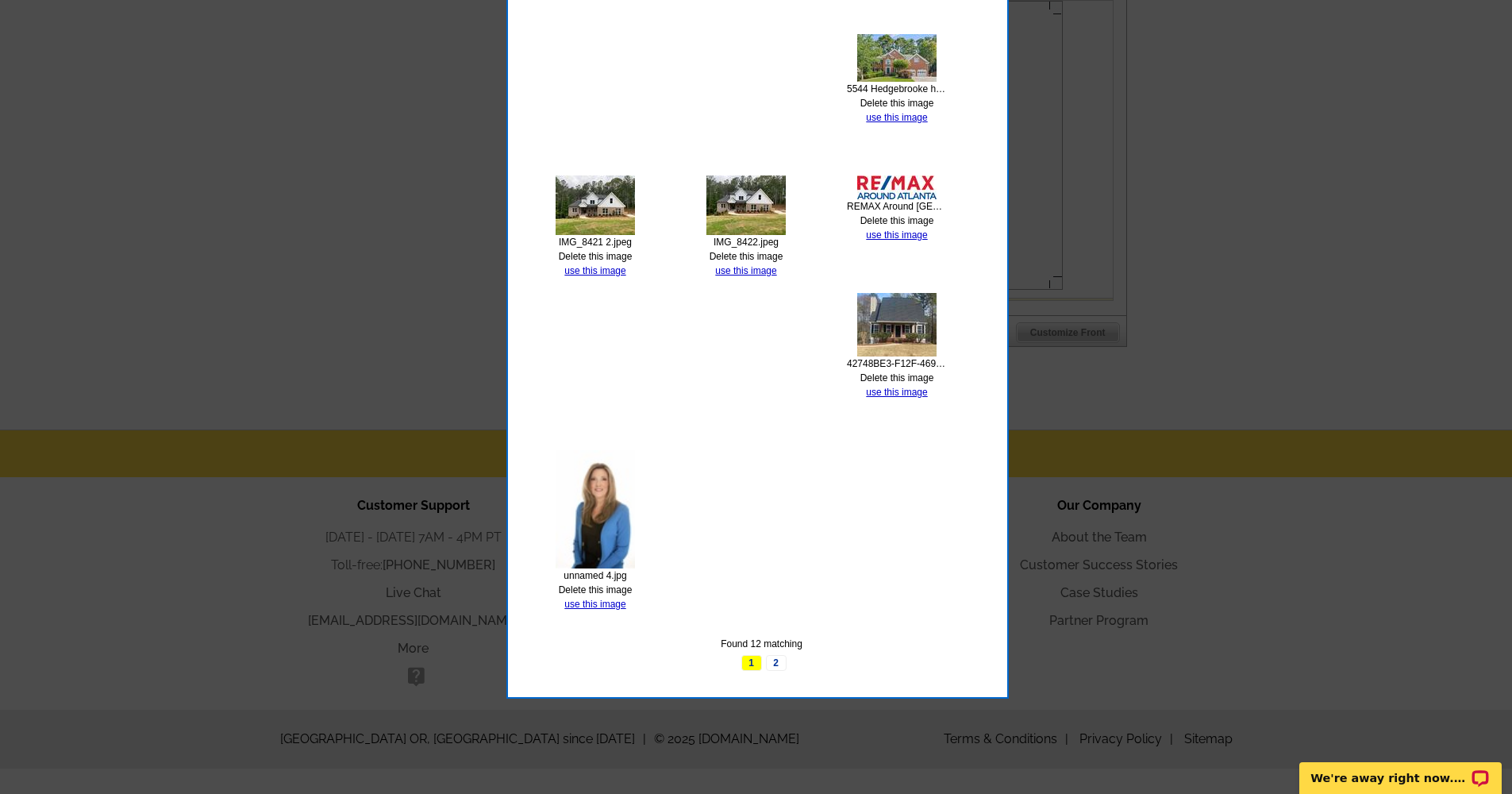
click at [778, 657] on link "2" at bounding box center [776, 663] width 20 height 16
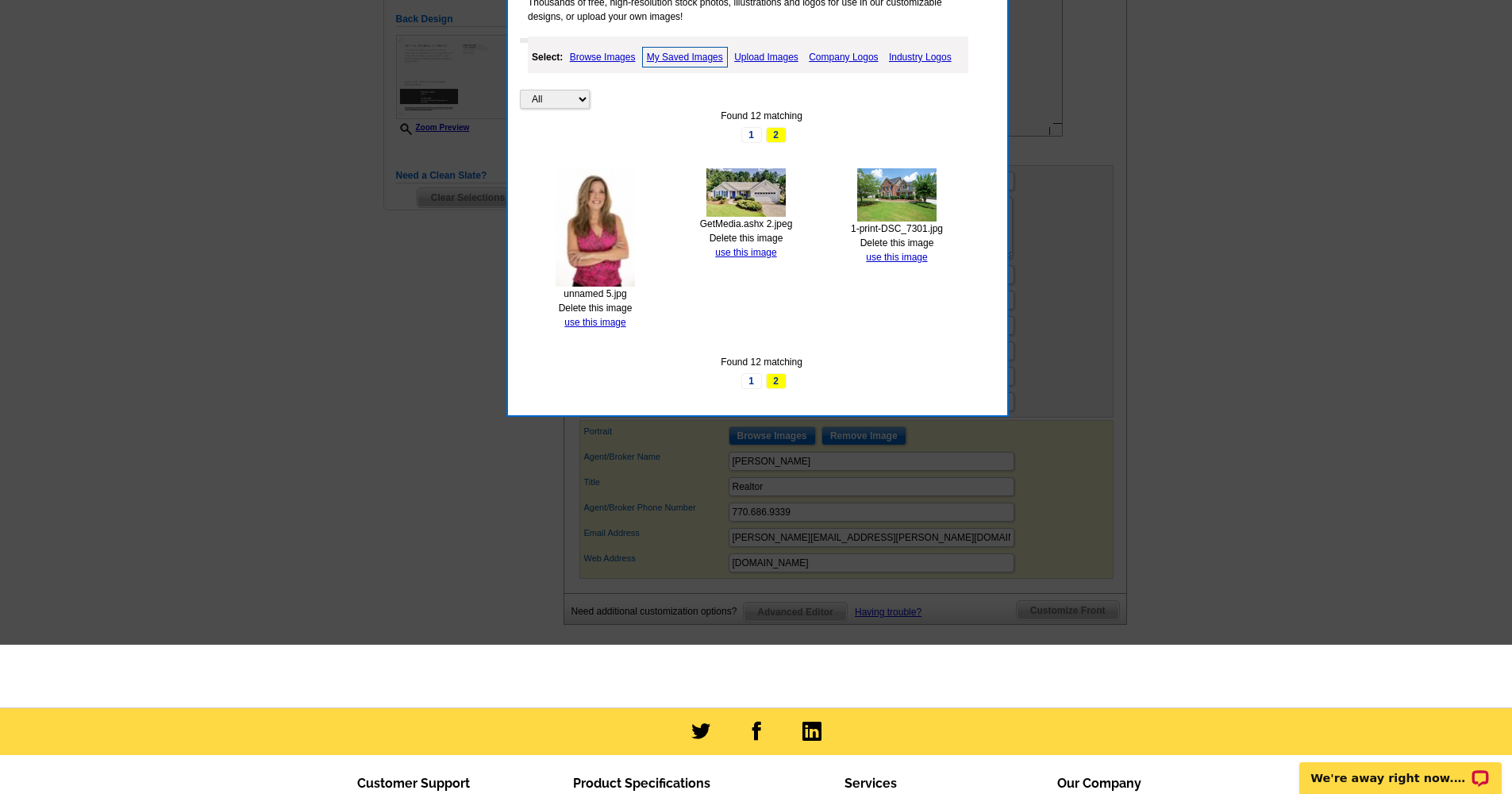
scroll to position [276, 0]
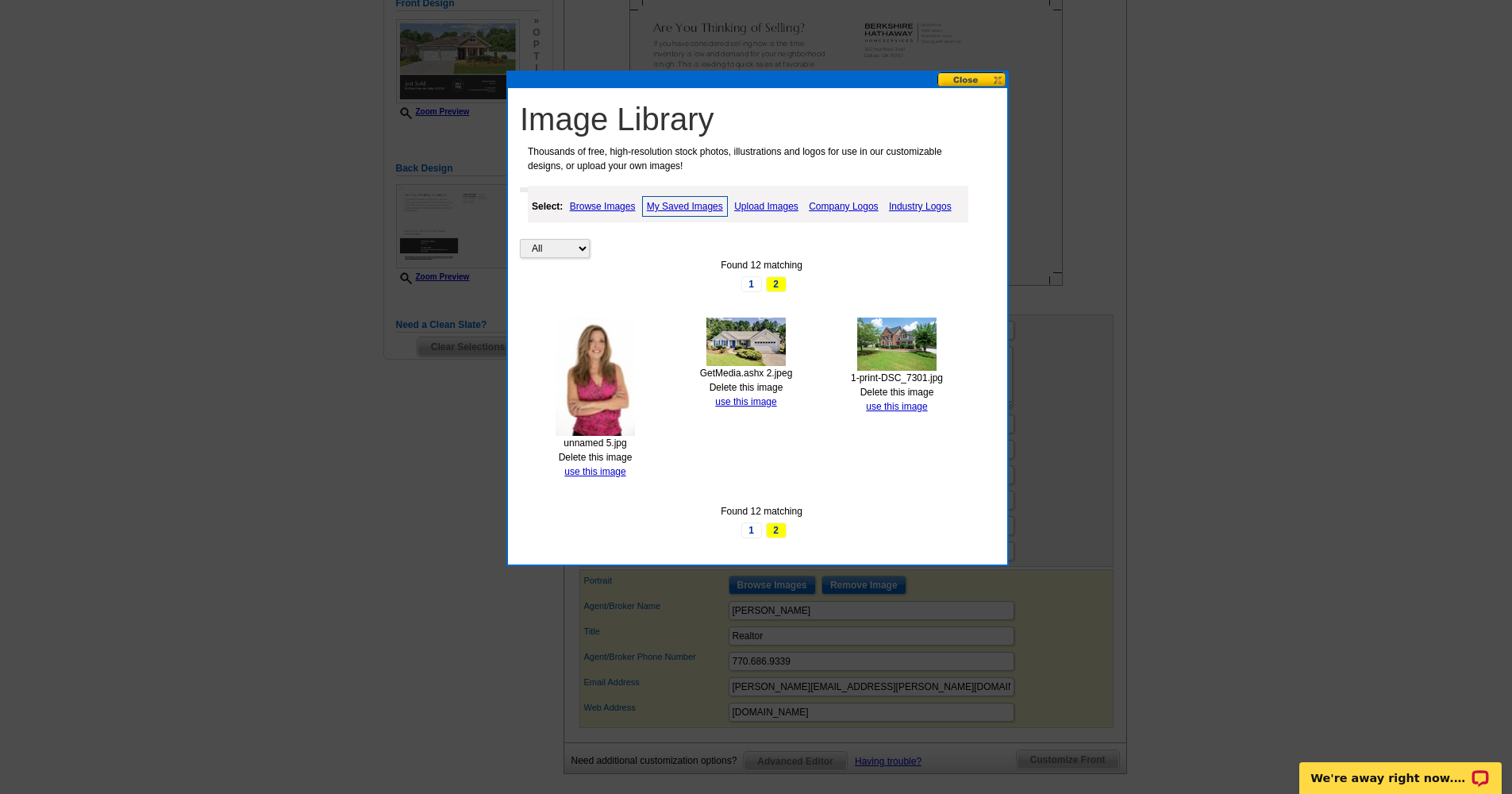
click at [583, 364] on img at bounding box center [595, 377] width 79 height 118
click at [594, 350] on img at bounding box center [595, 377] width 79 height 118
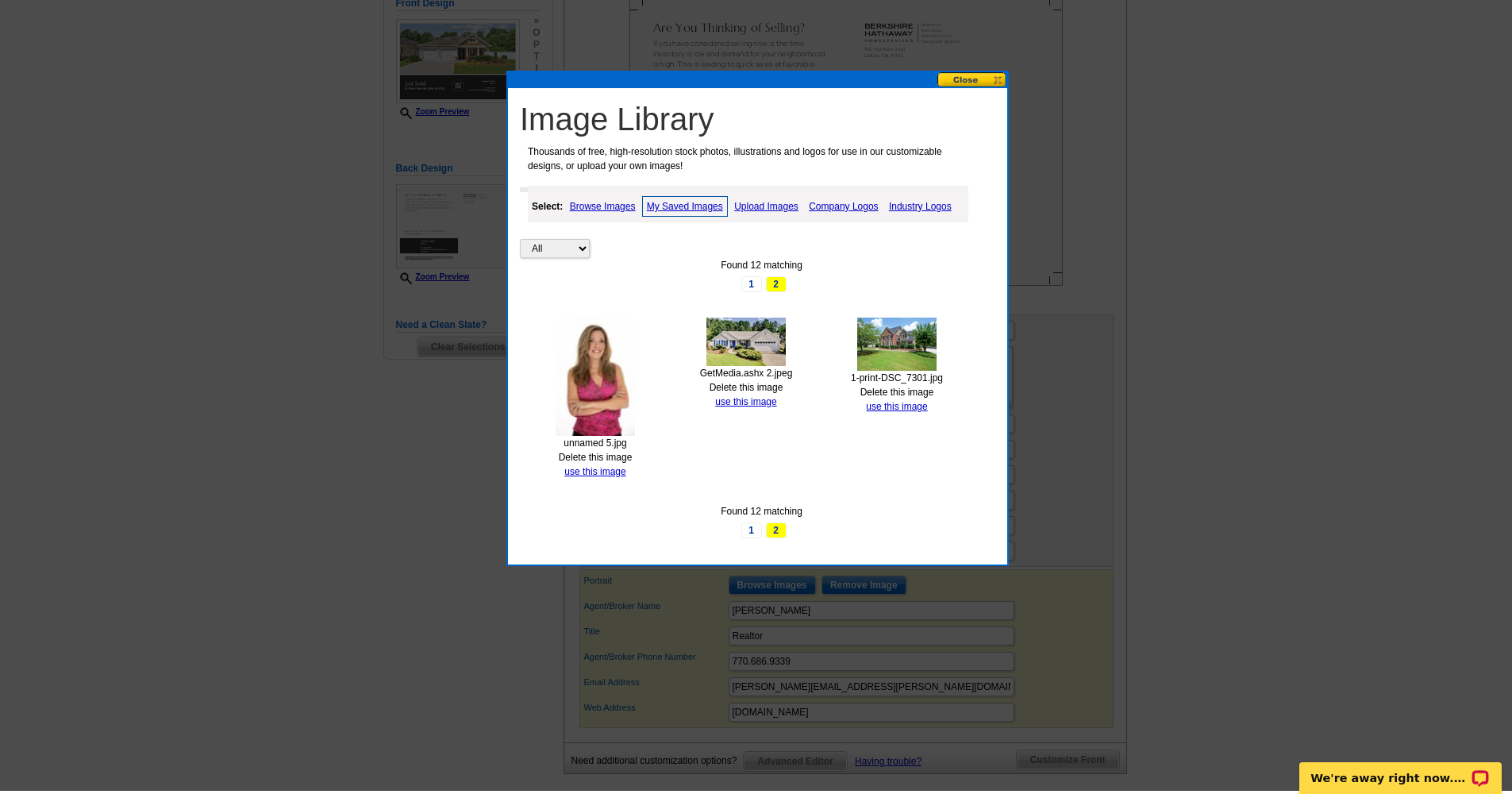
scroll to position [266, 0]
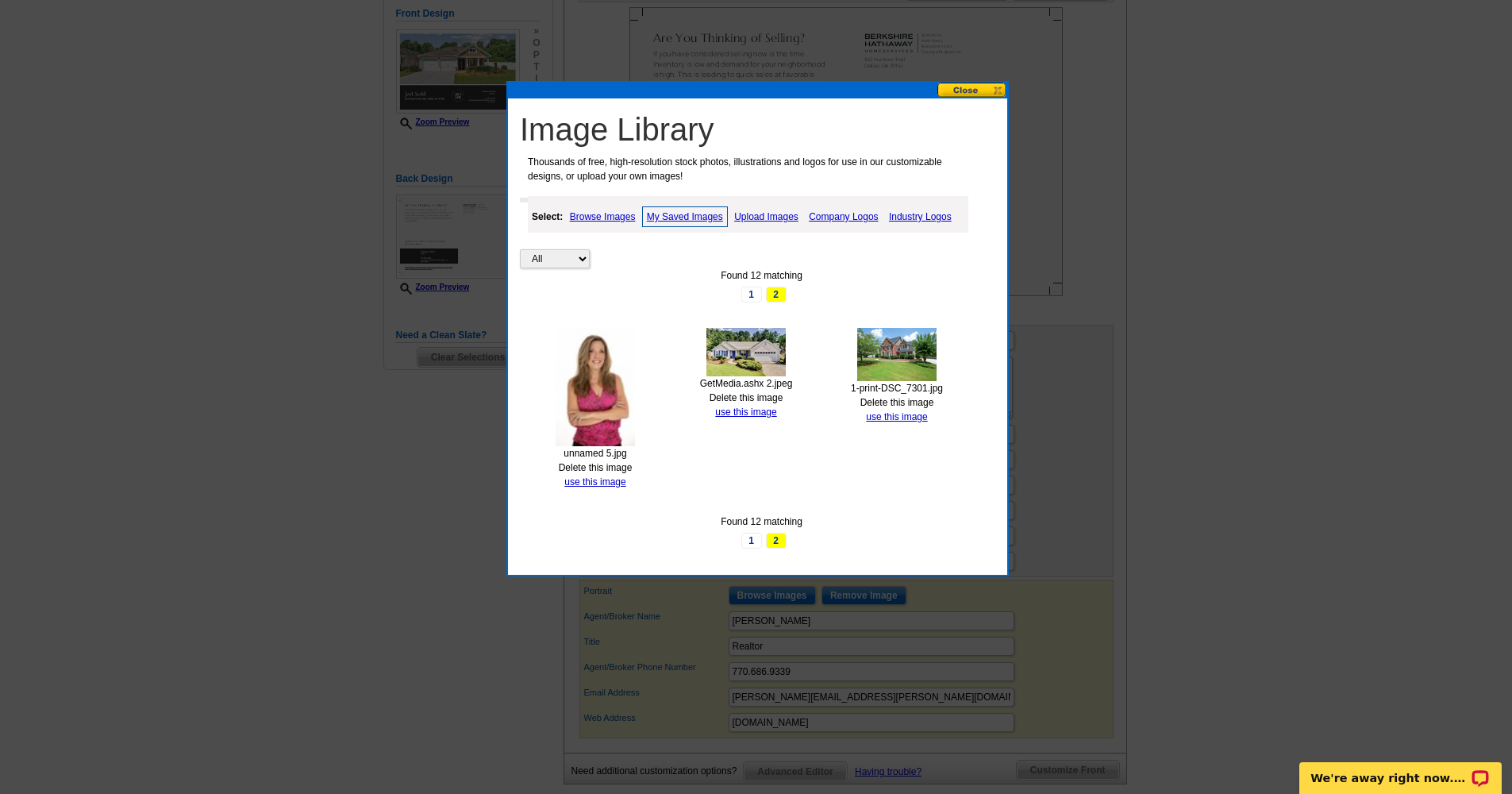
click at [600, 400] on img at bounding box center [595, 386] width 79 height 118
click at [597, 477] on link "use this image" at bounding box center [595, 482] width 61 height 11
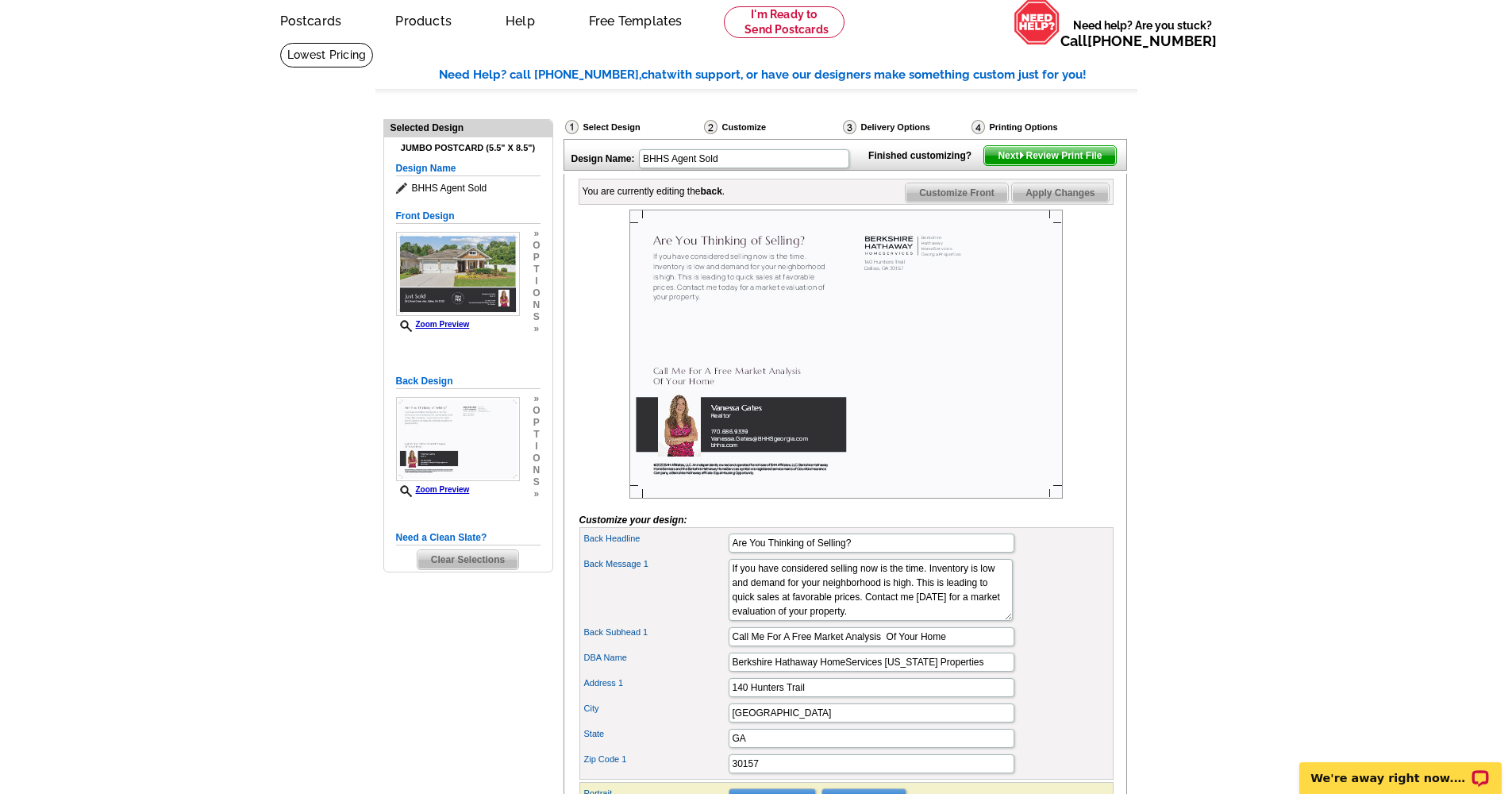
scroll to position [0, 0]
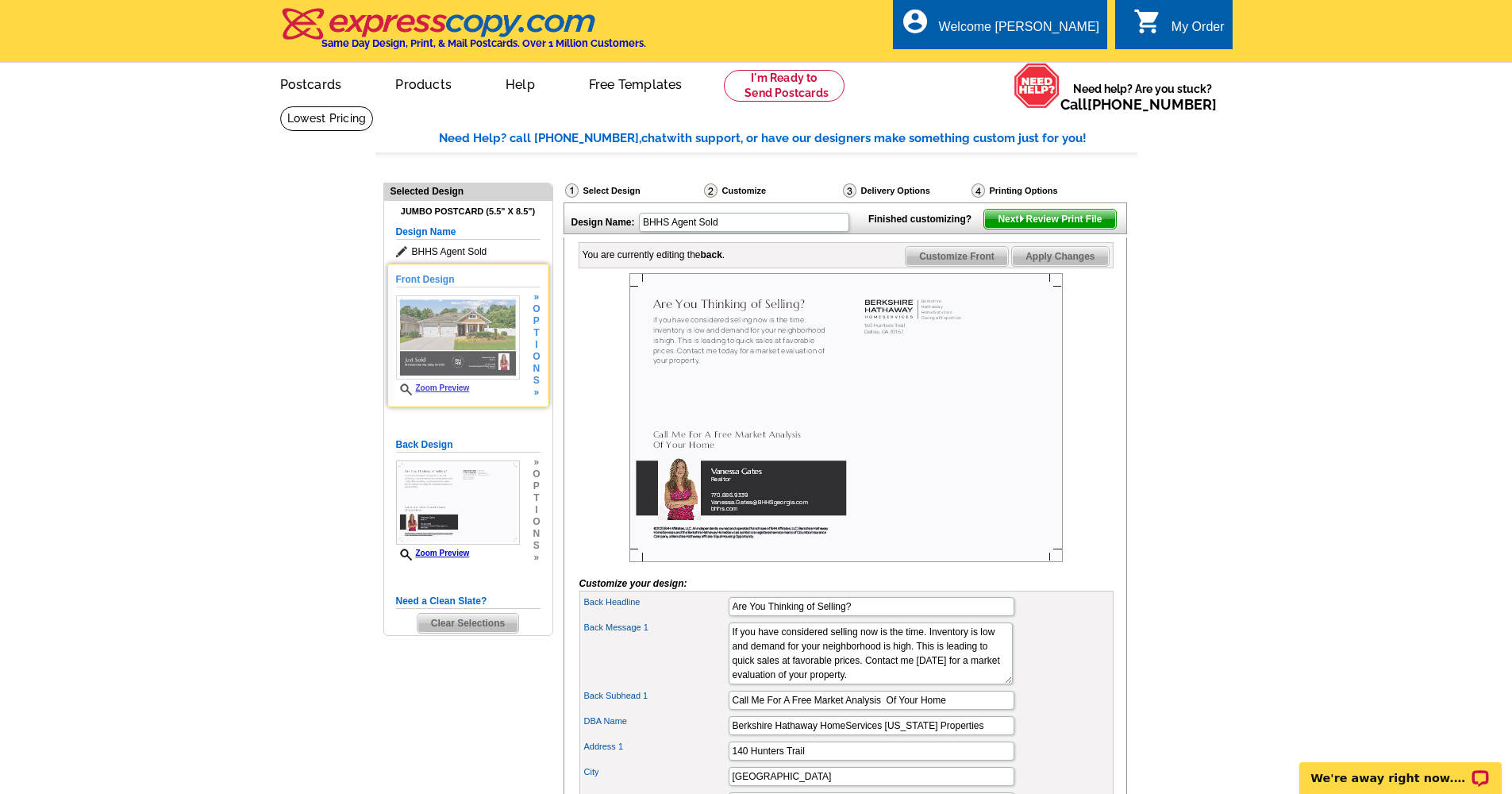
click at [450, 329] on img at bounding box center [457, 337] width 124 height 84
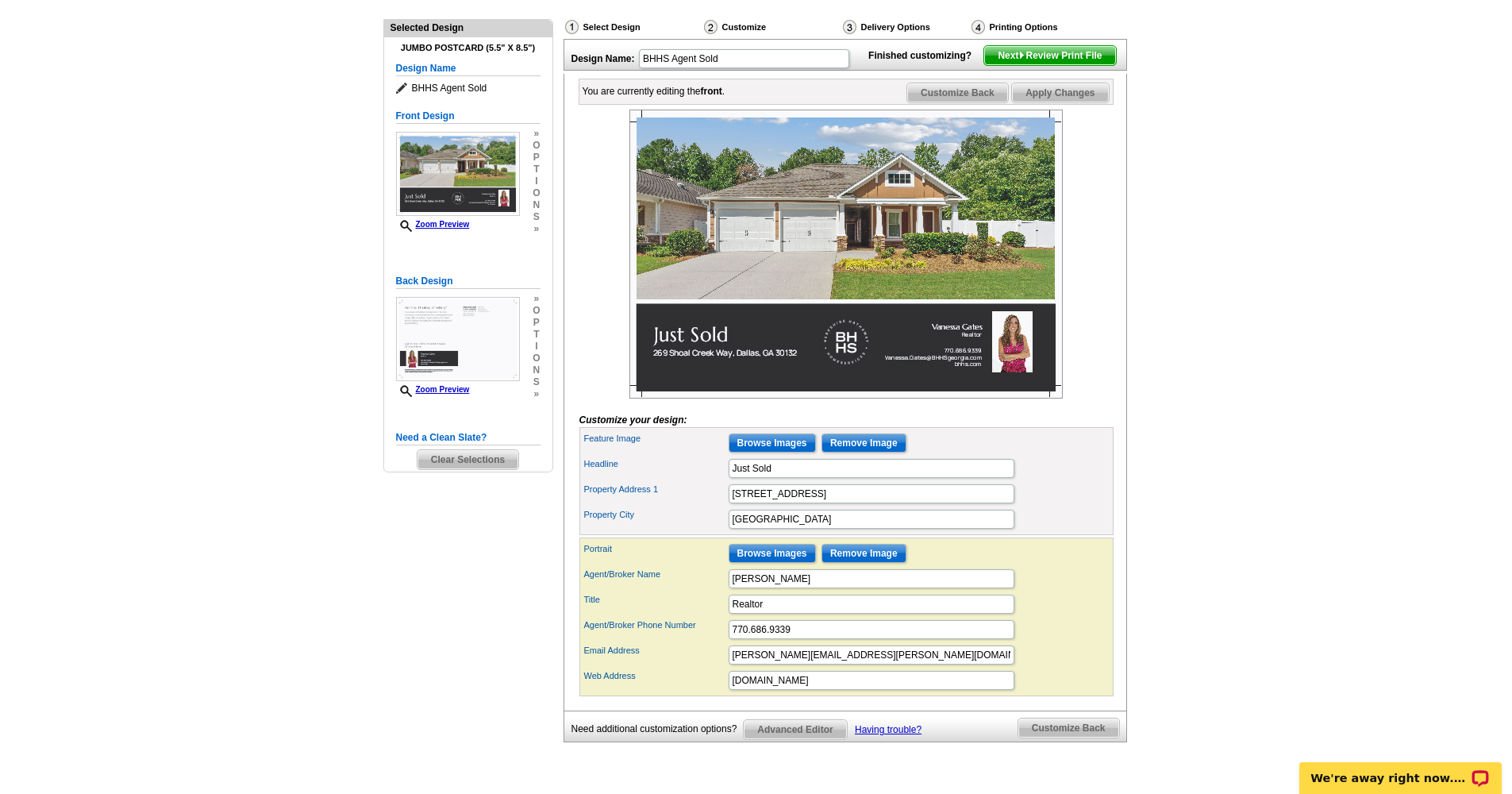
scroll to position [135, 0]
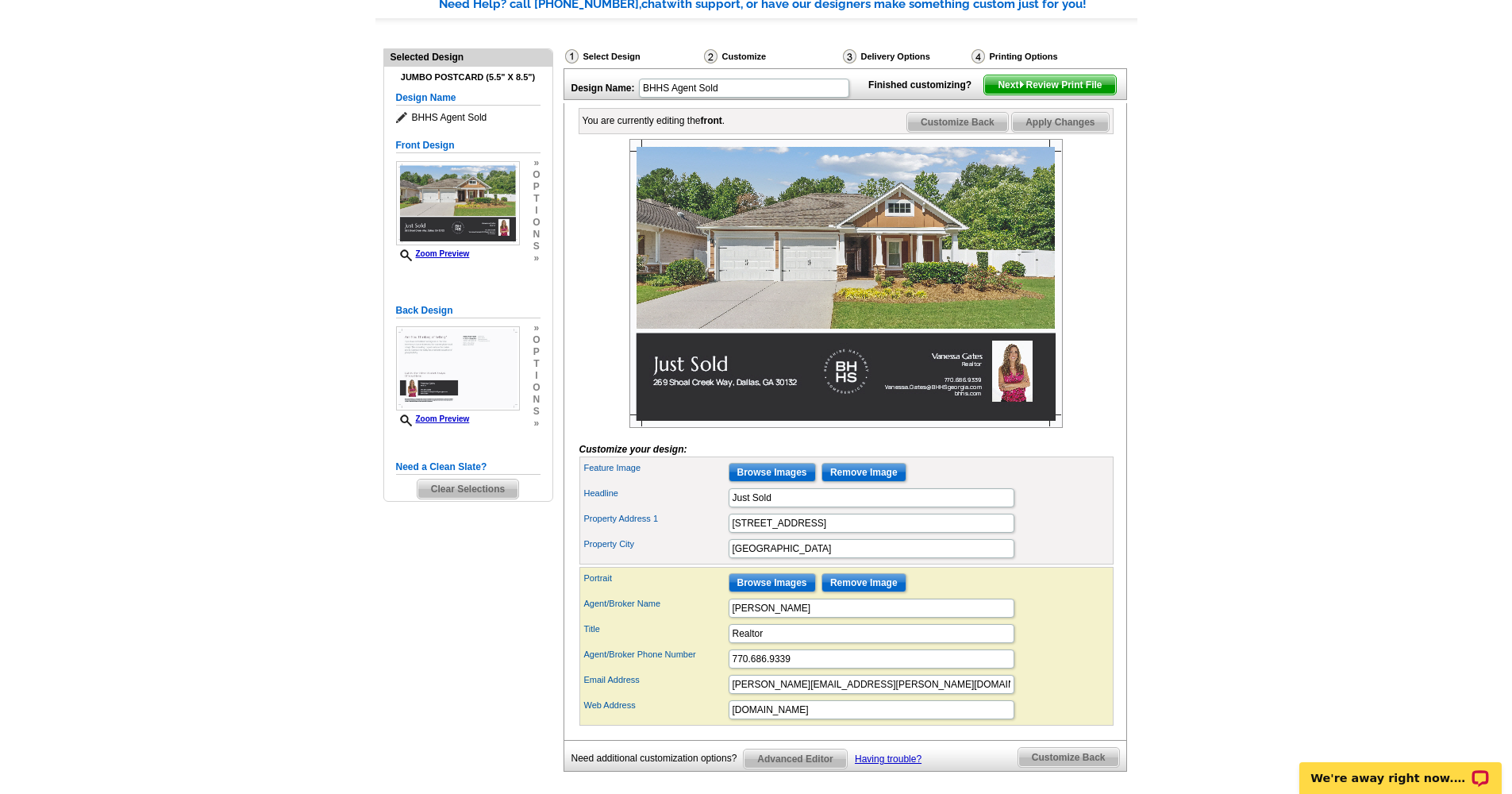
click at [1073, 95] on span "Next Review Print File" at bounding box center [1050, 85] width 131 height 20
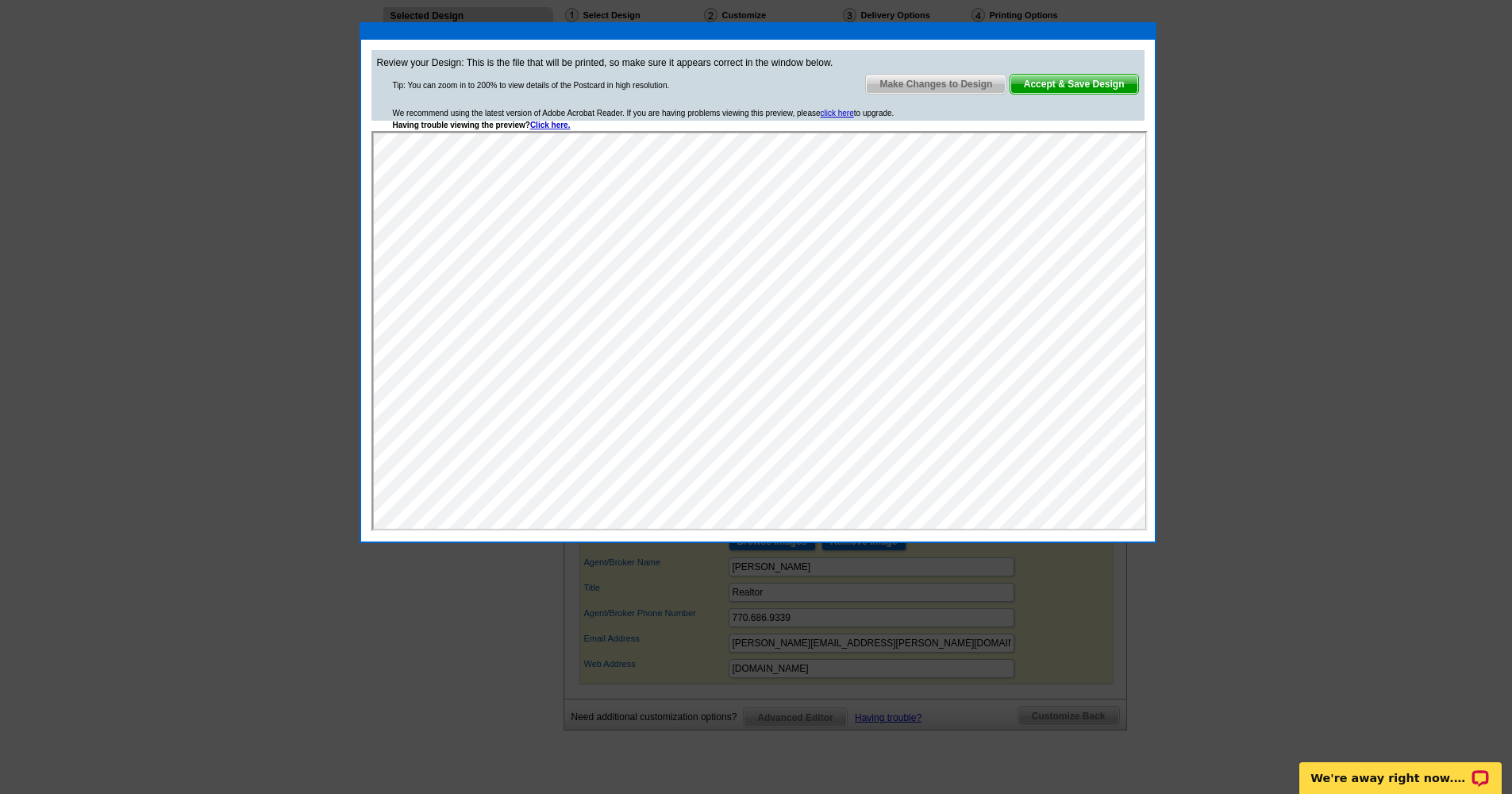
scroll to position [0, 0]
